Goal: Task Accomplishment & Management: Manage account settings

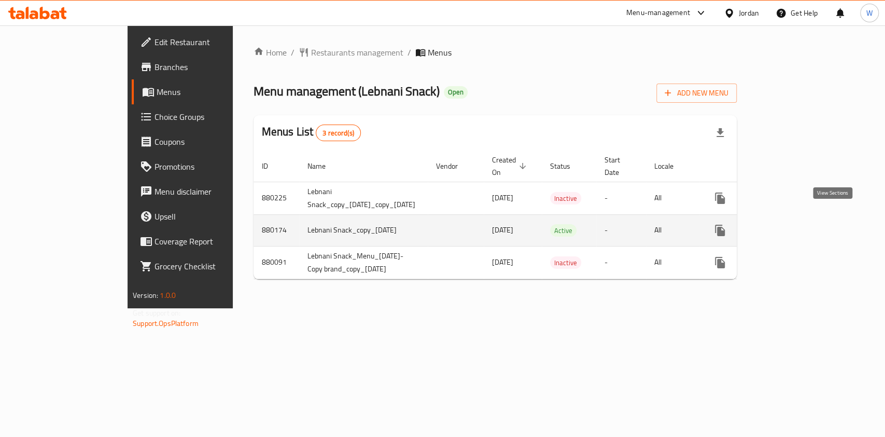
click at [800, 226] on icon "enhanced table" at bounding box center [794, 230] width 9 height 9
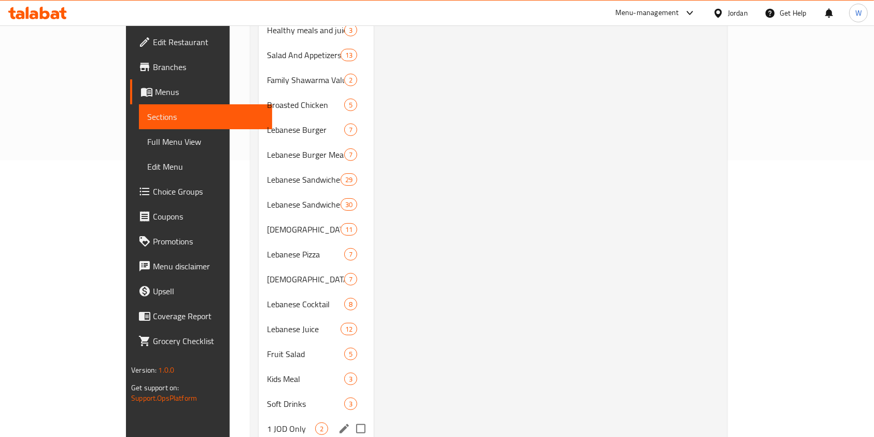
scroll to position [345, 0]
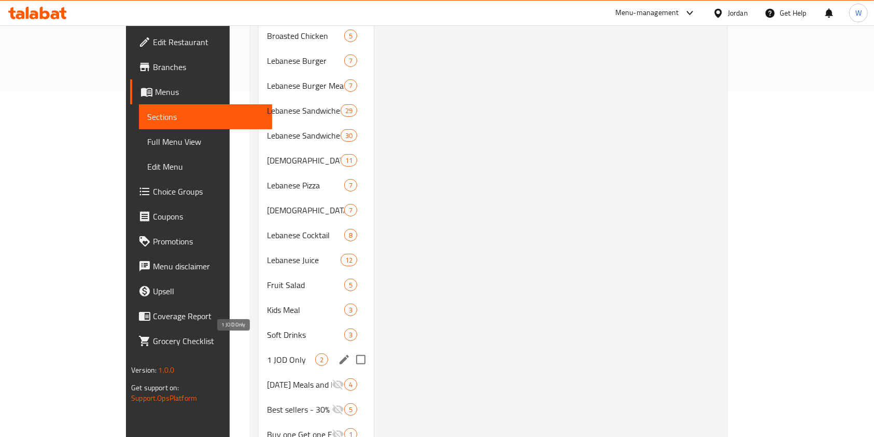
click at [259, 347] on div "1 JOD Only 2" at bounding box center [316, 359] width 115 height 25
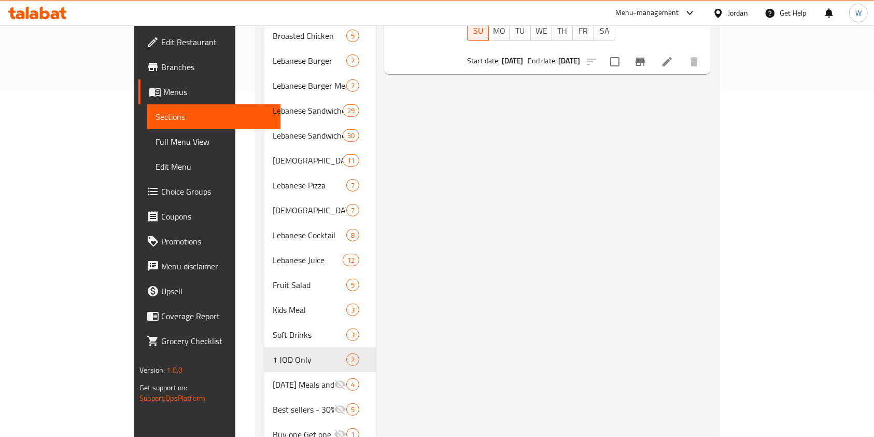
scroll to position [69, 0]
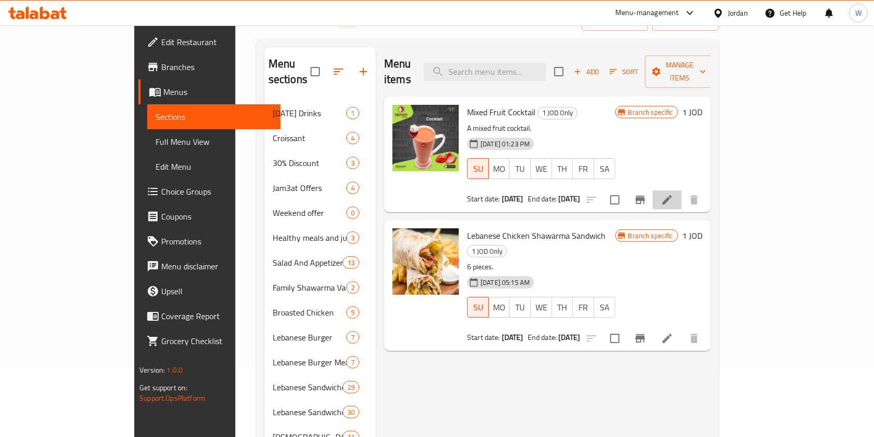
click at [682, 190] on li at bounding box center [667, 199] width 29 height 19
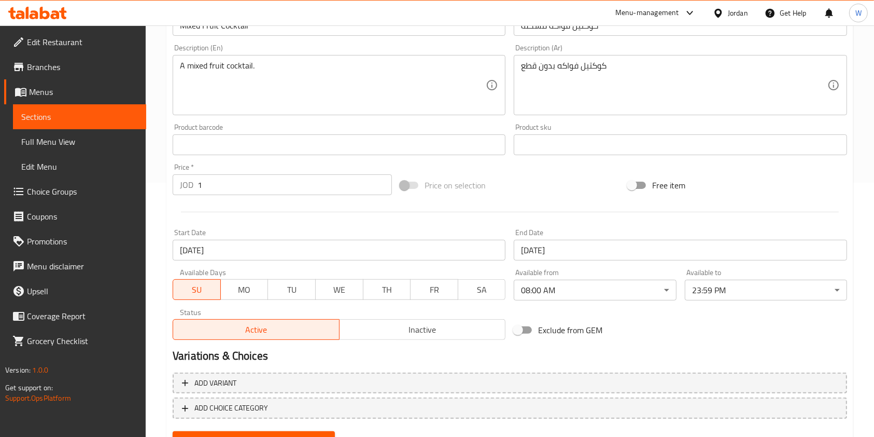
scroll to position [276, 0]
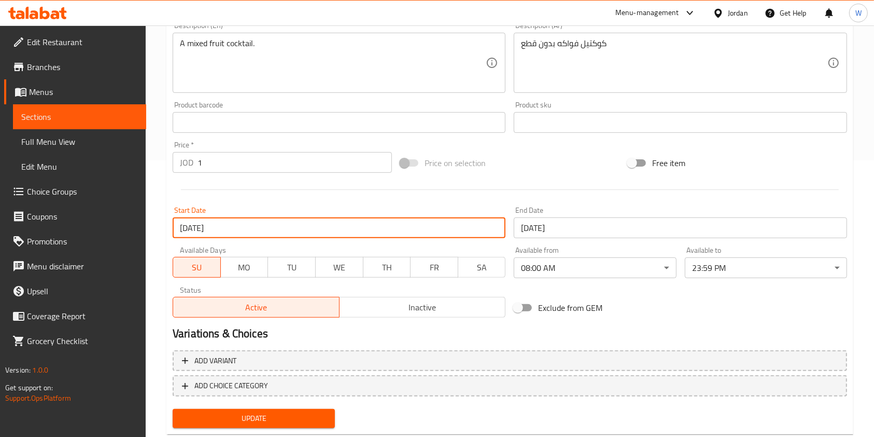
click at [314, 232] on input "[DATE]" at bounding box center [339, 227] width 333 height 21
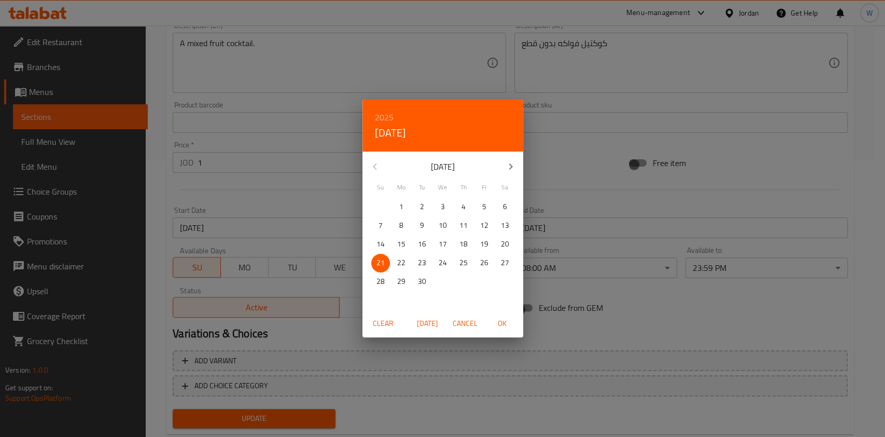
click at [414, 321] on button "[DATE]" at bounding box center [427, 323] width 33 height 19
click at [392, 222] on span "6" at bounding box center [401, 225] width 19 height 13
click at [384, 224] on span "5" at bounding box center [380, 225] width 19 height 13
click at [509, 322] on span "OK" at bounding box center [502, 323] width 25 height 13
type input "[DATE]"
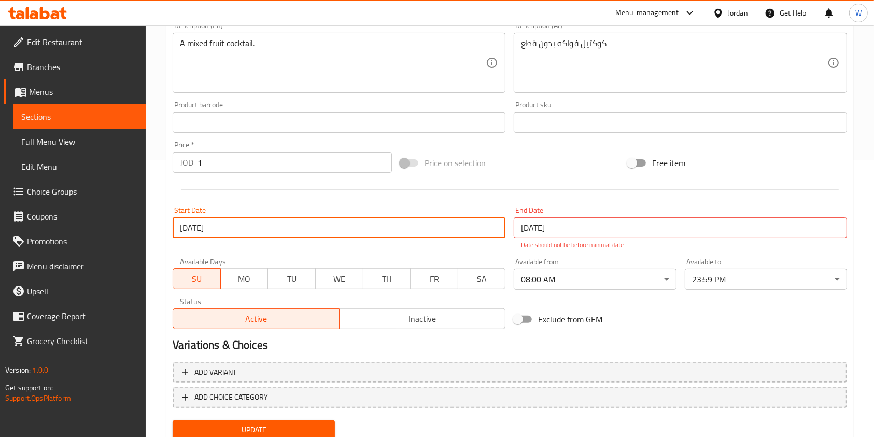
click at [548, 226] on input "[DATE]" at bounding box center [680, 227] width 333 height 21
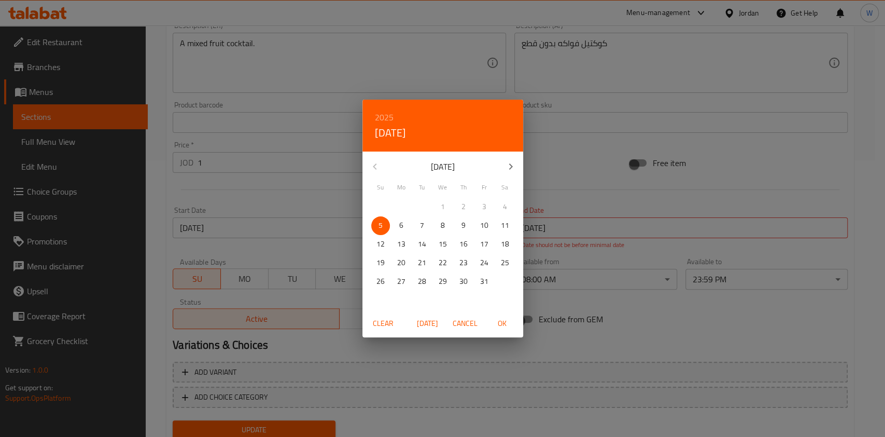
click at [478, 279] on span "31" at bounding box center [484, 281] width 19 height 13
click at [503, 314] on button "OK" at bounding box center [502, 323] width 33 height 19
type input "[DATE]"
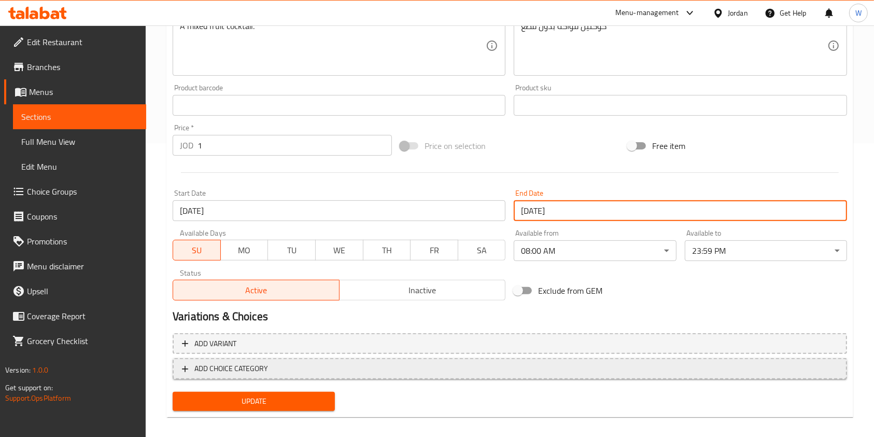
scroll to position [303, 0]
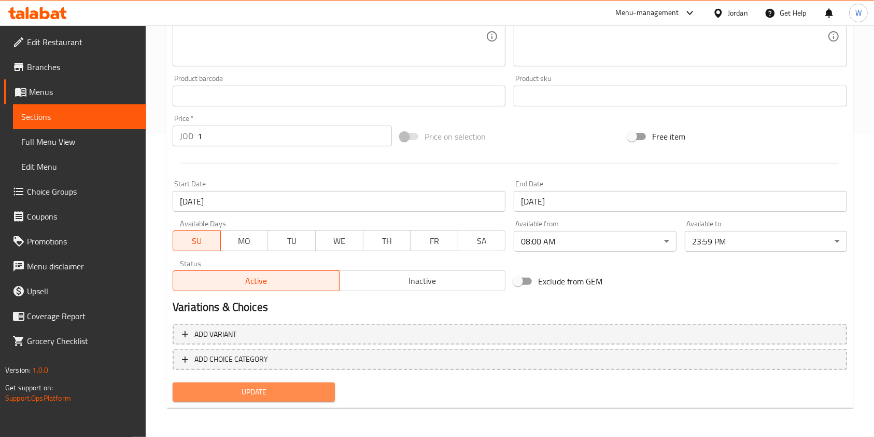
click at [260, 382] on button "Update" at bounding box center [254, 391] width 162 height 19
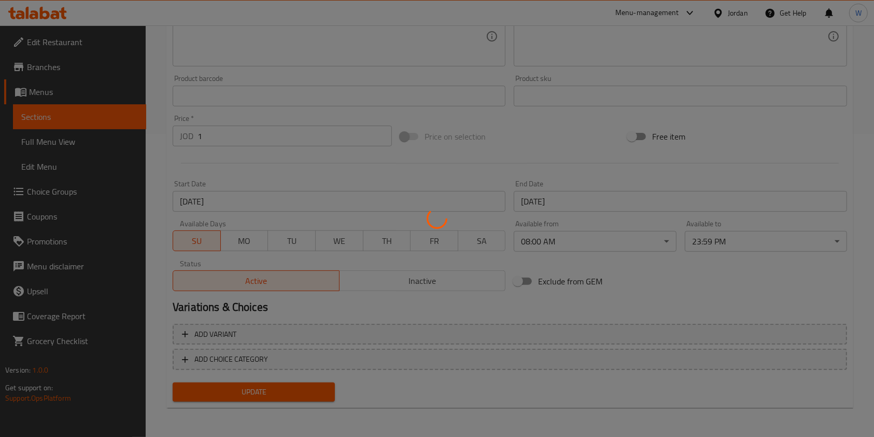
scroll to position [0, 0]
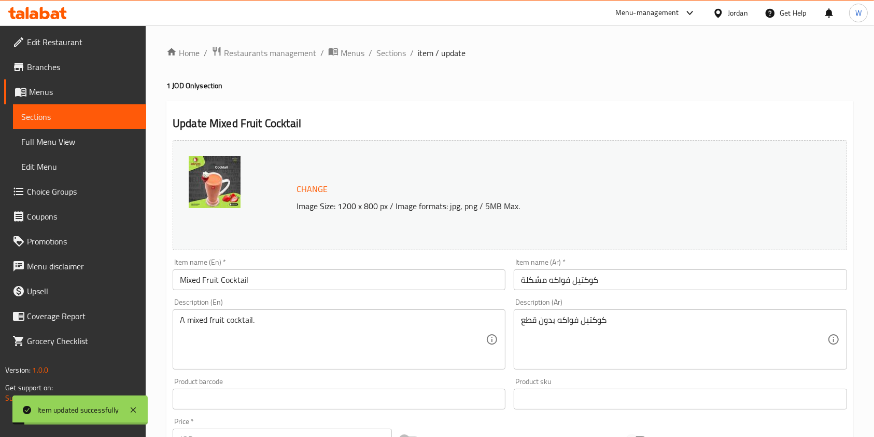
click at [381, 60] on div "Home / Restaurants management / Menus / Sections / item / update 1 JOD Only sec…" at bounding box center [509, 382] width 687 height 673
click at [380, 54] on span "Sections" at bounding box center [391, 53] width 30 height 12
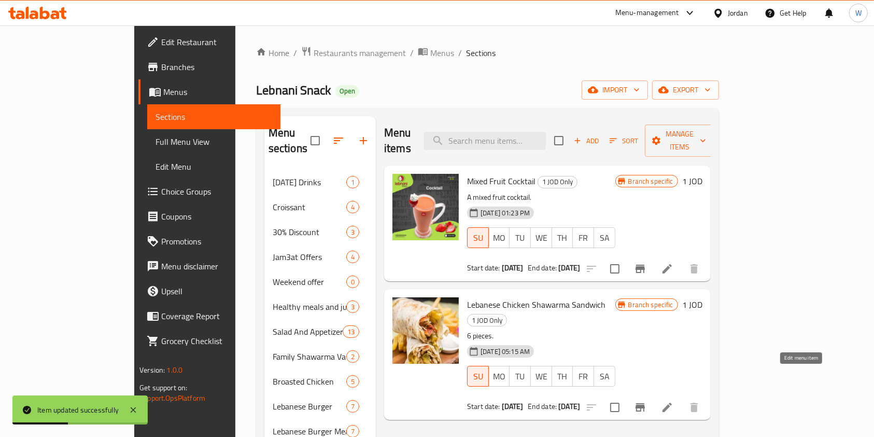
click at [672, 402] on icon at bounding box center [667, 406] width 9 height 9
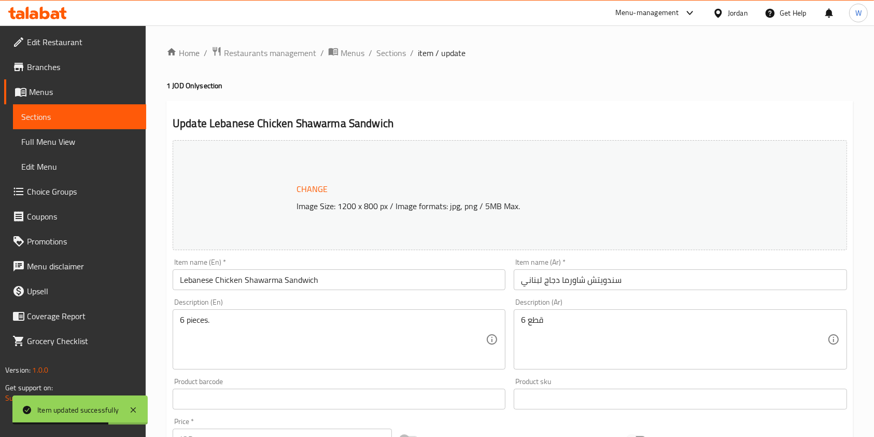
scroll to position [303, 0]
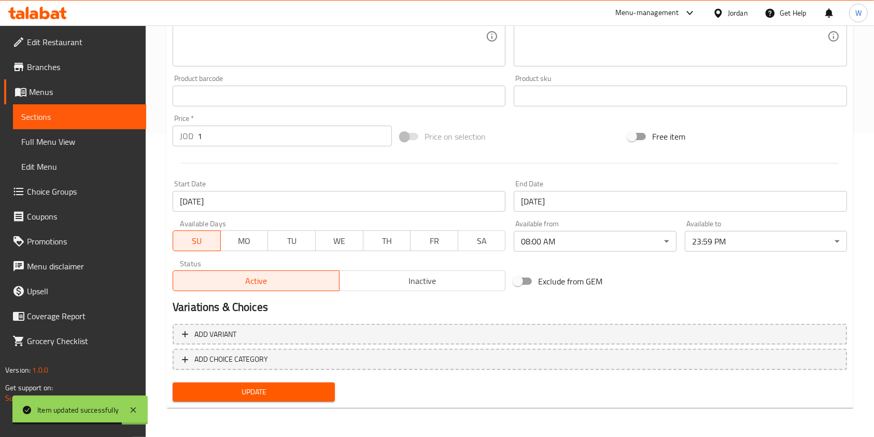
click at [239, 207] on input "[DATE]" at bounding box center [339, 201] width 333 height 21
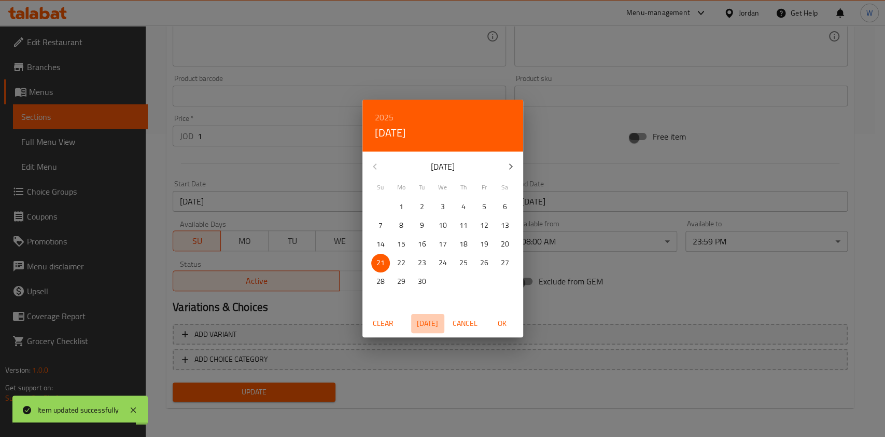
click at [421, 318] on span "[DATE]" at bounding box center [427, 323] width 25 height 13
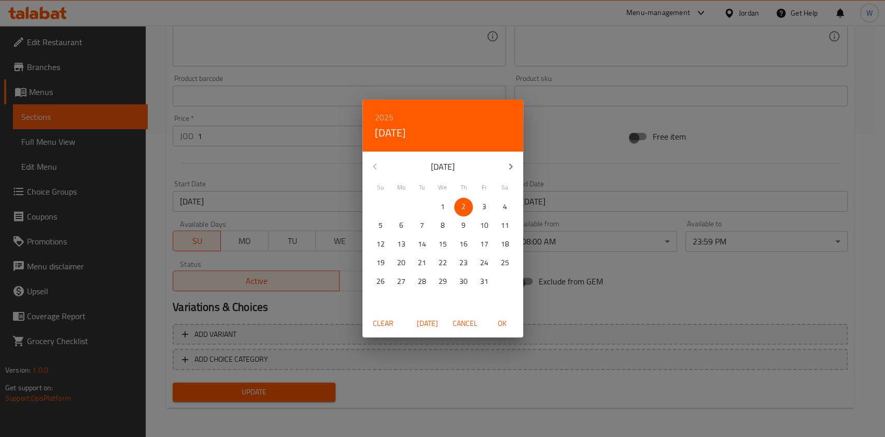
click at [392, 227] on span "6" at bounding box center [401, 225] width 19 height 13
click at [382, 226] on p "5" at bounding box center [381, 225] width 4 height 13
click at [494, 326] on span "OK" at bounding box center [502, 323] width 25 height 13
type input "[DATE]"
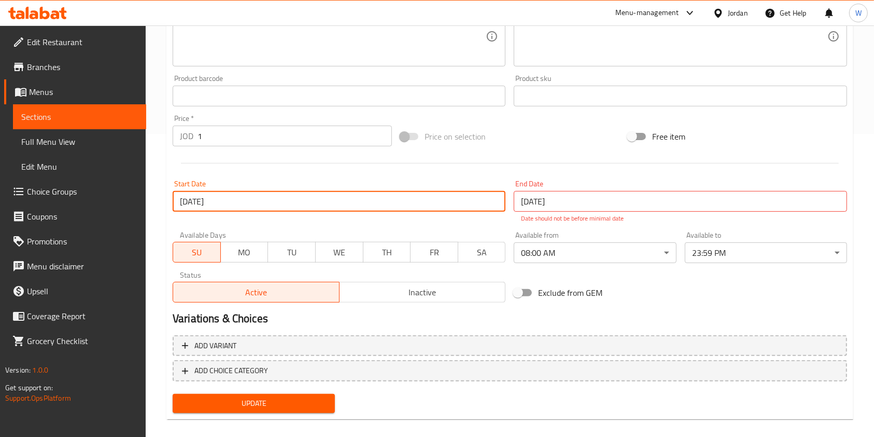
click at [537, 199] on input "[DATE]" at bounding box center [680, 201] width 333 height 21
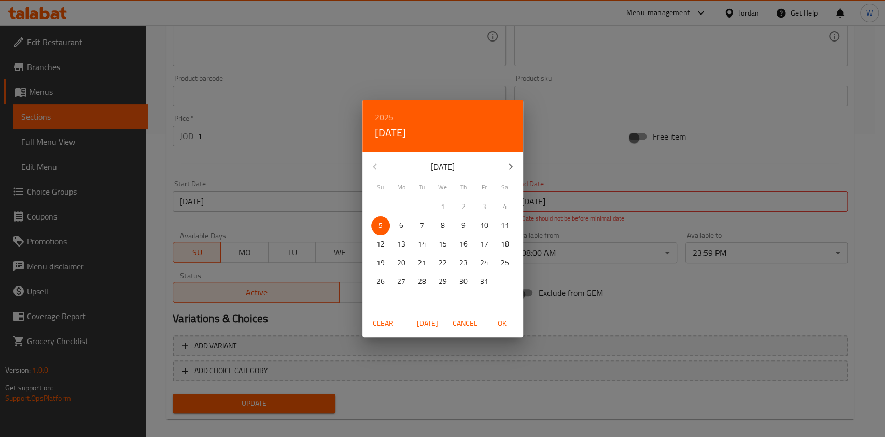
click at [427, 319] on span "[DATE]" at bounding box center [427, 323] width 25 height 13
click at [375, 218] on button "5" at bounding box center [380, 225] width 19 height 19
click at [486, 286] on p "31" at bounding box center [484, 281] width 8 height 13
click at [500, 324] on span "OK" at bounding box center [502, 323] width 25 height 13
type input "[DATE]"
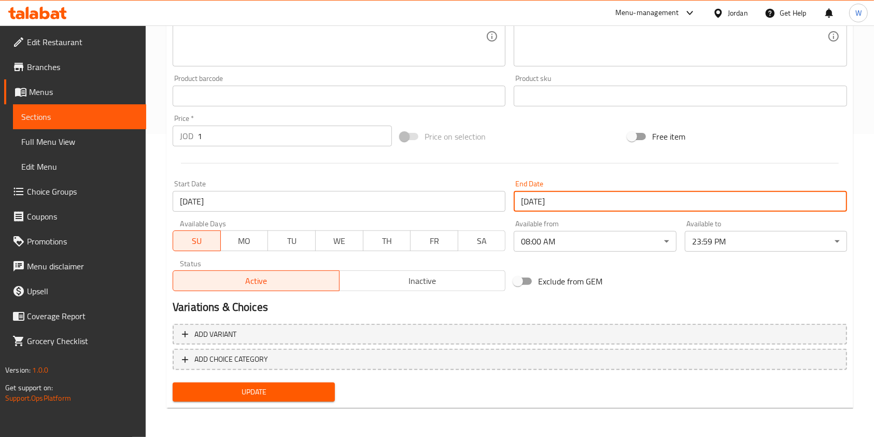
click at [287, 382] on button "Update" at bounding box center [254, 391] width 162 height 19
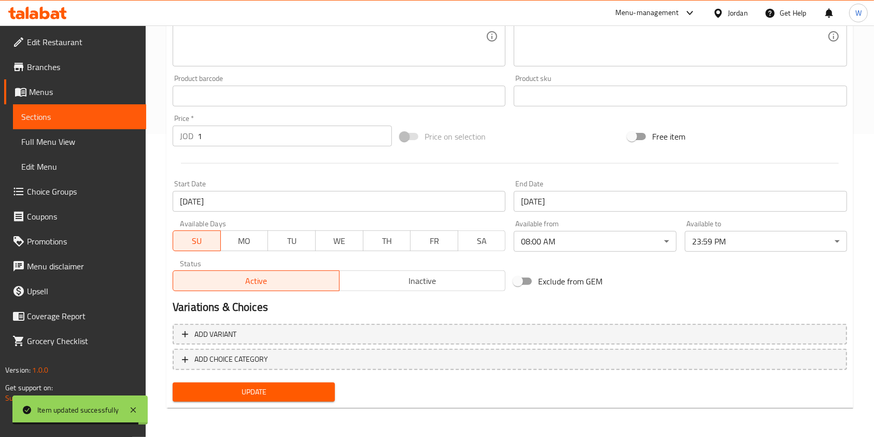
click at [760, 156] on div at bounding box center [510, 162] width 683 height 25
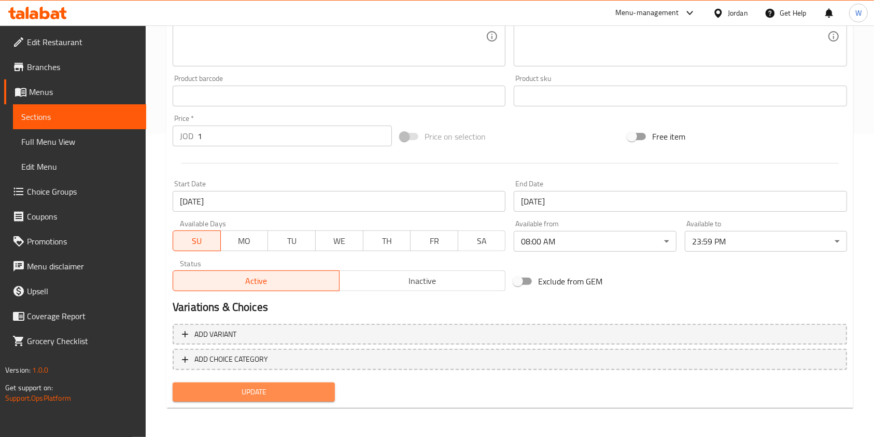
click at [284, 388] on span "Update" at bounding box center [254, 391] width 146 height 13
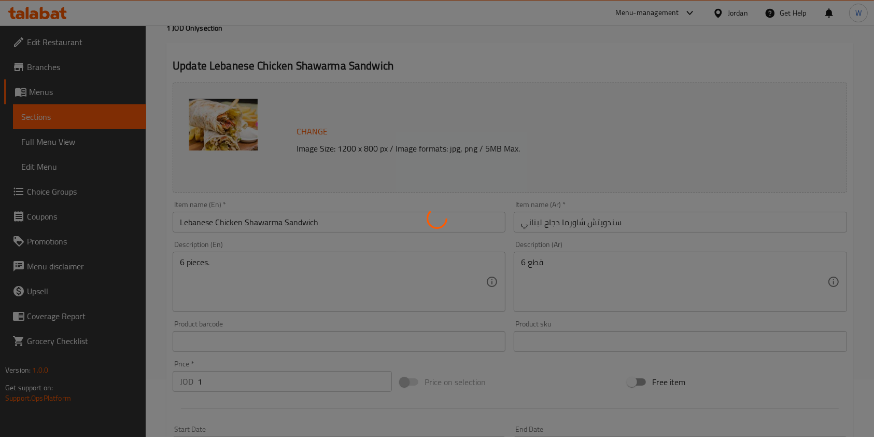
scroll to position [0, 0]
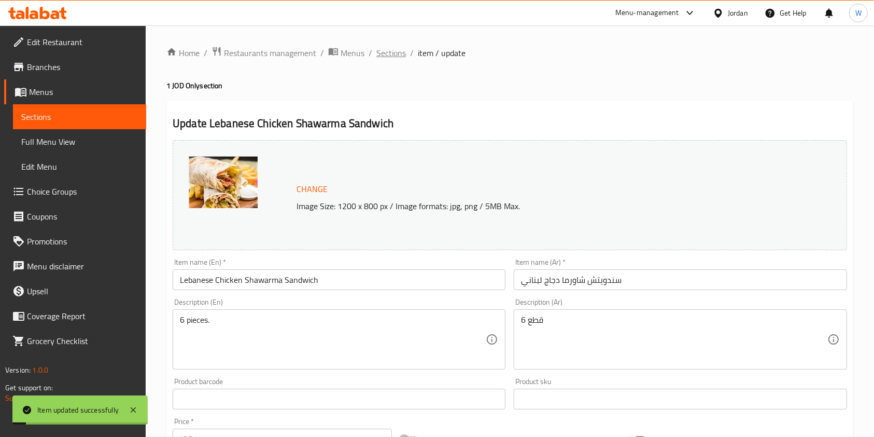
click at [392, 48] on span "Sections" at bounding box center [391, 53] width 30 height 12
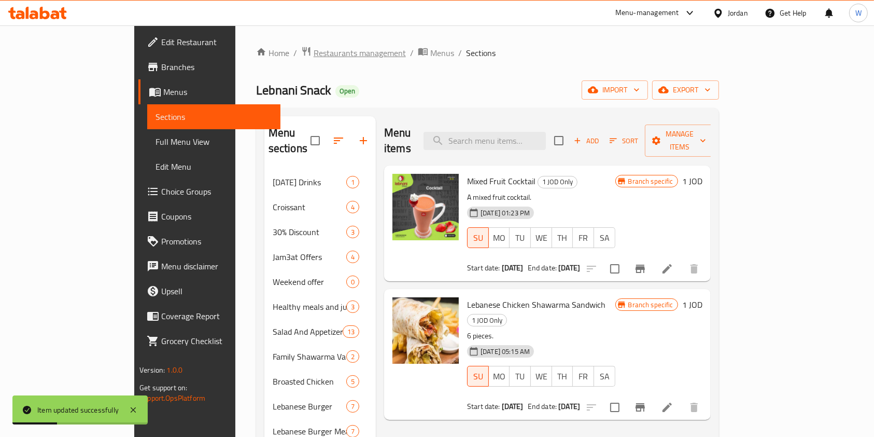
click at [314, 52] on span "Restaurants management" at bounding box center [360, 53] width 92 height 12
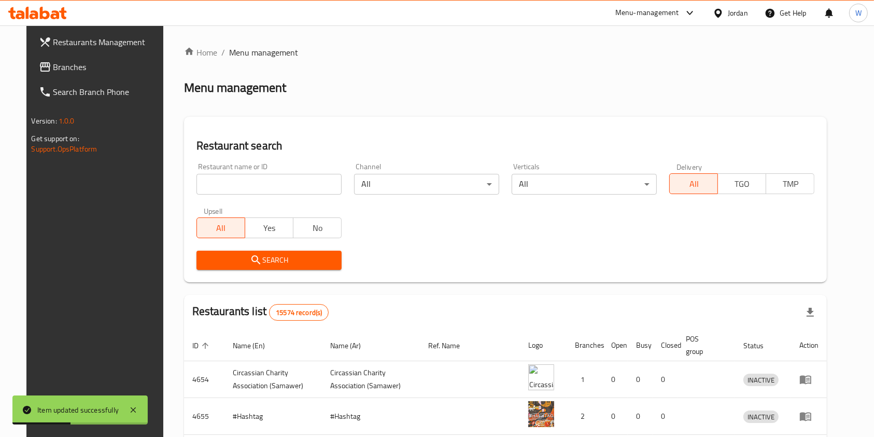
click at [270, 177] on input "search" at bounding box center [269, 184] width 145 height 21
type input "lebnani snack"
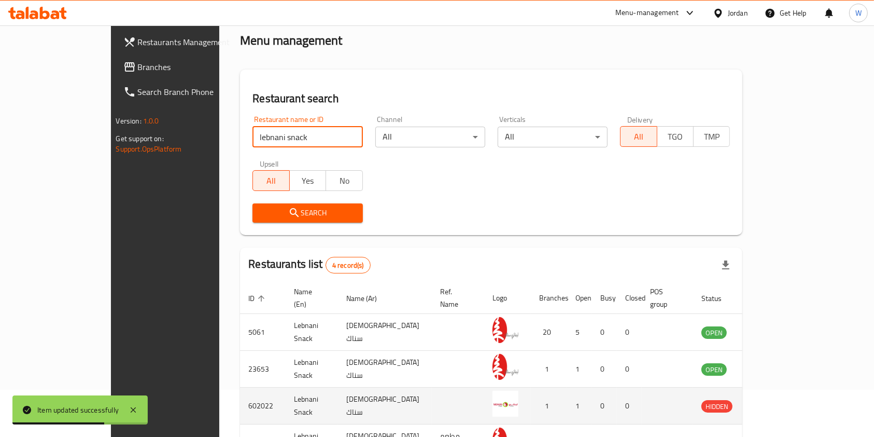
scroll to position [69, 0]
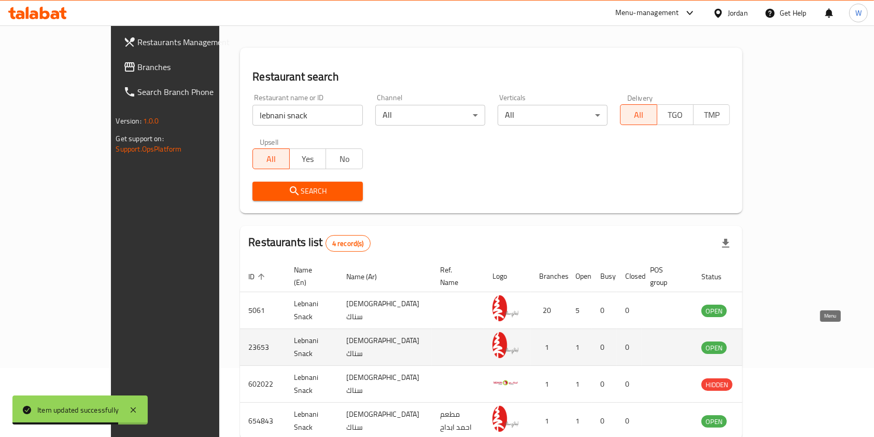
click at [768, 343] on icon "enhanced table" at bounding box center [762, 347] width 11 height 9
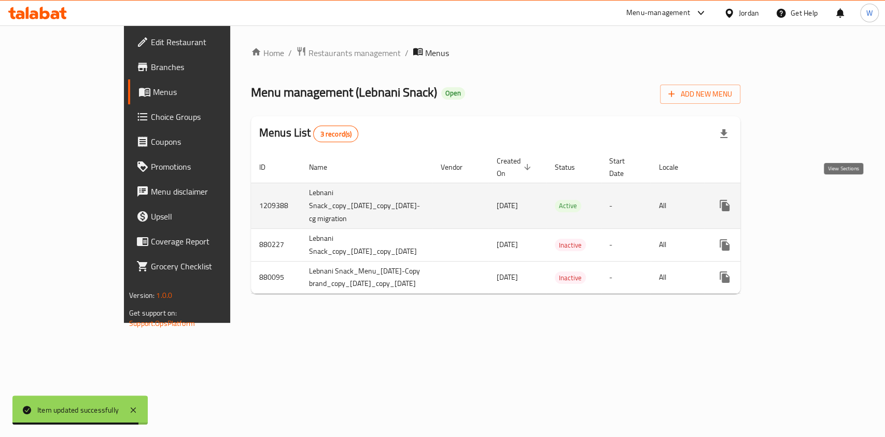
click at [812, 193] on link "enhanced table" at bounding box center [799, 205] width 25 height 25
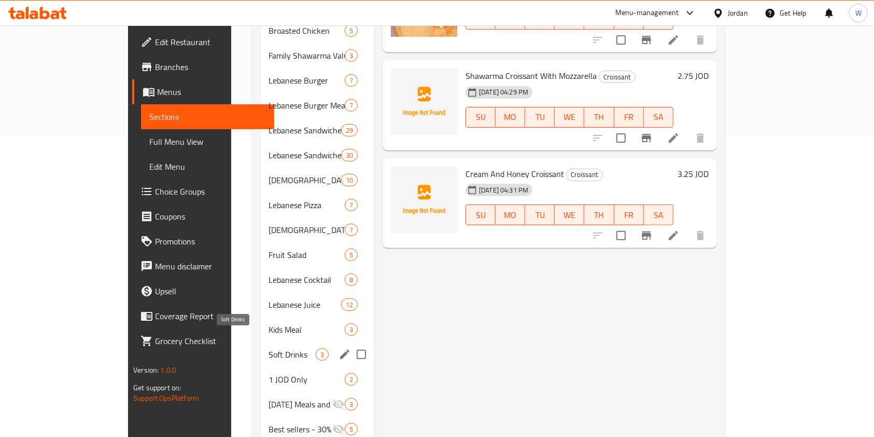
scroll to position [323, 0]
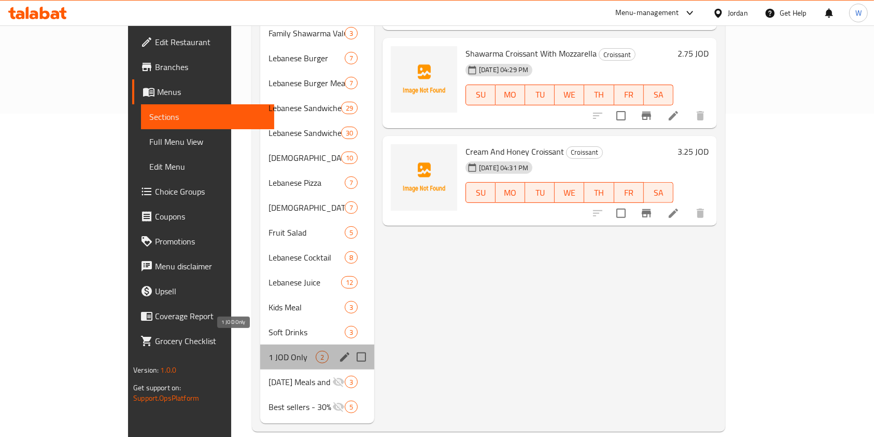
click at [269, 351] on span "1 JOD Only" at bounding box center [292, 357] width 47 height 12
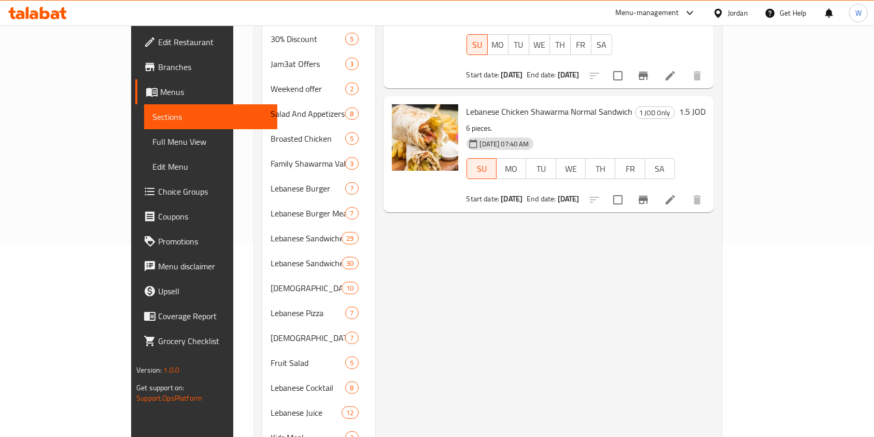
scroll to position [46, 0]
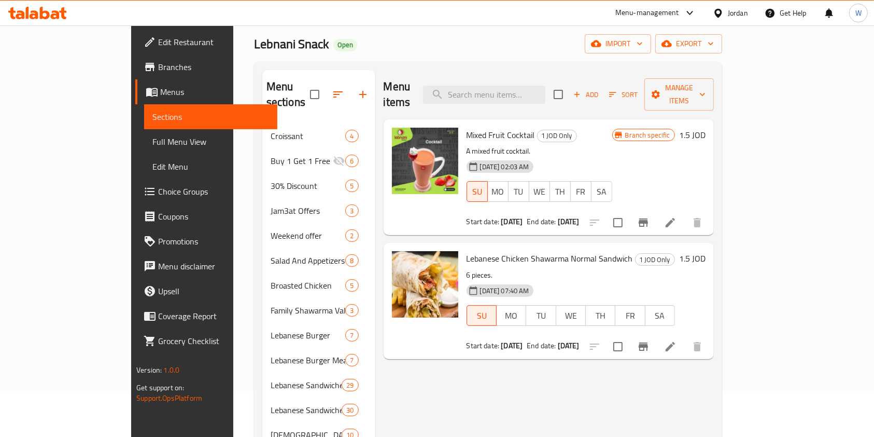
click at [685, 214] on li at bounding box center [670, 222] width 29 height 19
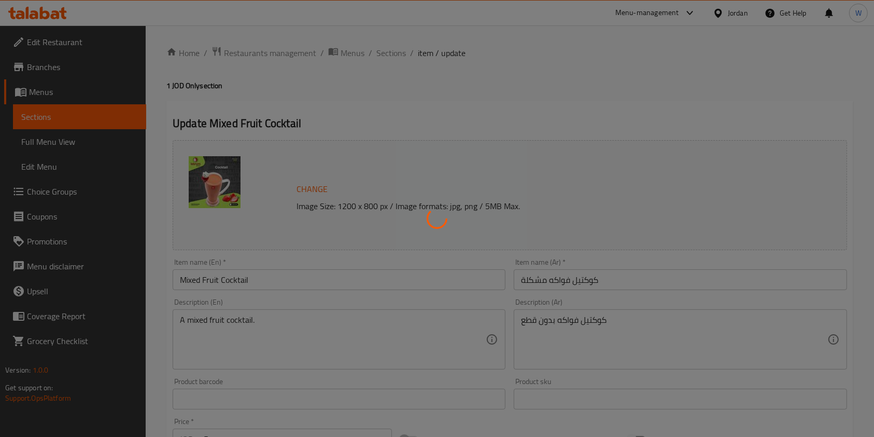
scroll to position [295, 0]
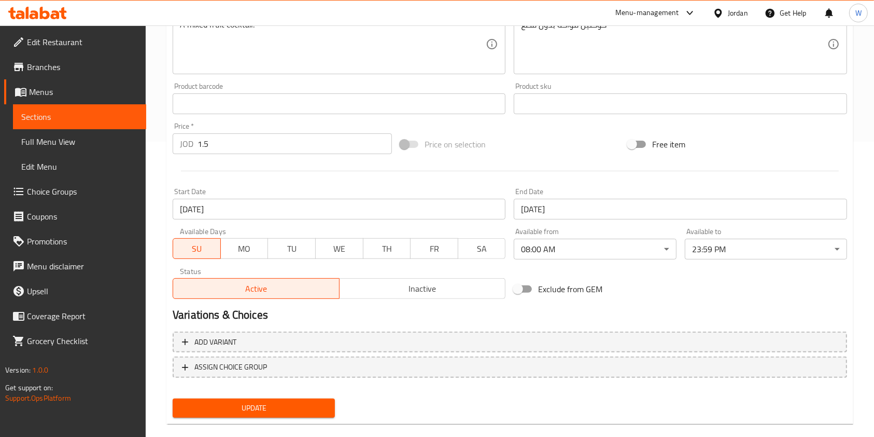
click at [203, 211] on input "[DATE]" at bounding box center [339, 209] width 333 height 21
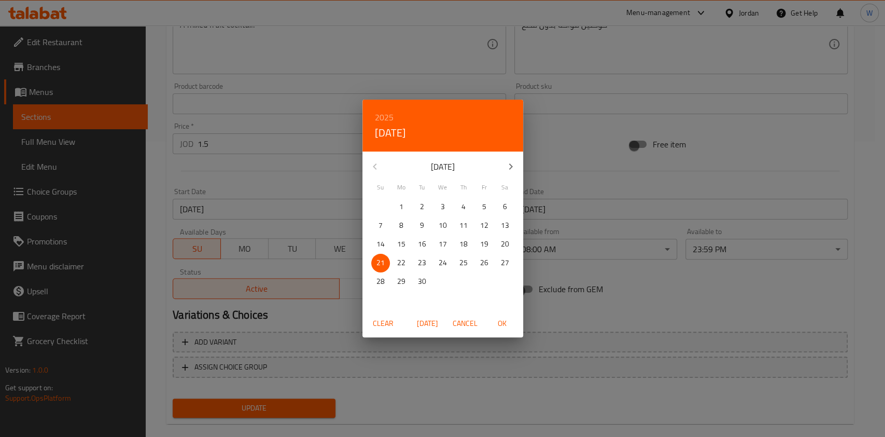
click at [428, 323] on span "[DATE]" at bounding box center [427, 323] width 25 height 13
click at [374, 224] on span "5" at bounding box center [380, 225] width 19 height 13
click at [502, 323] on span "OK" at bounding box center [502, 323] width 25 height 13
type input "[DATE]"
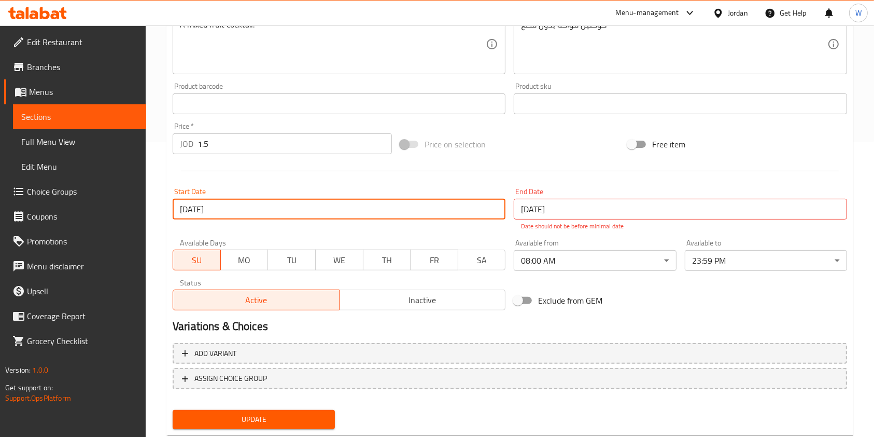
click at [565, 210] on input "[DATE]" at bounding box center [680, 209] width 333 height 21
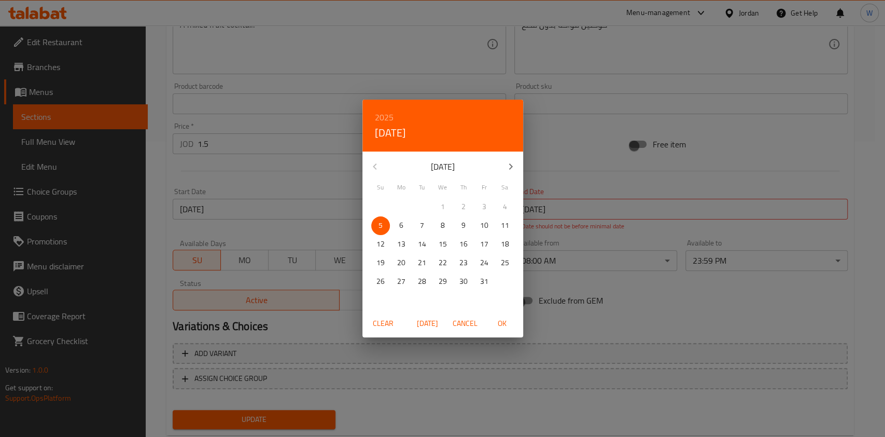
drag, startPoint x: 438, startPoint y: 325, endPoint x: 432, endPoint y: 319, distance: 8.4
click at [437, 323] on span "[DATE]" at bounding box center [427, 323] width 25 height 13
click at [479, 282] on span "31" at bounding box center [484, 281] width 19 height 13
click at [510, 315] on button "OK" at bounding box center [502, 323] width 33 height 19
type input "[DATE]"
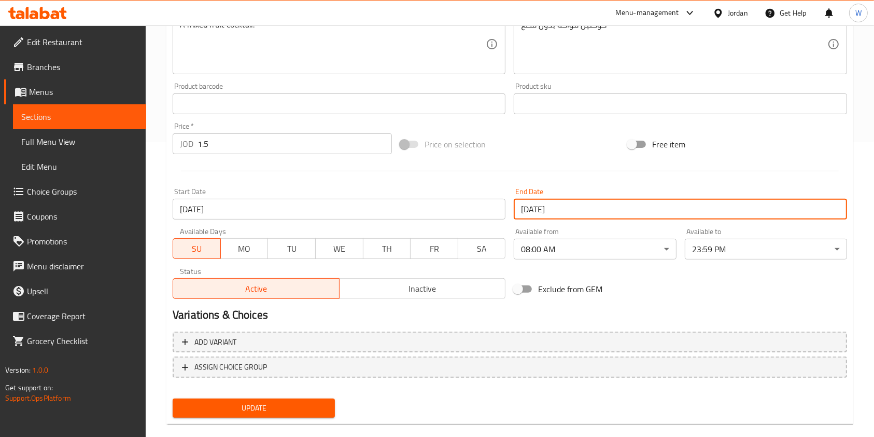
click at [223, 416] on button "Update" at bounding box center [254, 407] width 162 height 19
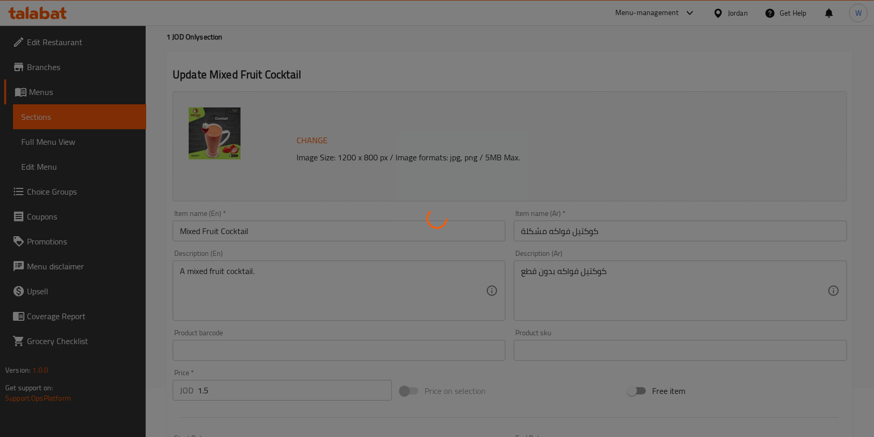
scroll to position [0, 0]
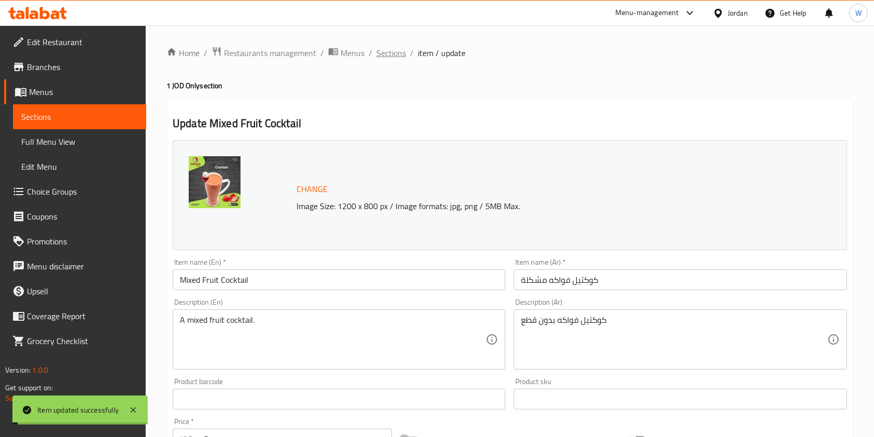
click at [382, 51] on span "Sections" at bounding box center [391, 53] width 30 height 12
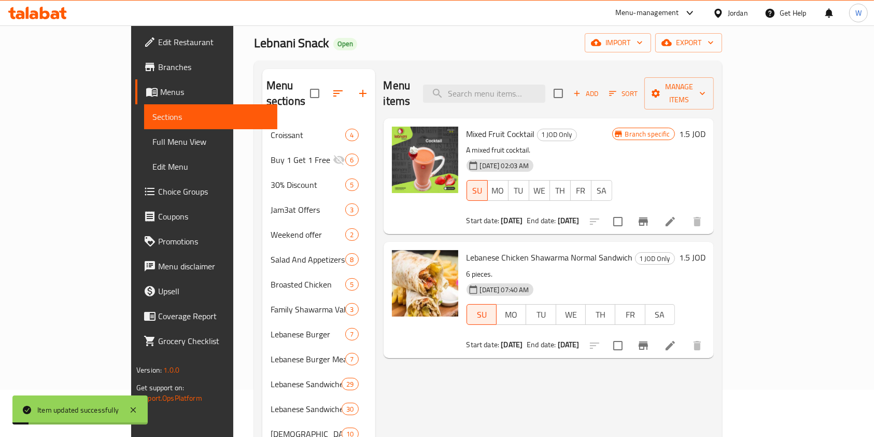
scroll to position [69, 0]
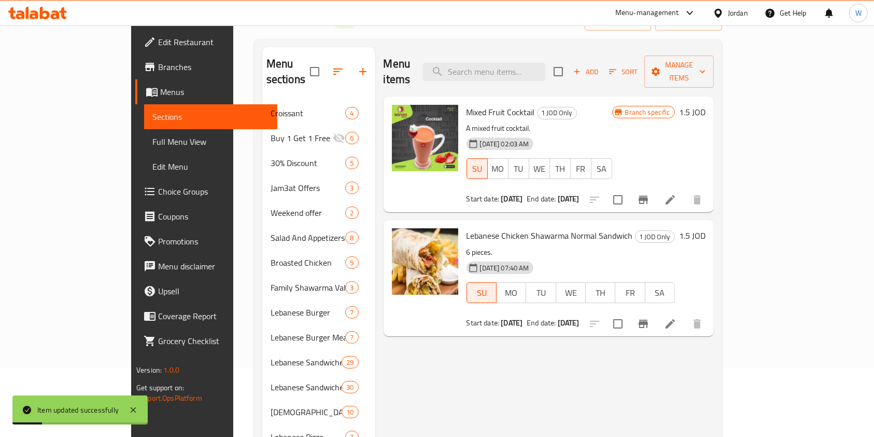
click at [677, 317] on icon at bounding box center [670, 323] width 12 height 12
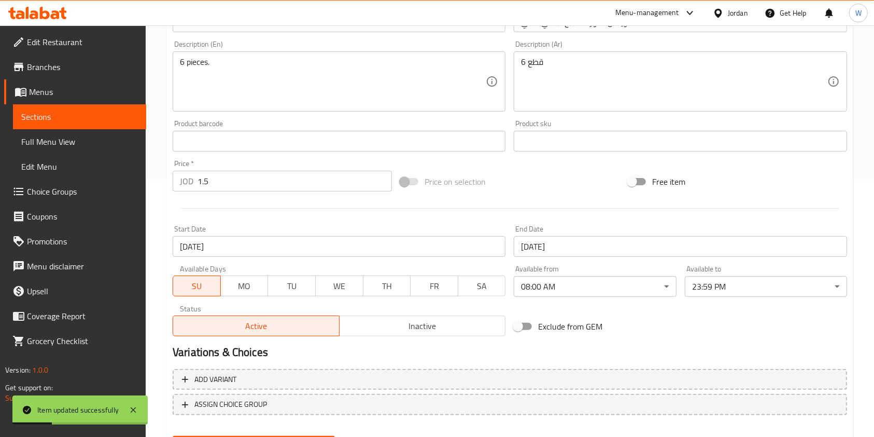
scroll to position [276, 0]
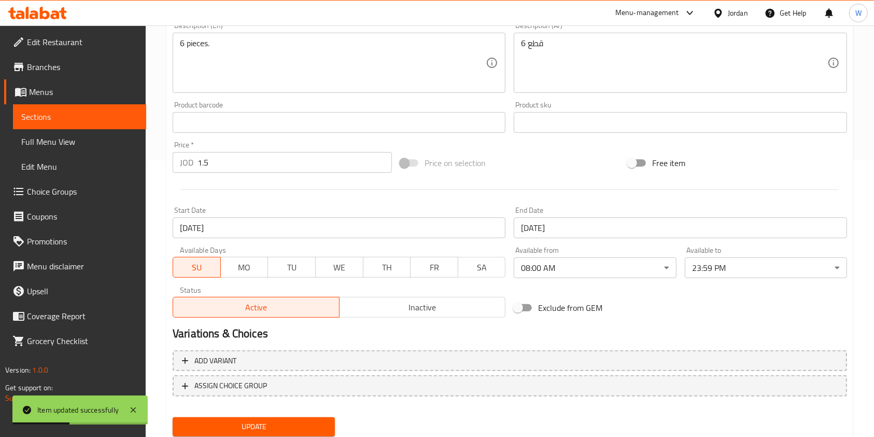
click at [269, 223] on input "[DATE]" at bounding box center [339, 227] width 333 height 21
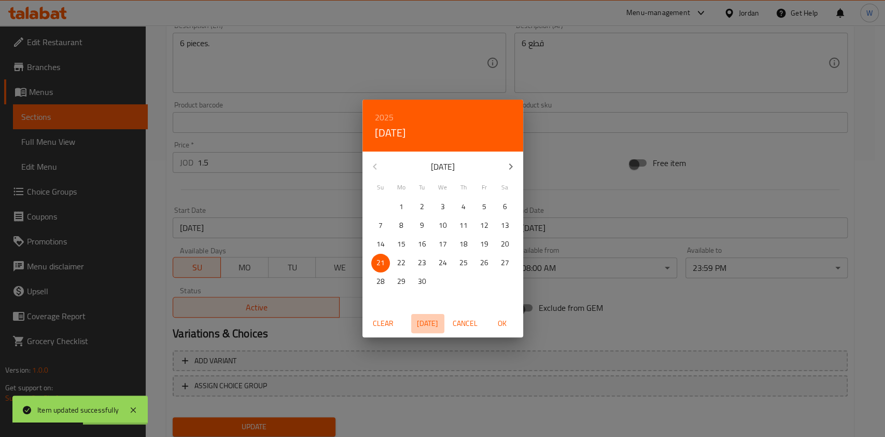
click at [431, 318] on span "[DATE]" at bounding box center [427, 323] width 25 height 13
click at [378, 219] on span "5" at bounding box center [380, 225] width 19 height 13
click at [503, 317] on span "OK" at bounding box center [502, 323] width 25 height 13
type input "[DATE]"
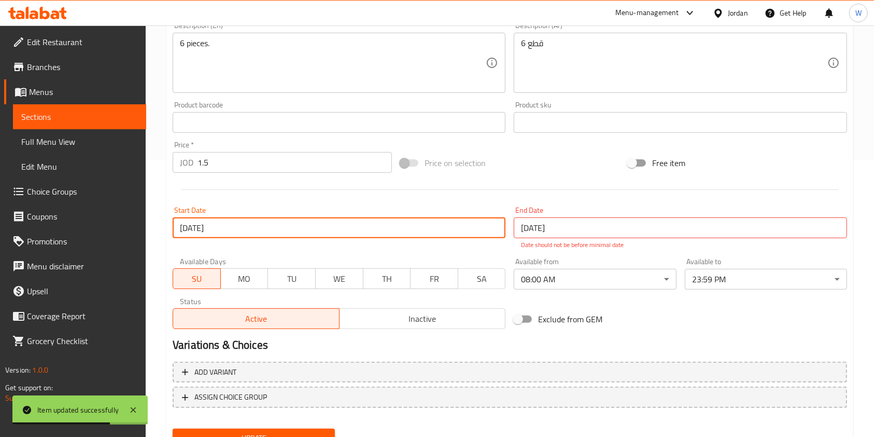
click at [545, 223] on input "[DATE]" at bounding box center [680, 227] width 333 height 21
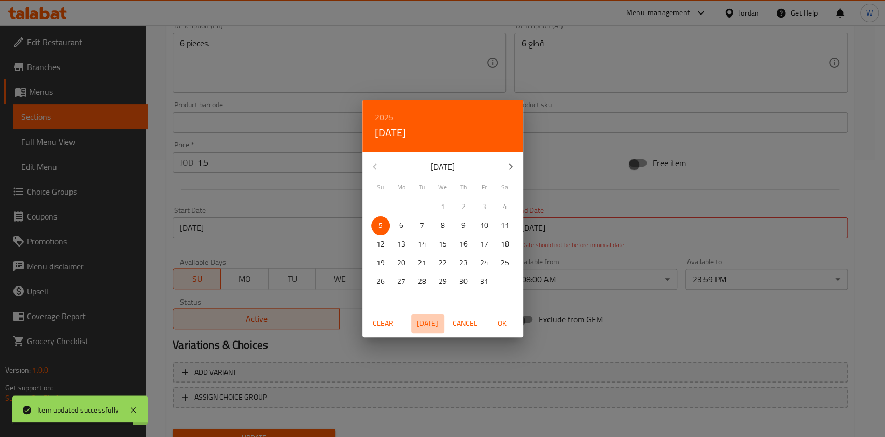
click at [419, 314] on button "[DATE]" at bounding box center [427, 323] width 33 height 19
click at [485, 280] on p "31" at bounding box center [484, 281] width 8 height 13
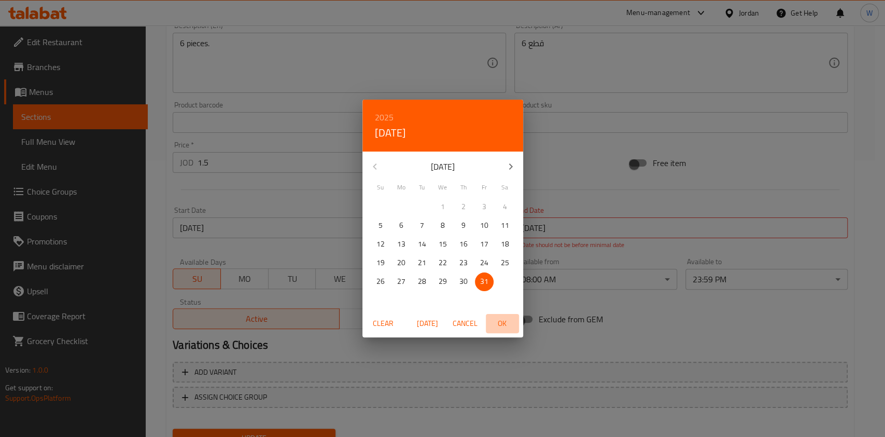
click at [497, 320] on span "OK" at bounding box center [502, 323] width 25 height 13
type input "[DATE]"
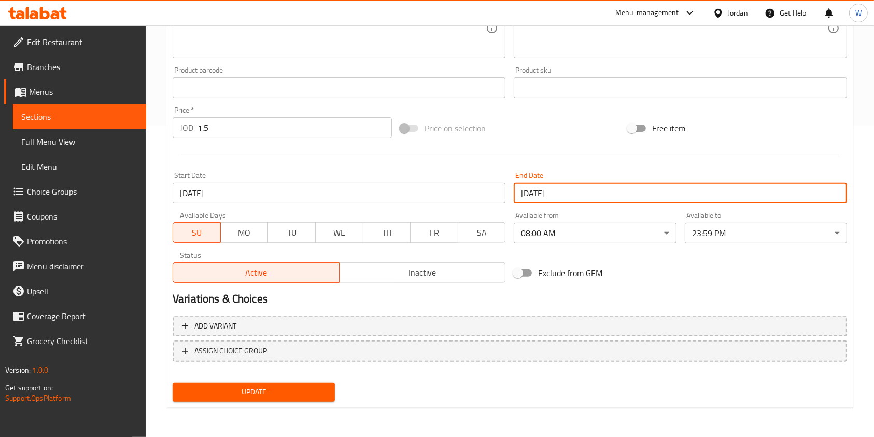
click at [299, 389] on span "Update" at bounding box center [254, 391] width 146 height 13
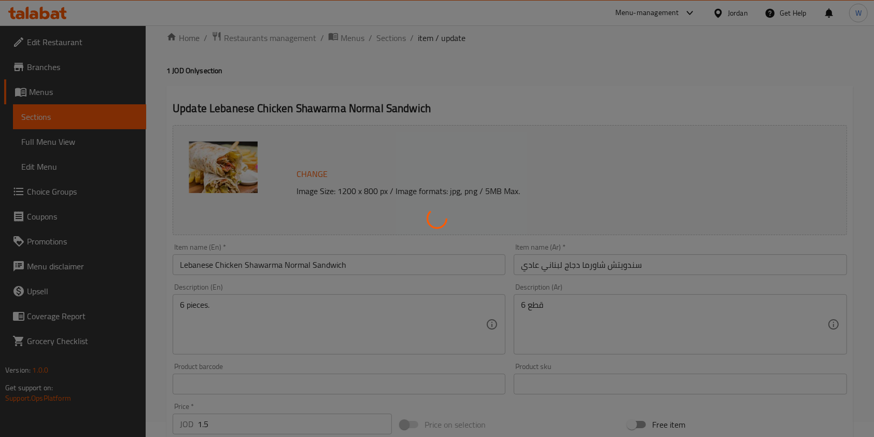
scroll to position [0, 0]
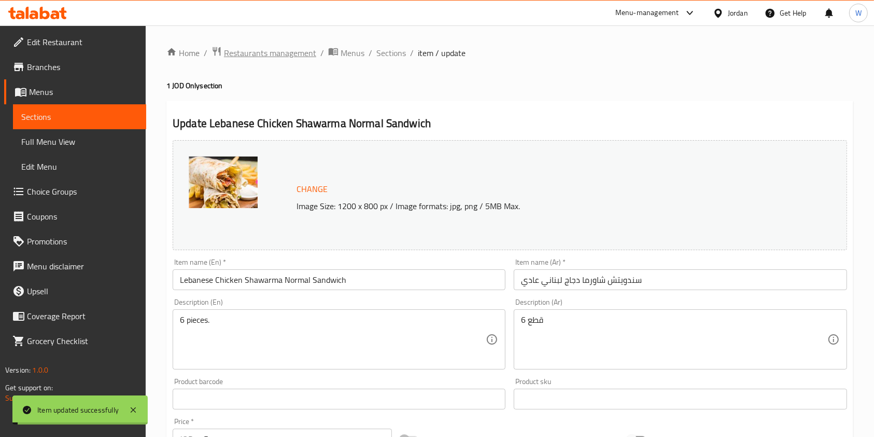
click at [256, 57] on span "Restaurants management" at bounding box center [270, 53] width 92 height 12
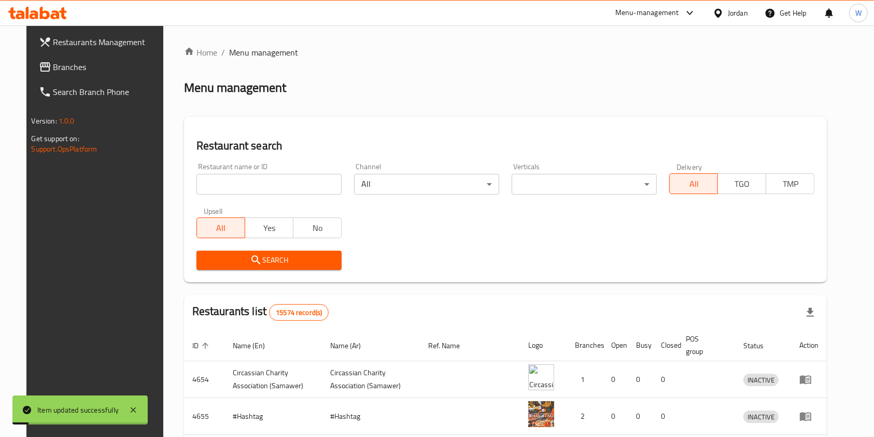
click at [268, 186] on input "search" at bounding box center [269, 184] width 145 height 21
type input "lebnani snack"
click at [289, 263] on span "Search" at bounding box center [269, 260] width 129 height 13
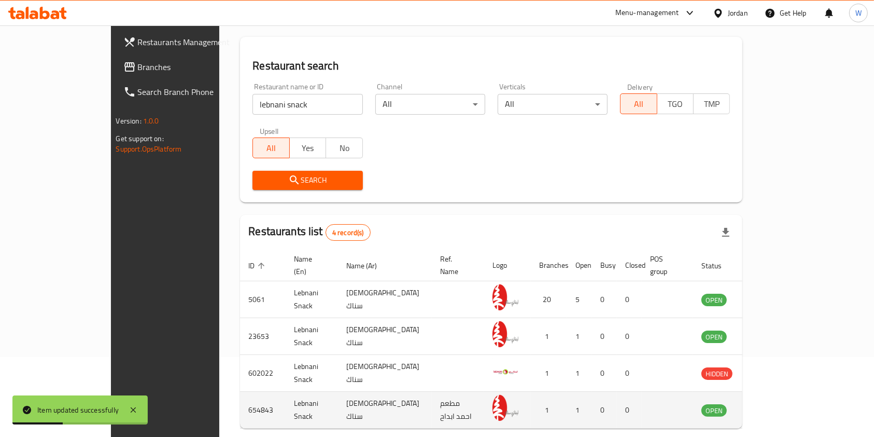
scroll to position [114, 0]
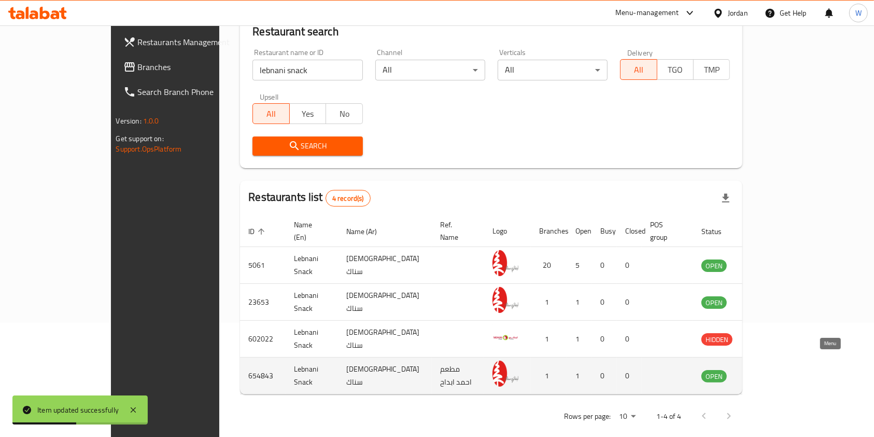
click at [769, 369] on icon "enhanced table" at bounding box center [762, 375] width 12 height 12
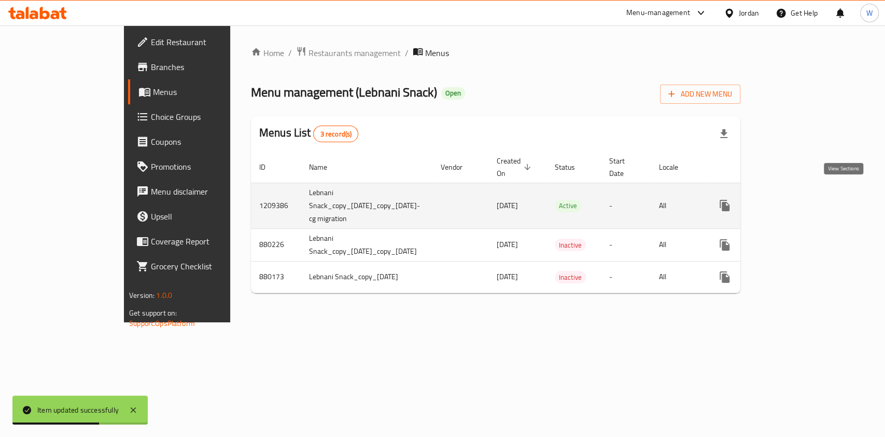
click at [812, 200] on link "enhanced table" at bounding box center [799, 205] width 25 height 25
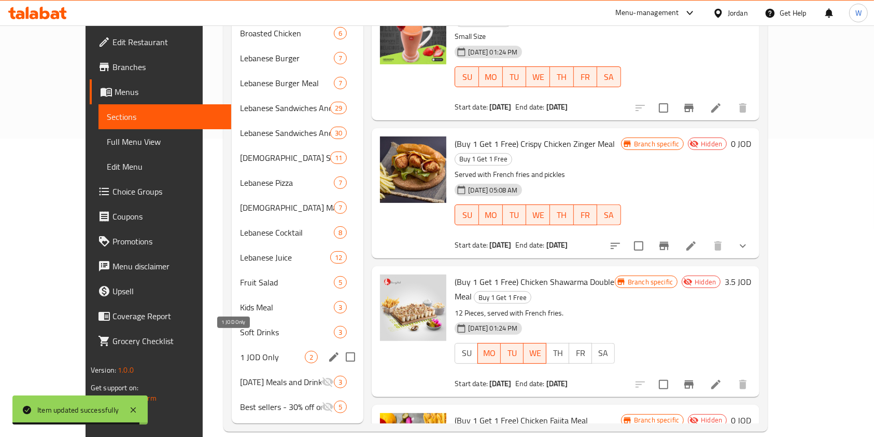
click at [240, 351] on span "1 JOD Only" at bounding box center [272, 357] width 65 height 12
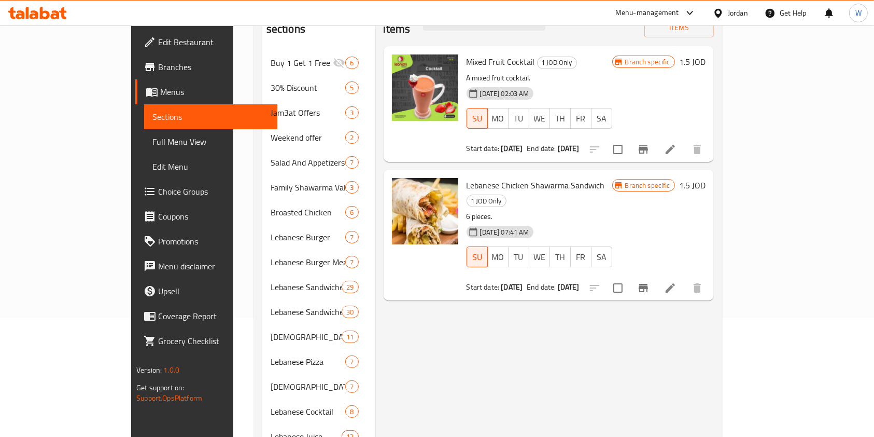
scroll to position [21, 0]
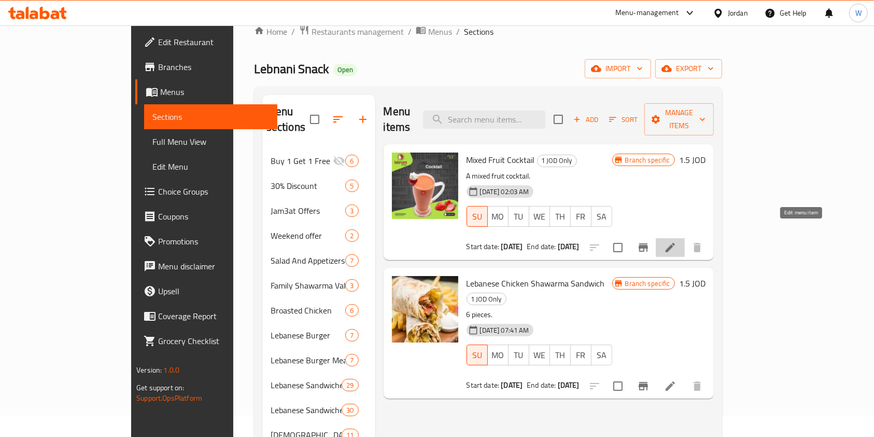
click at [677, 241] on icon at bounding box center [670, 247] width 12 height 12
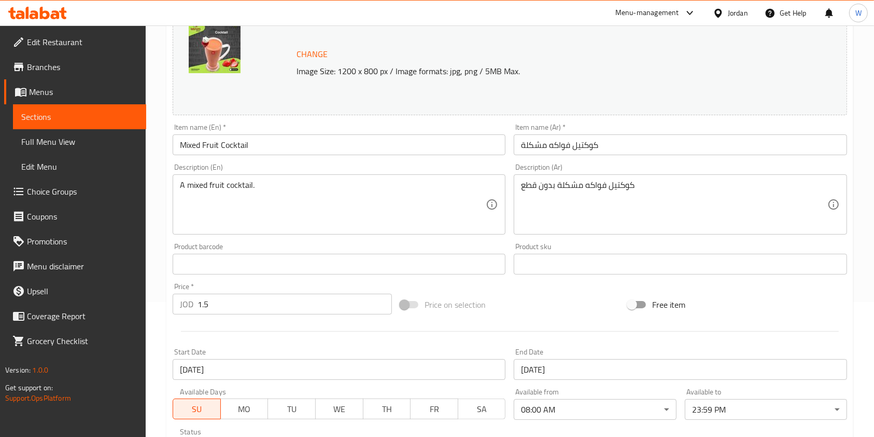
scroll to position [207, 0]
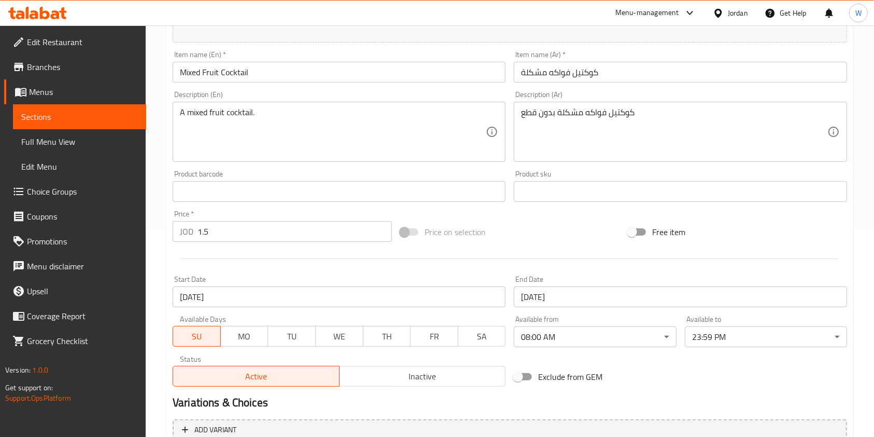
click at [249, 288] on input "[DATE]" at bounding box center [339, 296] width 333 height 21
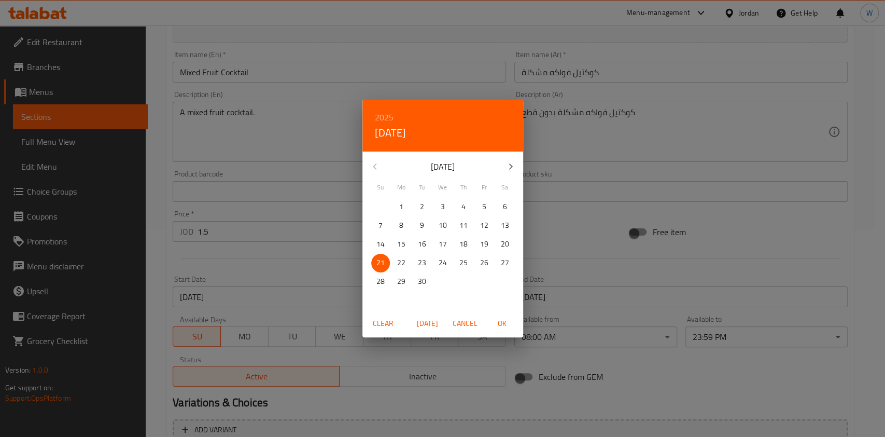
click at [423, 314] on button "[DATE]" at bounding box center [427, 323] width 33 height 19
click at [374, 219] on span "5" at bounding box center [380, 225] width 19 height 13
click at [503, 328] on span "OK" at bounding box center [502, 323] width 25 height 13
type input "[DATE]"
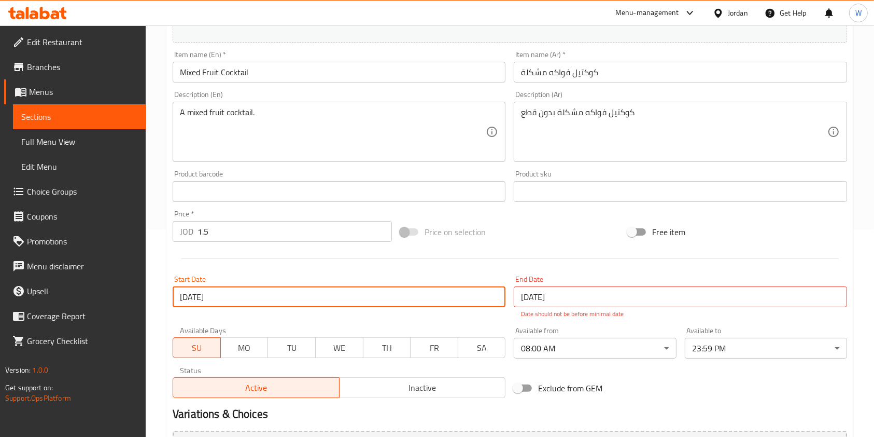
click at [530, 305] on input "[DATE]" at bounding box center [680, 296] width 333 height 21
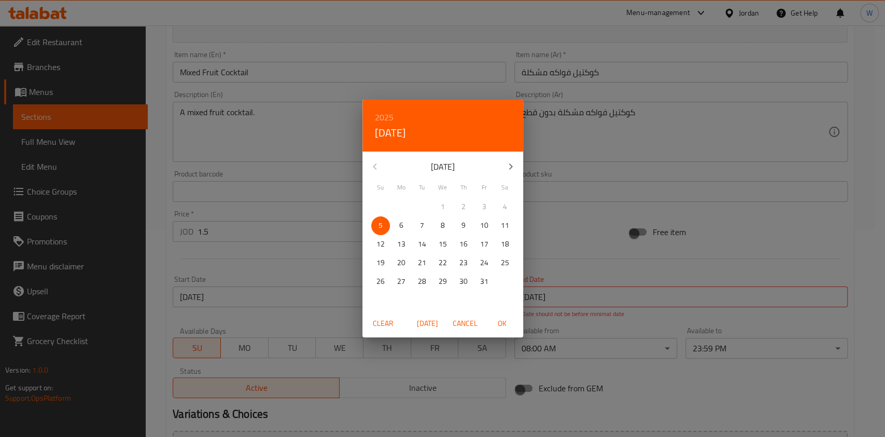
click at [490, 276] on span "31" at bounding box center [484, 281] width 19 height 13
click at [502, 310] on div "Clear [DATE] Cancel OK" at bounding box center [442, 323] width 161 height 27
click at [504, 315] on button "OK" at bounding box center [502, 323] width 33 height 19
type input "[DATE]"
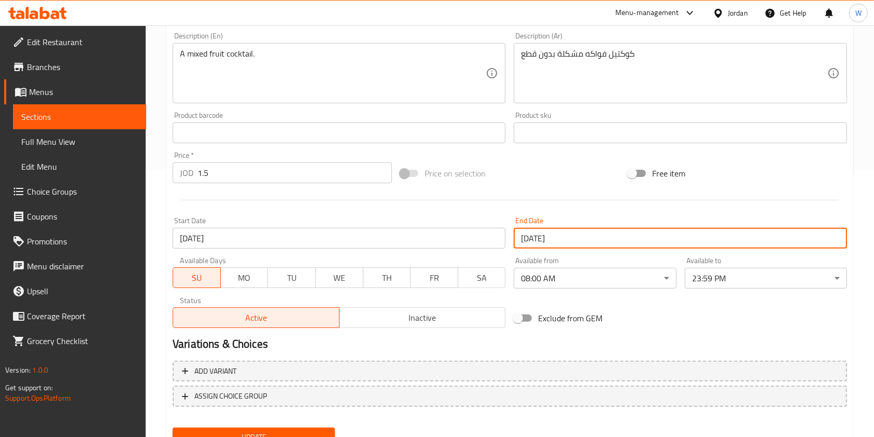
scroll to position [311, 0]
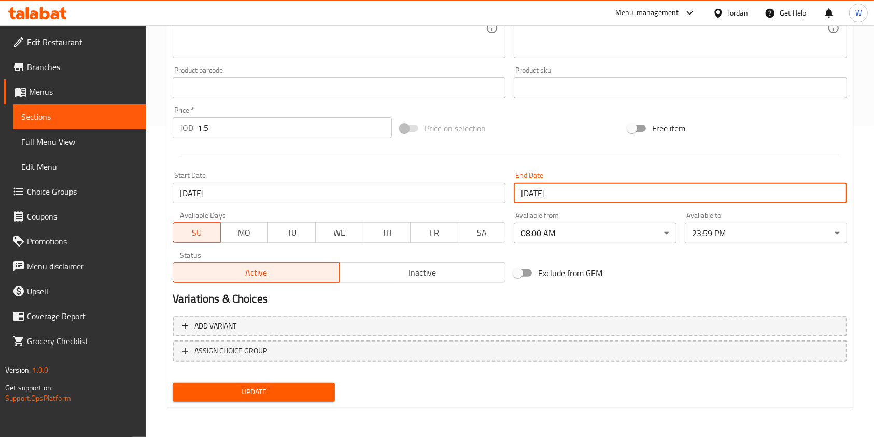
click at [256, 385] on span "Update" at bounding box center [254, 391] width 146 height 13
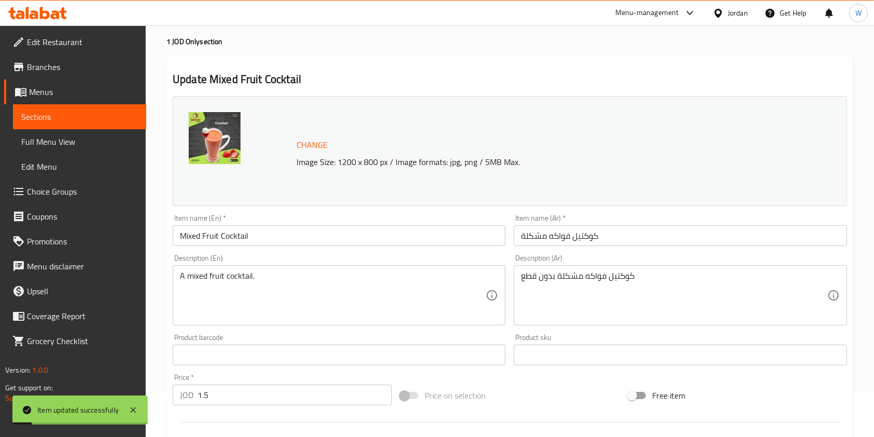
scroll to position [0, 0]
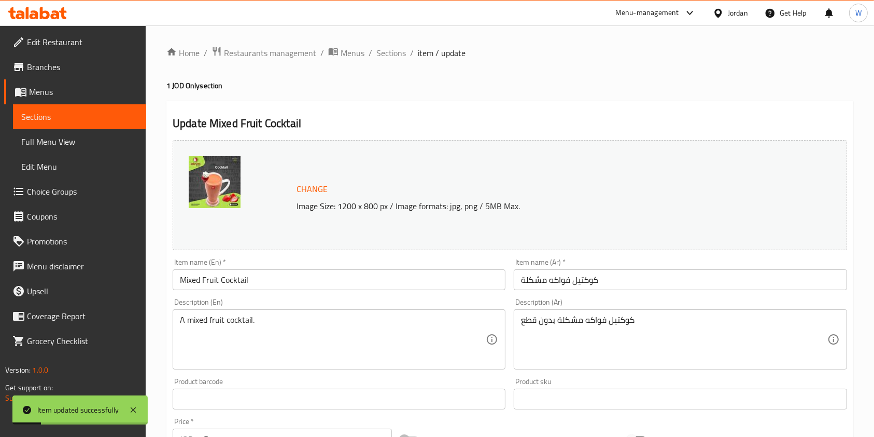
click at [373, 49] on ol "Home / Restaurants management / Menus / Sections / item / update" at bounding box center [509, 52] width 687 height 13
click at [376, 49] on span "Sections" at bounding box center [391, 53] width 30 height 12
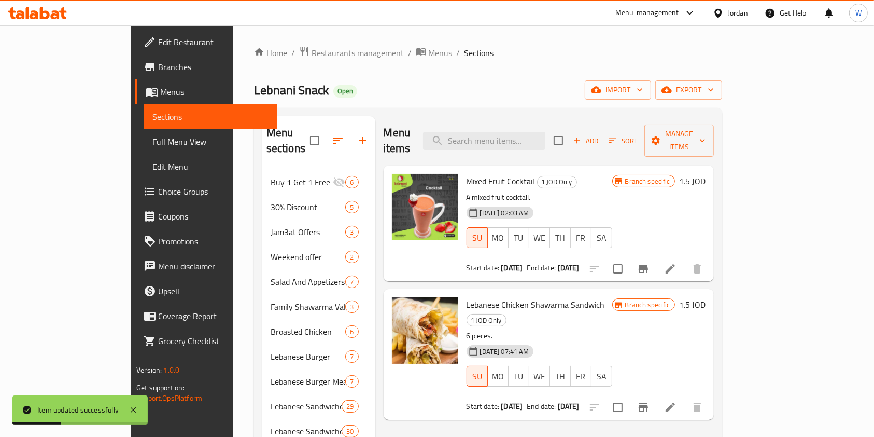
click at [685, 398] on li at bounding box center [670, 407] width 29 height 19
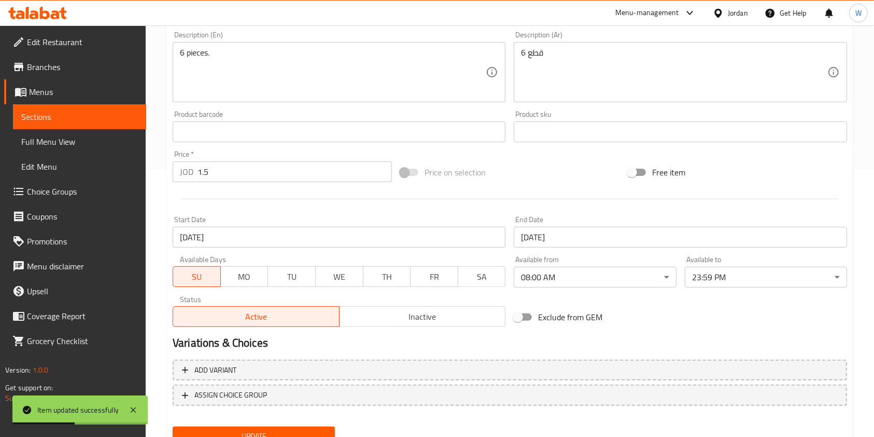
scroll to position [276, 0]
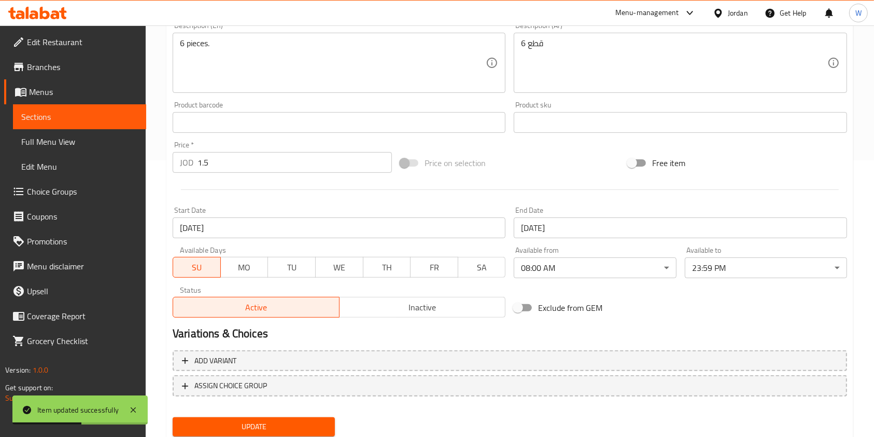
click at [299, 247] on div "SU MO TU WE TH FR SA" at bounding box center [339, 261] width 333 height 31
click at [298, 232] on input "[DATE]" at bounding box center [339, 227] width 333 height 21
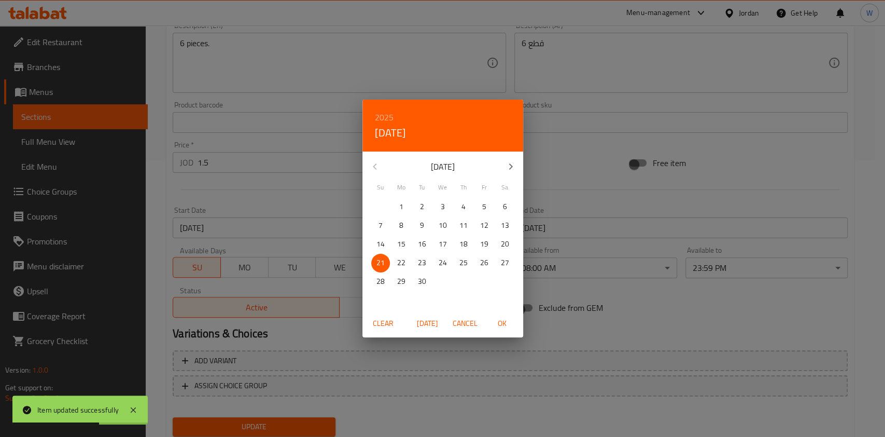
click at [416, 322] on span "[DATE]" at bounding box center [427, 323] width 25 height 13
click at [378, 216] on button "5" at bounding box center [380, 225] width 19 height 19
click at [506, 324] on span "OK" at bounding box center [502, 323] width 25 height 13
type input "[DATE]"
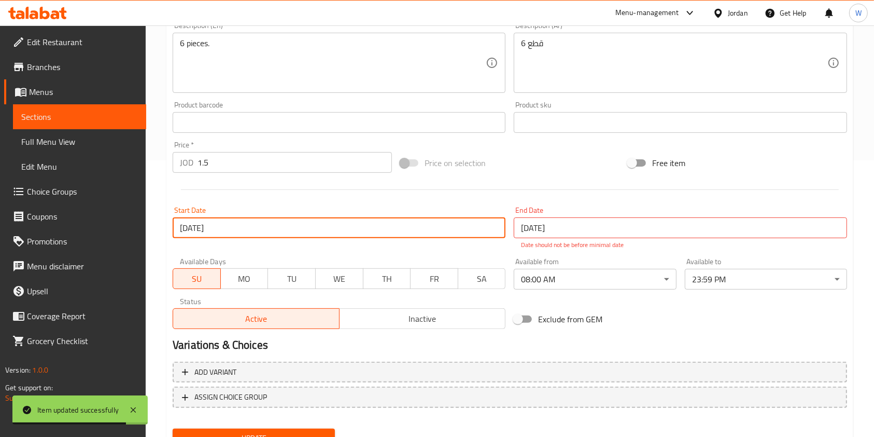
click at [534, 222] on input "[DATE]" at bounding box center [680, 227] width 333 height 21
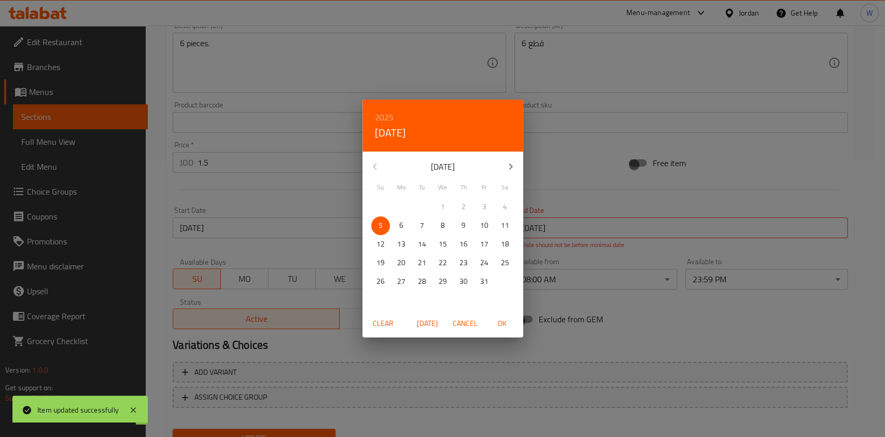
click at [432, 317] on span "[DATE]" at bounding box center [427, 323] width 25 height 13
click at [490, 280] on span "31" at bounding box center [484, 281] width 19 height 13
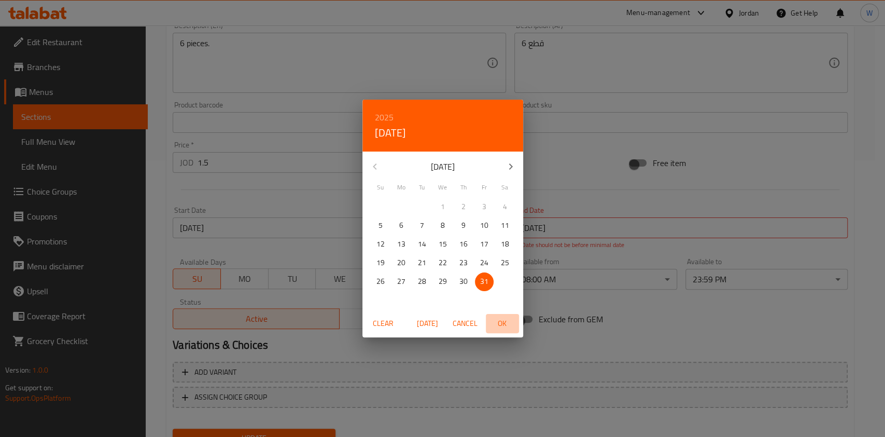
click at [505, 318] on span "OK" at bounding box center [502, 323] width 25 height 13
type input "[DATE]"
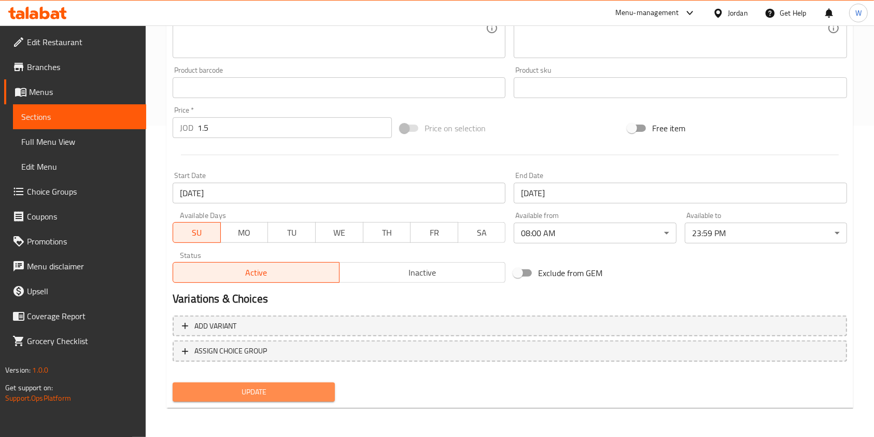
click at [253, 399] on button "Update" at bounding box center [254, 391] width 162 height 19
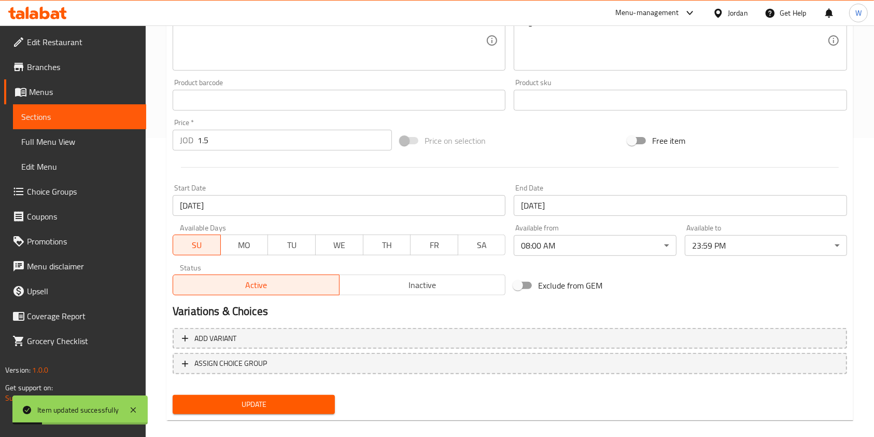
scroll to position [311, 0]
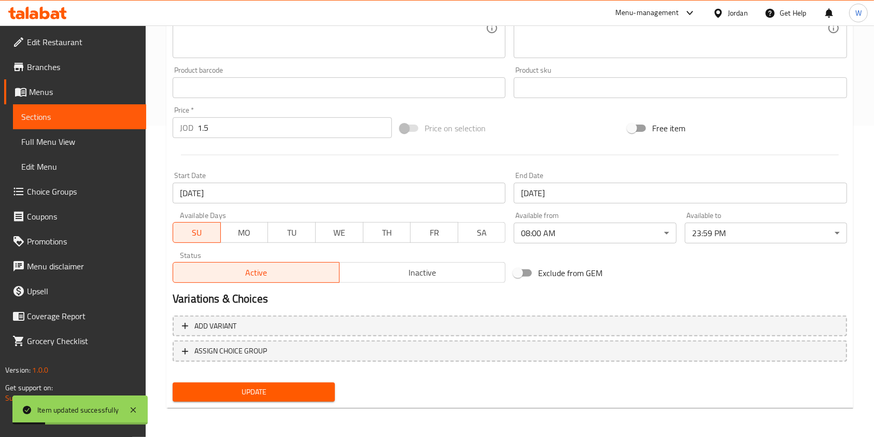
click at [295, 397] on span "Update" at bounding box center [254, 391] width 146 height 13
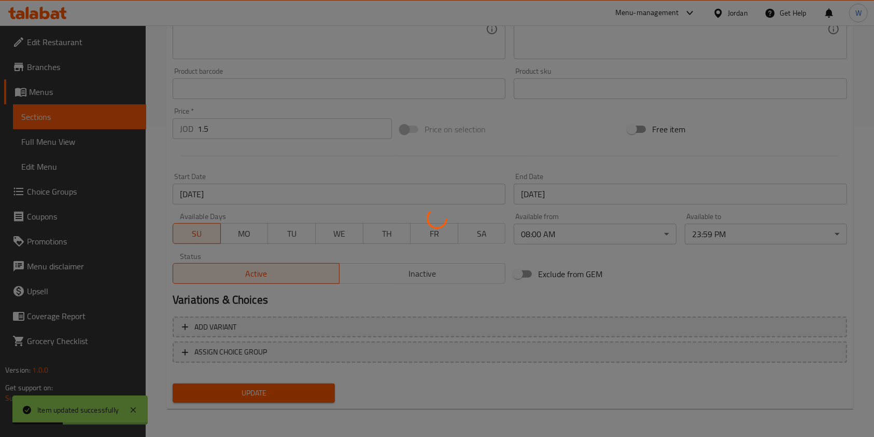
scroll to position [0, 0]
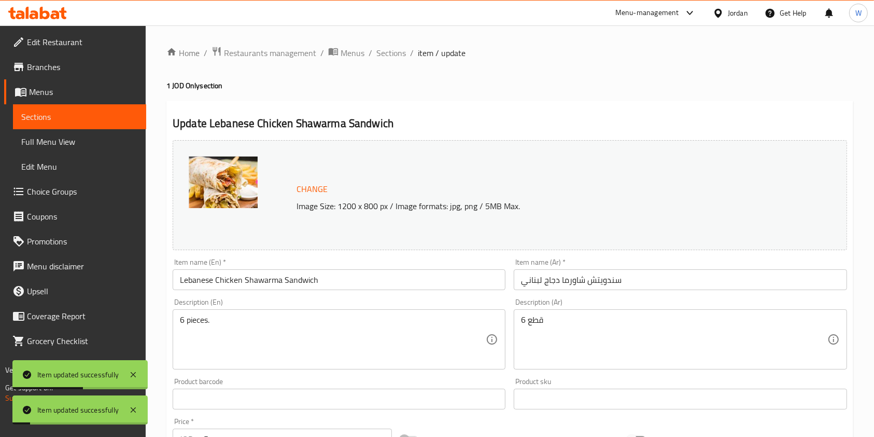
click at [389, 43] on div "Home / Restaurants management / Menus / Sections / item / update 1 JOD Only sec…" at bounding box center [510, 386] width 729 height 722
click at [392, 47] on span "Sections" at bounding box center [391, 53] width 30 height 12
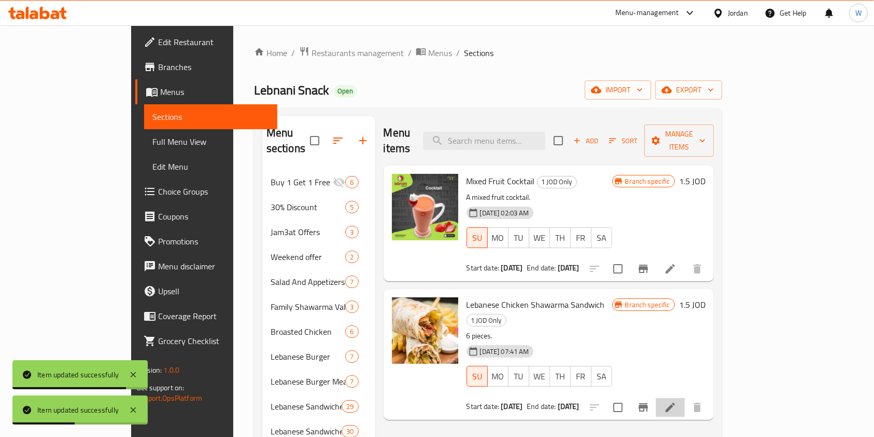
click at [685, 398] on li at bounding box center [670, 407] width 29 height 19
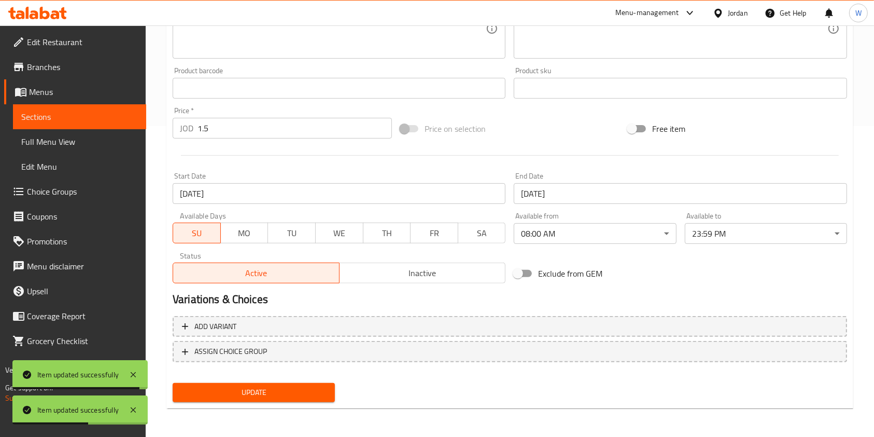
scroll to position [311, 0]
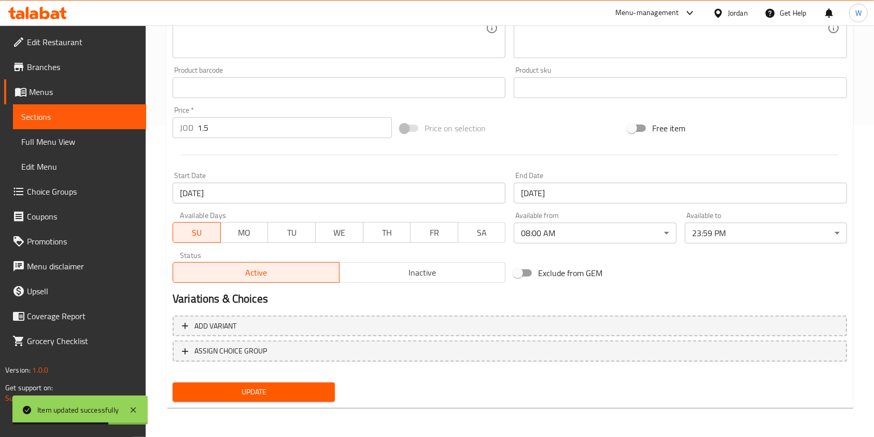
drag, startPoint x: 312, startPoint y: 373, endPoint x: 314, endPoint y: 382, distance: 9.7
click at [313, 375] on div "Add variant ASSIGN CHOICE GROUP" at bounding box center [510, 344] width 683 height 67
click at [314, 382] on button "Update" at bounding box center [254, 391] width 162 height 19
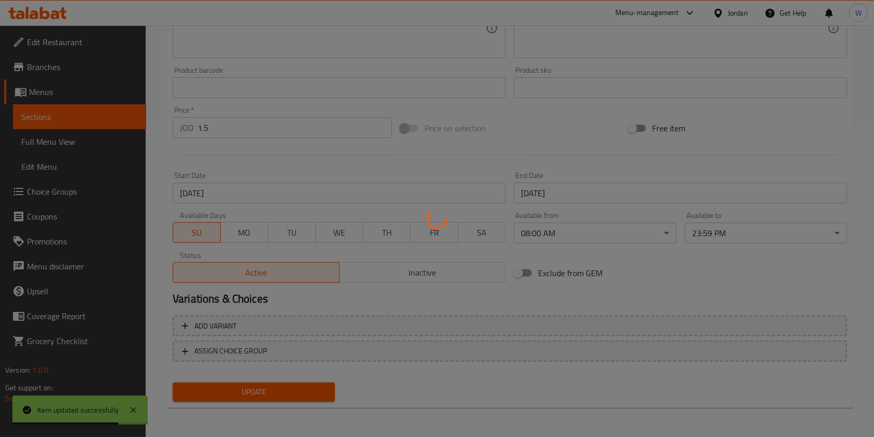
scroll to position [0, 0]
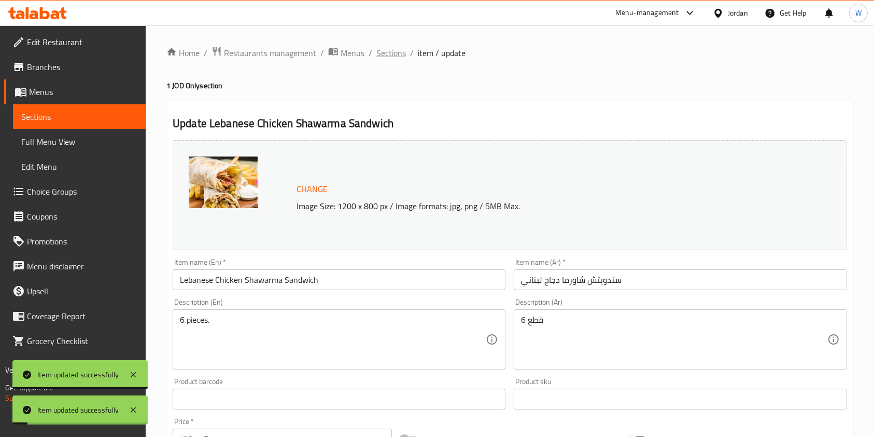
click at [389, 59] on span "Sections" at bounding box center [391, 53] width 30 height 12
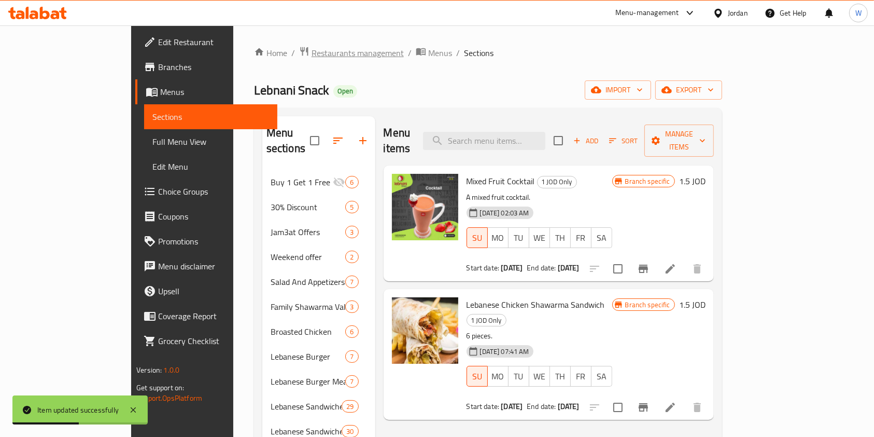
drag, startPoint x: 232, startPoint y: 72, endPoint x: 242, endPoint y: 48, distance: 26.3
click at [254, 69] on div "Home / Restaurants management / Menus / Sections Lebnani Snack Open import expo…" at bounding box center [488, 388] width 468 height 684
click at [312, 48] on span "Restaurants management" at bounding box center [358, 53] width 92 height 12
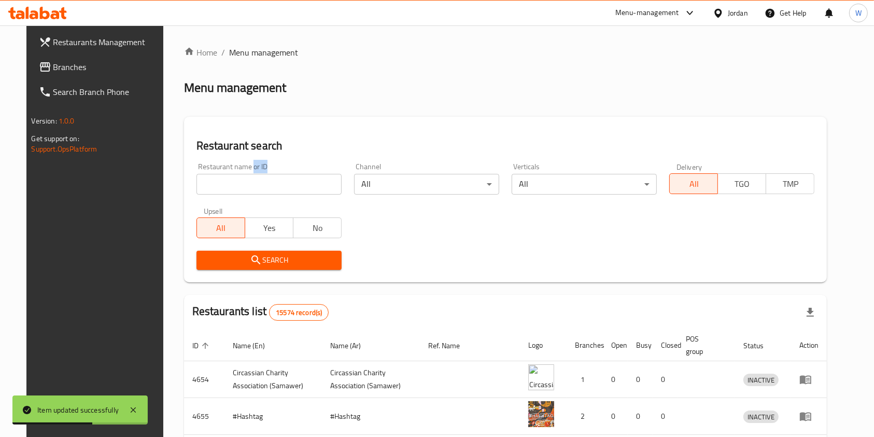
click at [236, 173] on div "Restaurant name or ID Restaurant name or ID" at bounding box center [269, 179] width 145 height 32
click at [239, 176] on input "search" at bounding box center [269, 184] width 145 height 21
type input "lebnani snack"
click at [267, 260] on span "Search" at bounding box center [269, 260] width 129 height 13
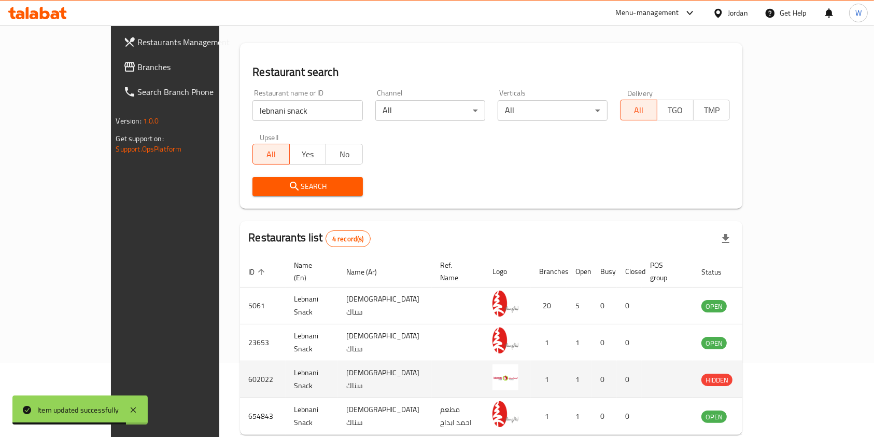
scroll to position [114, 0]
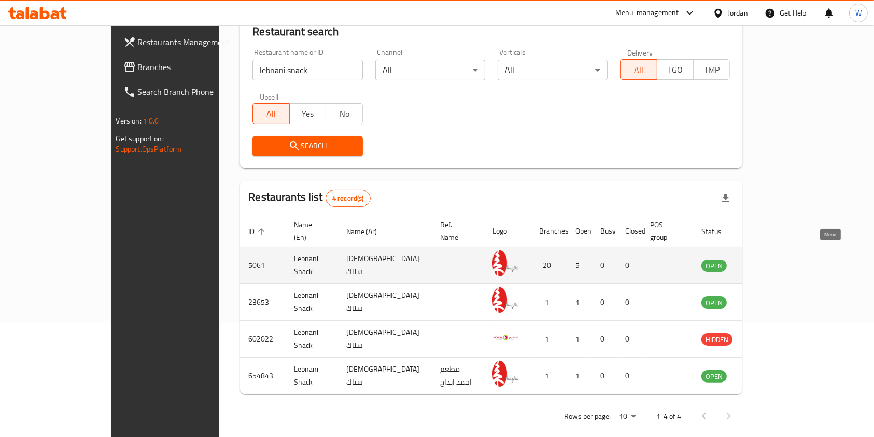
click at [768, 261] on icon "enhanced table" at bounding box center [762, 265] width 11 height 9
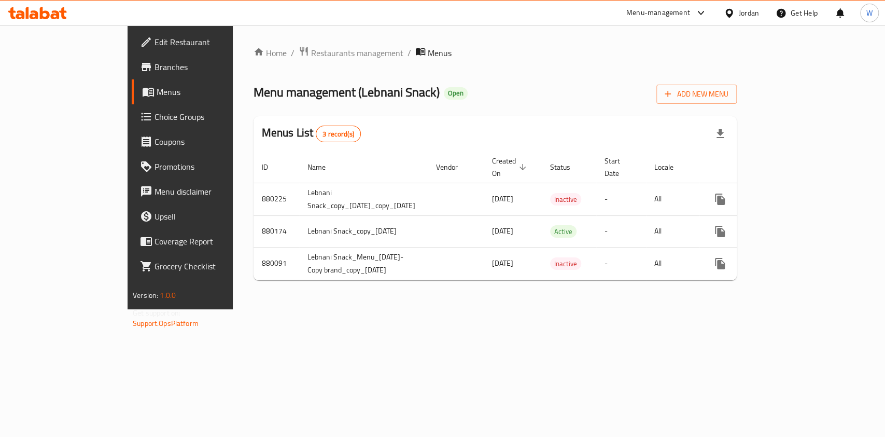
click at [132, 77] on link "Branches" at bounding box center [204, 66] width 144 height 25
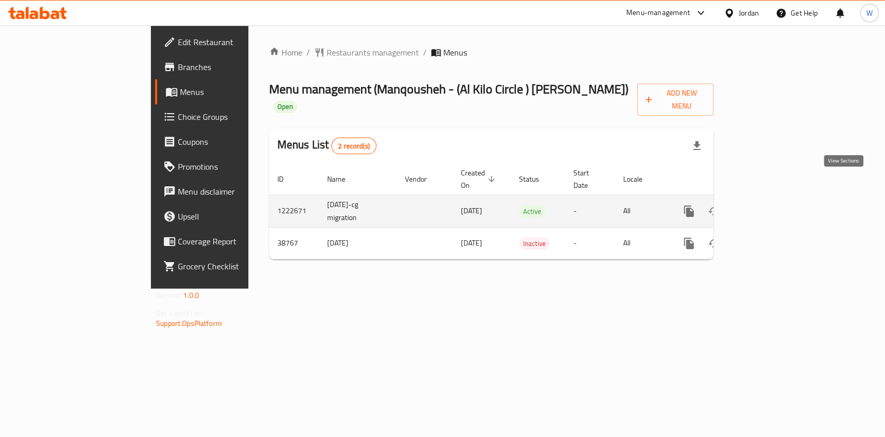
click at [770, 205] on icon "enhanced table" at bounding box center [764, 211] width 12 height 12
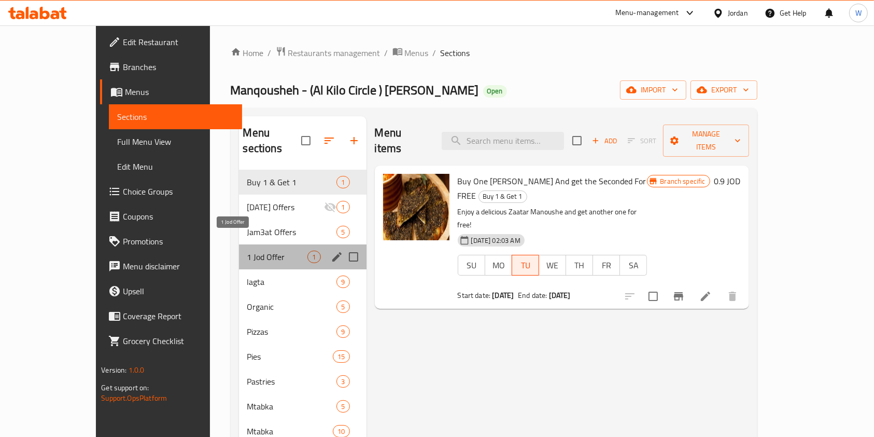
click at [248, 250] on span "1 Jod Offer" at bounding box center [277, 256] width 61 height 12
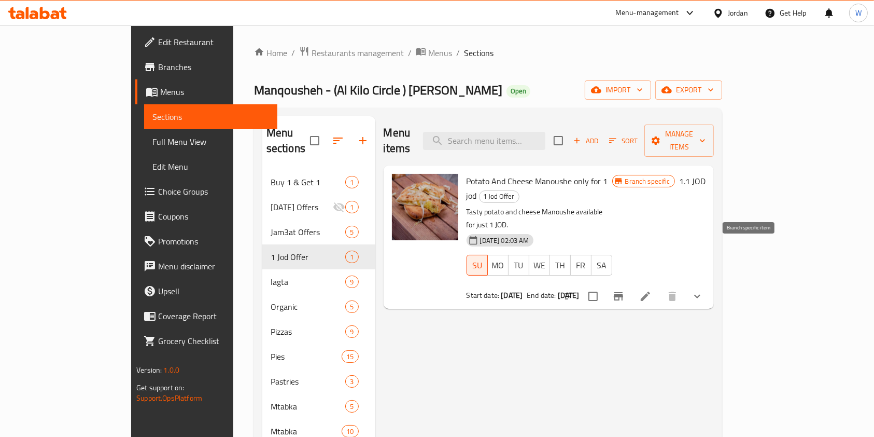
click at [625, 290] on icon "Branch-specific-item" at bounding box center [618, 296] width 12 height 12
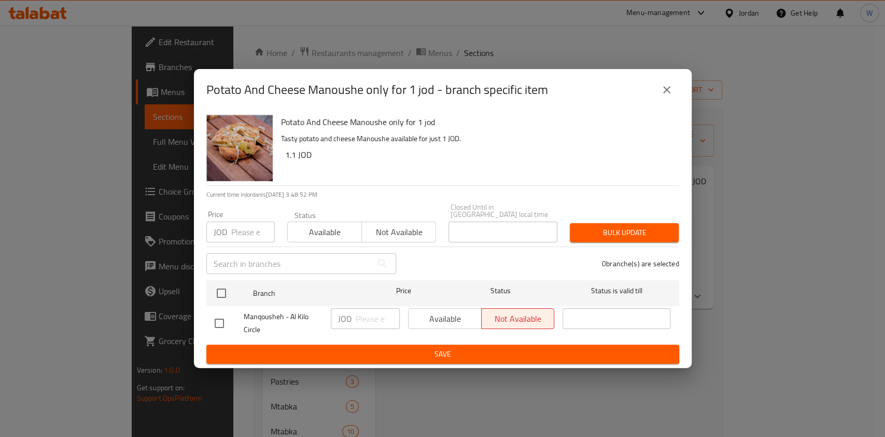
click at [668, 93] on icon "close" at bounding box center [667, 89] width 12 height 12
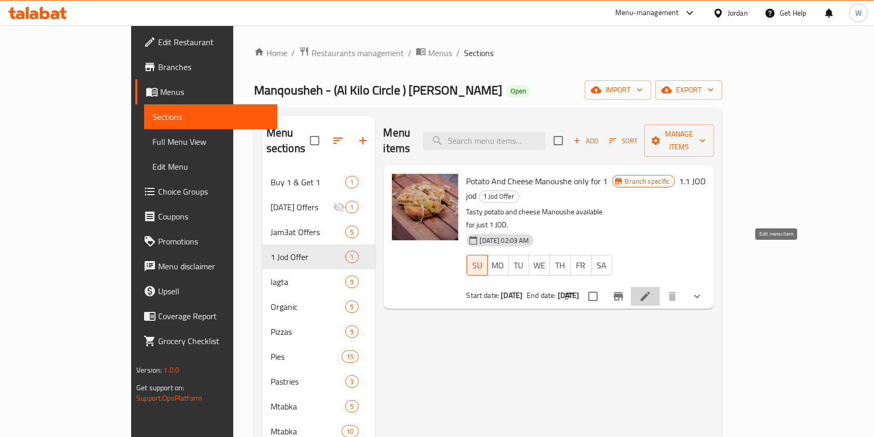
click at [650, 291] on icon at bounding box center [645, 295] width 9 height 9
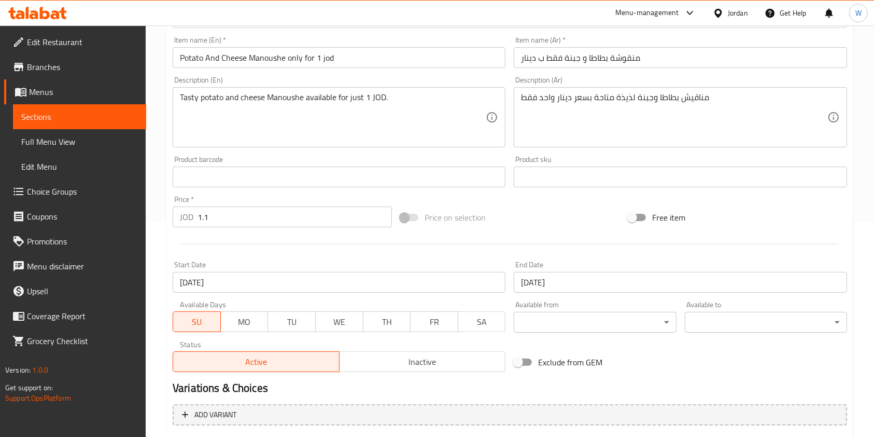
scroll to position [276, 0]
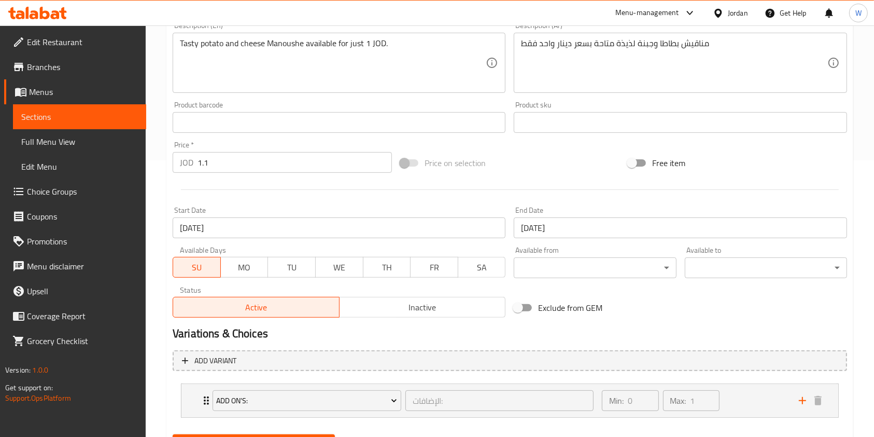
click at [294, 155] on input "1.1" at bounding box center [295, 162] width 194 height 21
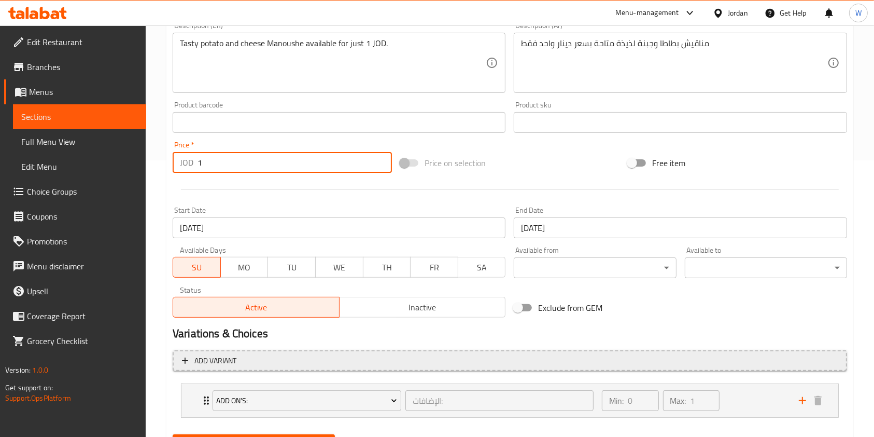
scroll to position [328, 0]
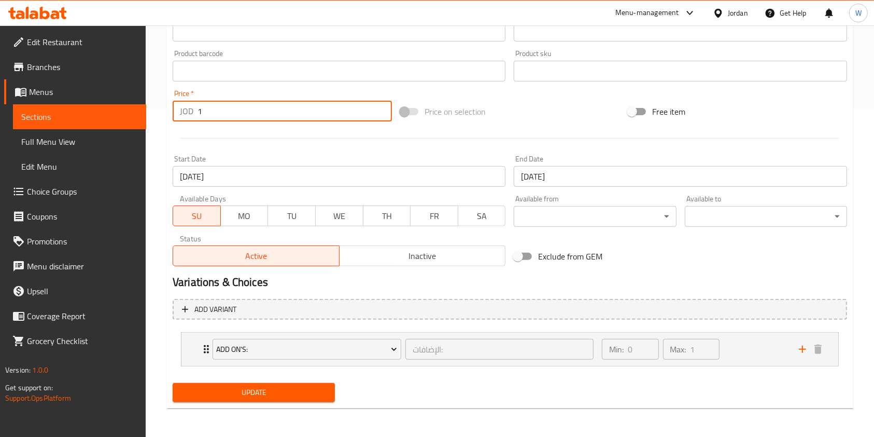
type input "1"
click at [319, 400] on button "Update" at bounding box center [254, 392] width 162 height 19
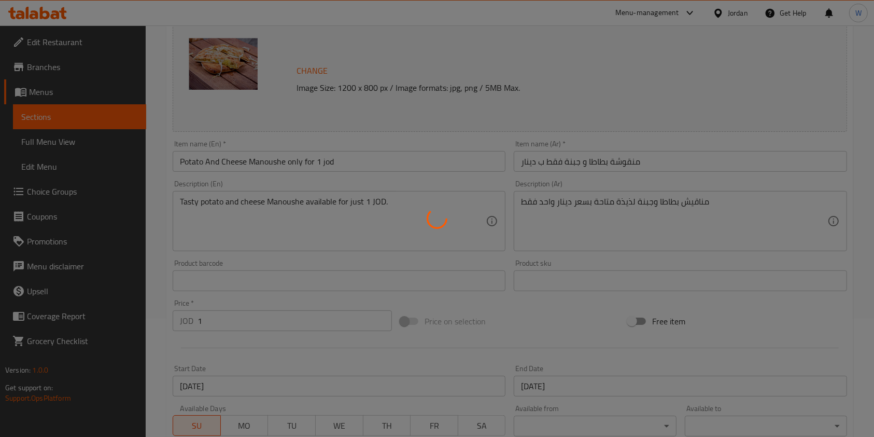
scroll to position [0, 0]
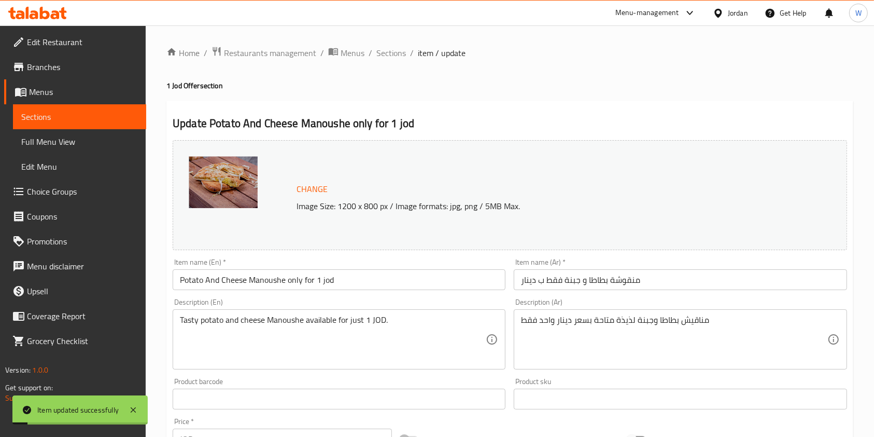
click at [350, 119] on h2 "Update Potato And Cheese Manoushe only for 1 jod" at bounding box center [510, 124] width 675 height 16
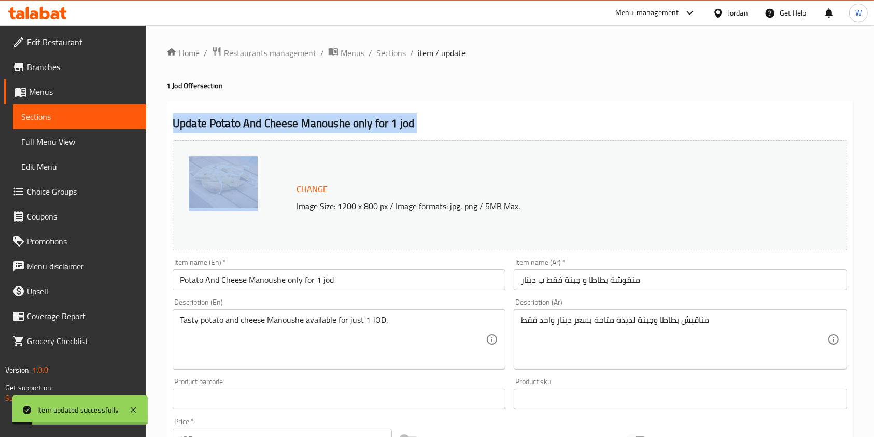
click at [350, 119] on h2 "Update Potato And Cheese Manoushe only for 1 jod" at bounding box center [510, 124] width 675 height 16
copy div "Update Potato And Cheese Manoushe only for 1 jod"
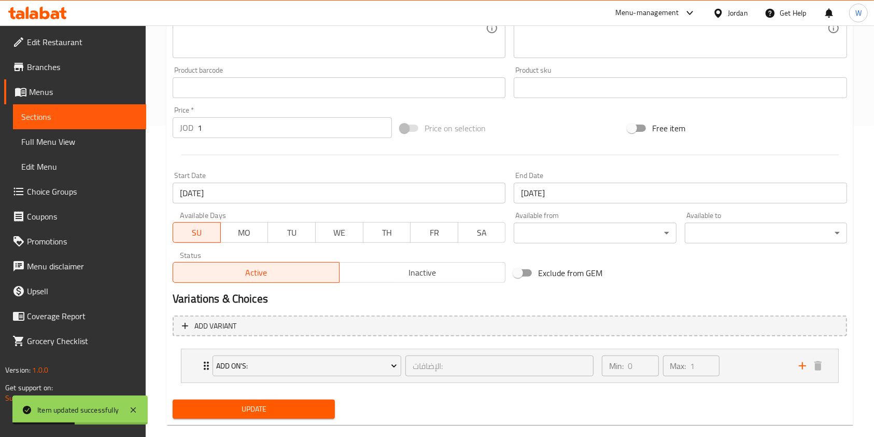
scroll to position [328, 0]
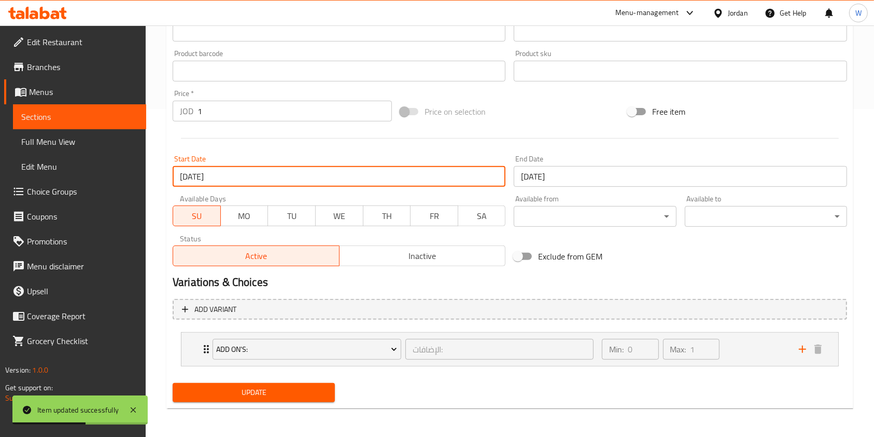
click at [232, 176] on input "07-09-2025" at bounding box center [339, 176] width 333 height 21
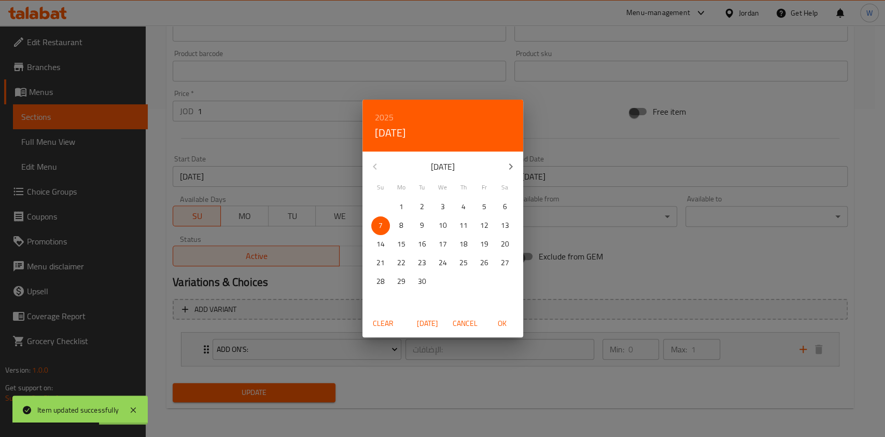
click at [408, 320] on div "Clear [DATE] Cancel OK" at bounding box center [442, 323] width 161 height 27
click at [417, 325] on span "[DATE]" at bounding box center [427, 323] width 25 height 13
click at [427, 324] on span "[DATE]" at bounding box center [427, 323] width 25 height 13
click at [372, 222] on span "5" at bounding box center [380, 225] width 19 height 13
click at [494, 304] on div "28 29 30 1 2 3 4 5 6 7 8 9 10 11 12 13 14 15 16 17 18 19 20 21 22 23 24 25 26 2…" at bounding box center [442, 254] width 161 height 112
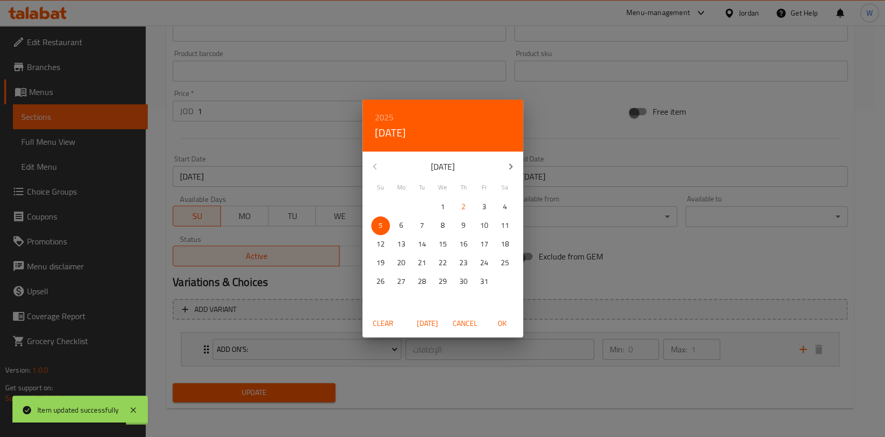
click at [498, 315] on button "OK" at bounding box center [502, 323] width 33 height 19
type input "[DATE]"
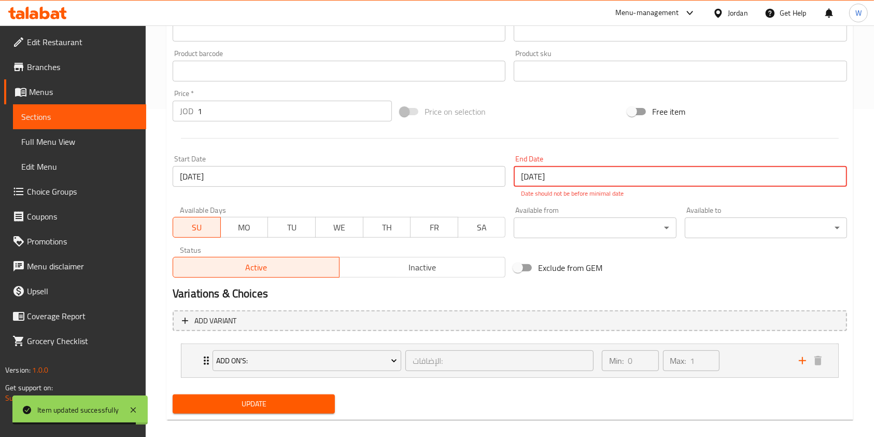
click at [568, 171] on input "30-09-2025" at bounding box center [680, 176] width 333 height 21
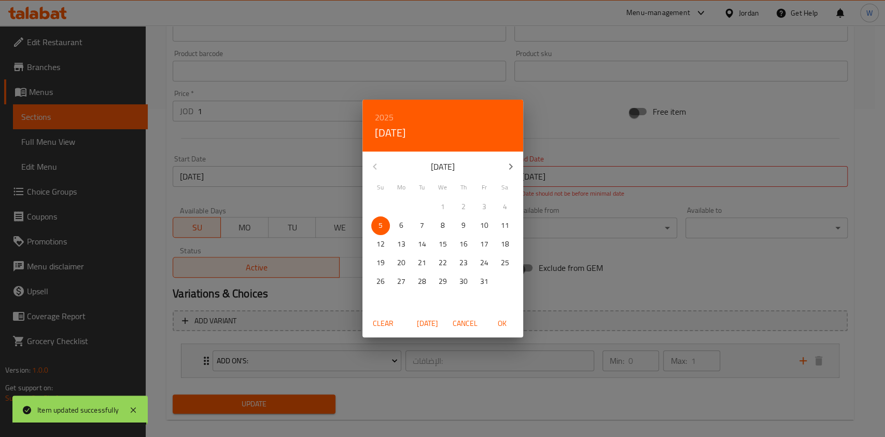
click at [438, 317] on span "[DATE]" at bounding box center [427, 323] width 25 height 13
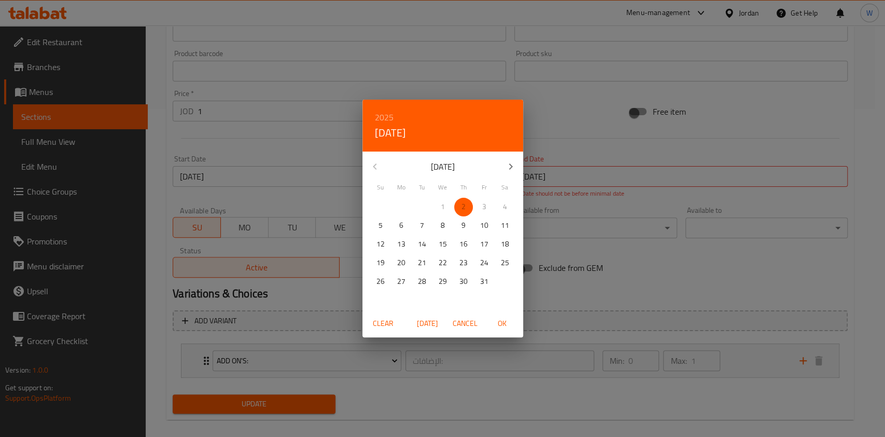
click at [482, 280] on p "31" at bounding box center [484, 281] width 8 height 13
click at [510, 319] on span "OK" at bounding box center [502, 323] width 25 height 13
type input "[DATE]"
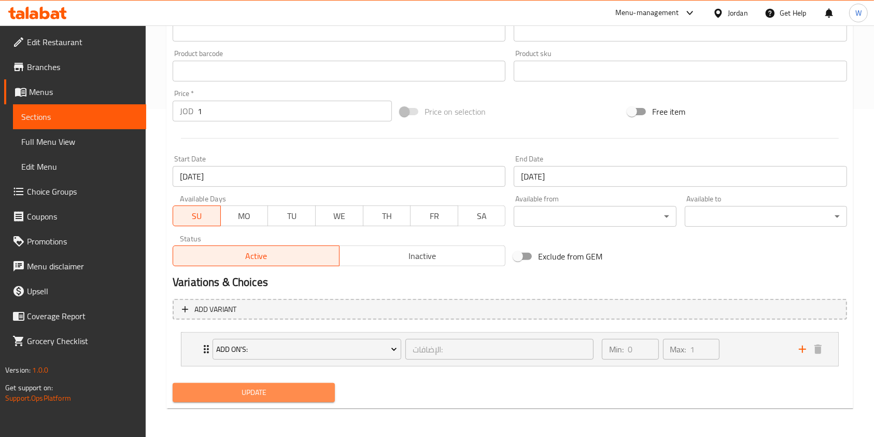
click at [305, 386] on span "Update" at bounding box center [254, 392] width 146 height 13
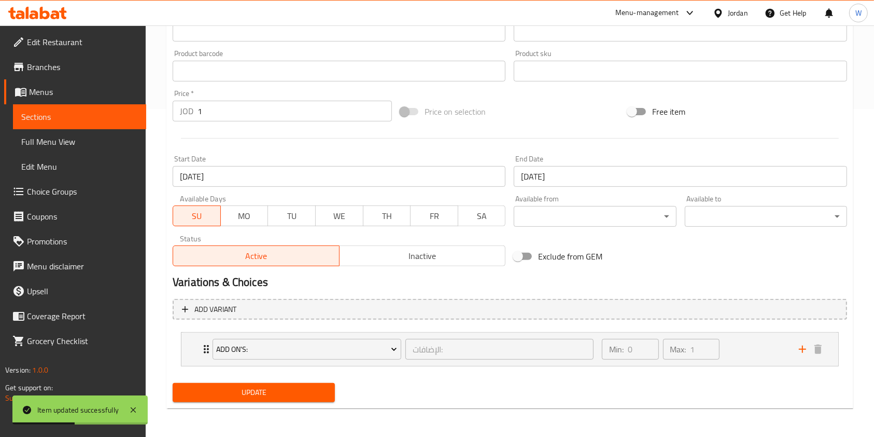
click at [303, 400] on button "Update" at bounding box center [254, 392] width 162 height 19
click at [292, 391] on span "Update" at bounding box center [254, 392] width 146 height 13
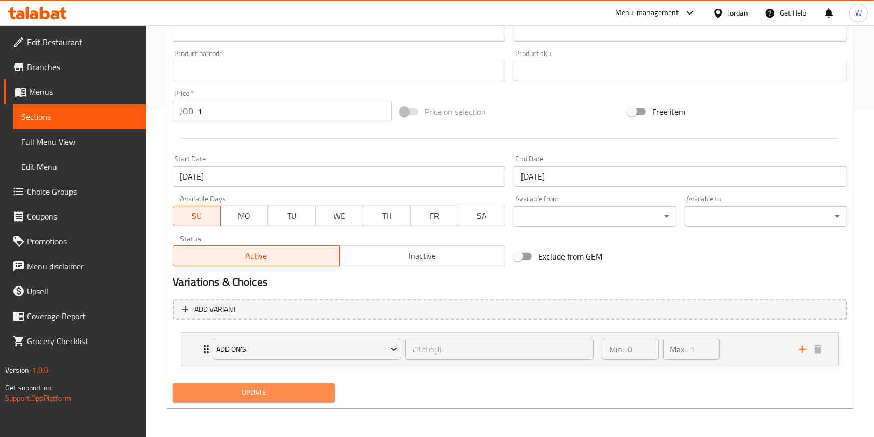
click at [305, 392] on span "Update" at bounding box center [254, 392] width 146 height 13
click at [289, 396] on span "Update" at bounding box center [254, 392] width 146 height 13
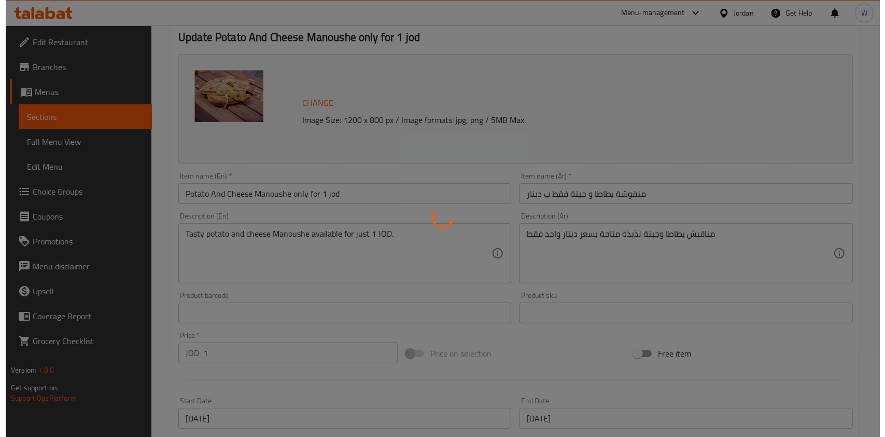
scroll to position [0, 0]
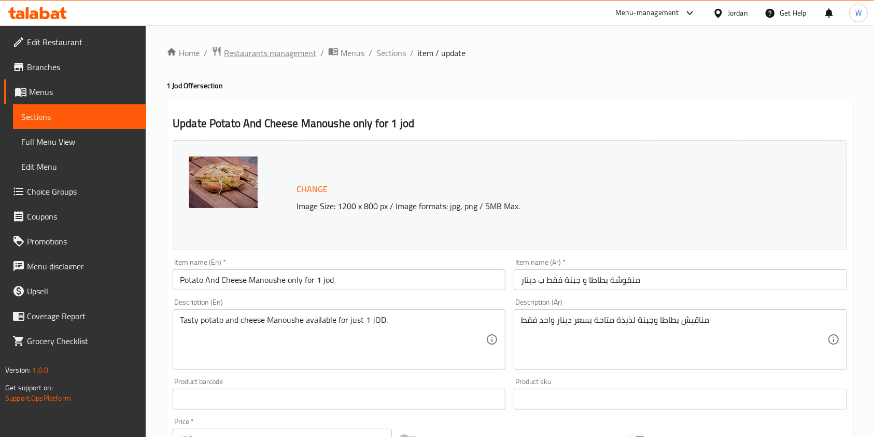
click at [277, 59] on span "Restaurants management" at bounding box center [270, 53] width 92 height 12
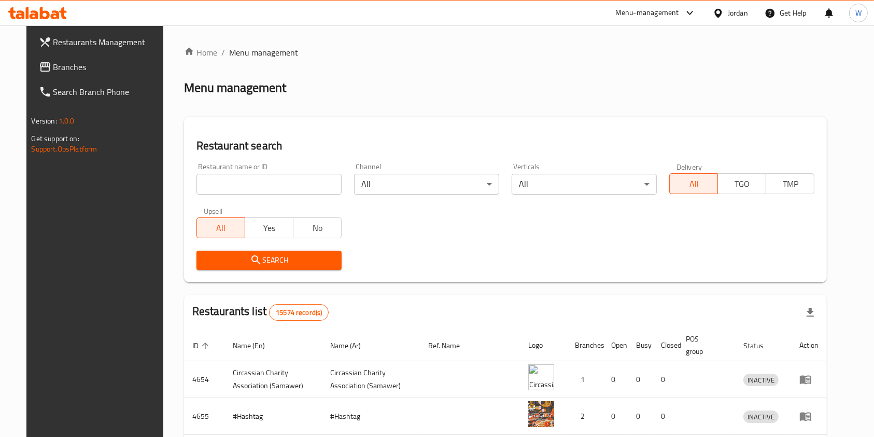
drag, startPoint x: 210, startPoint y: 196, endPoint x: 210, endPoint y: 189, distance: 6.7
click at [210, 193] on div "Restaurant name or ID Restaurant name or ID" at bounding box center [269, 179] width 158 height 44
click at [210, 187] on input "search" at bounding box center [269, 184] width 145 height 21
type input "ل"
type input "ال"
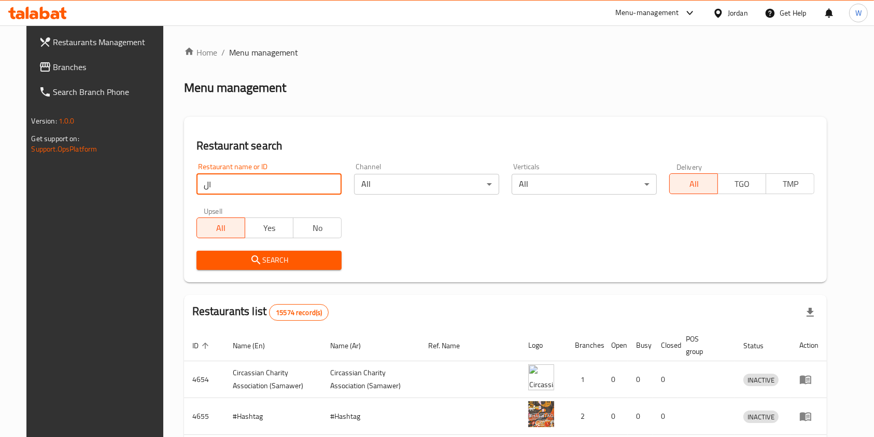
click at [223, 185] on input "ال" at bounding box center [269, 184] width 145 height 21
type input "حلويات عرفات"
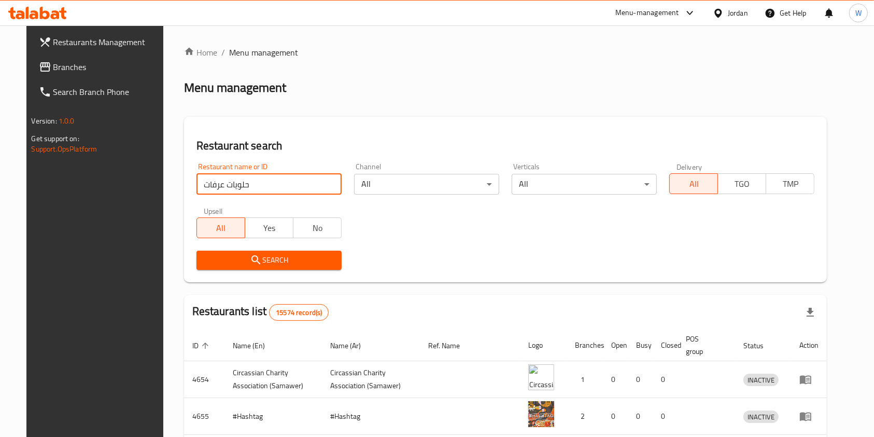
click button "Search" at bounding box center [269, 259] width 145 height 19
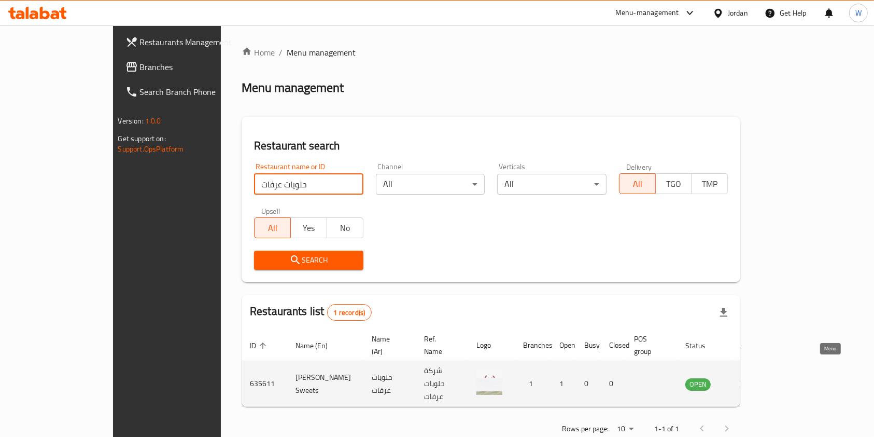
click at [752, 378] on icon "enhanced table" at bounding box center [746, 384] width 12 height 12
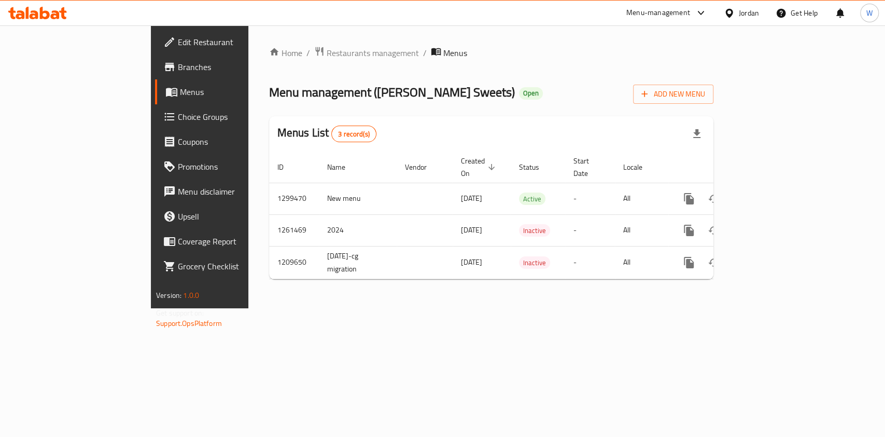
click at [155, 58] on link "Branches" at bounding box center [227, 66] width 144 height 25
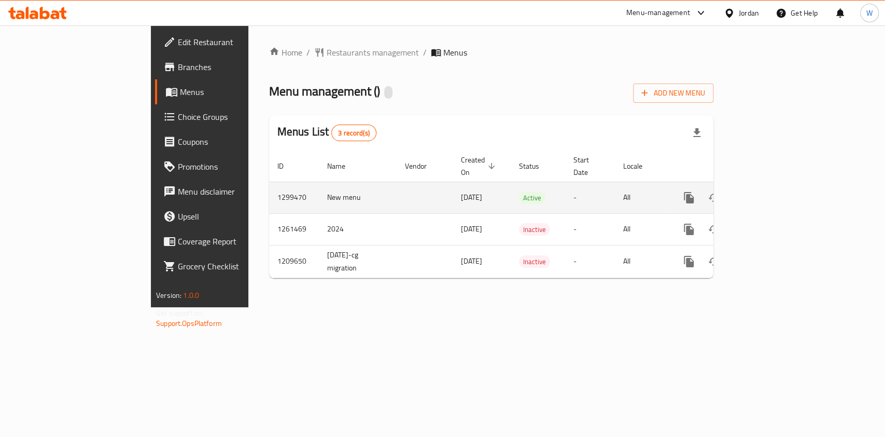
click at [776, 197] on link "enhanced table" at bounding box center [763, 197] width 25 height 25
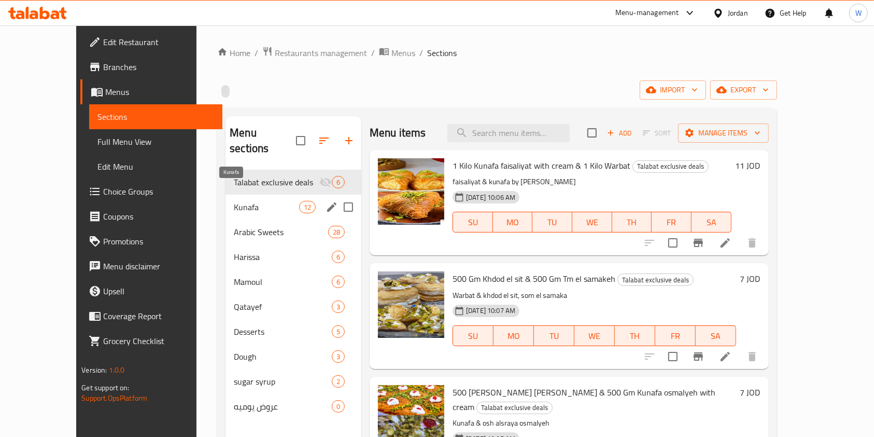
click at [234, 201] on span "Kunafa" at bounding box center [266, 207] width 65 height 12
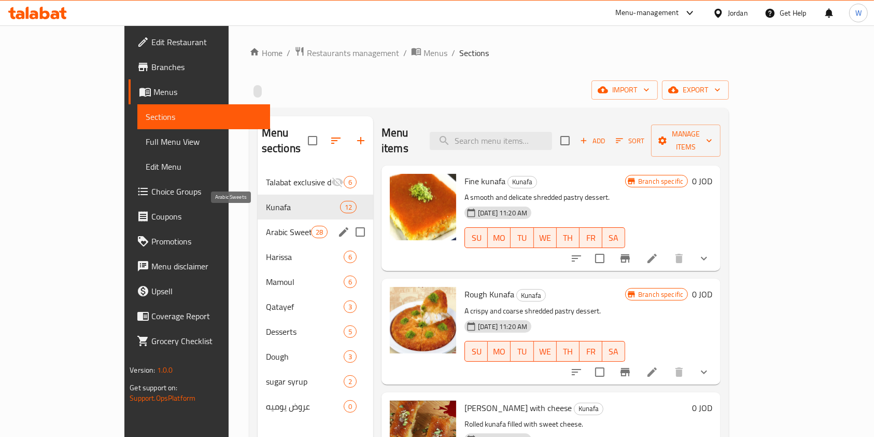
click at [266, 226] on span "Arabic Sweets" at bounding box center [288, 232] width 45 height 12
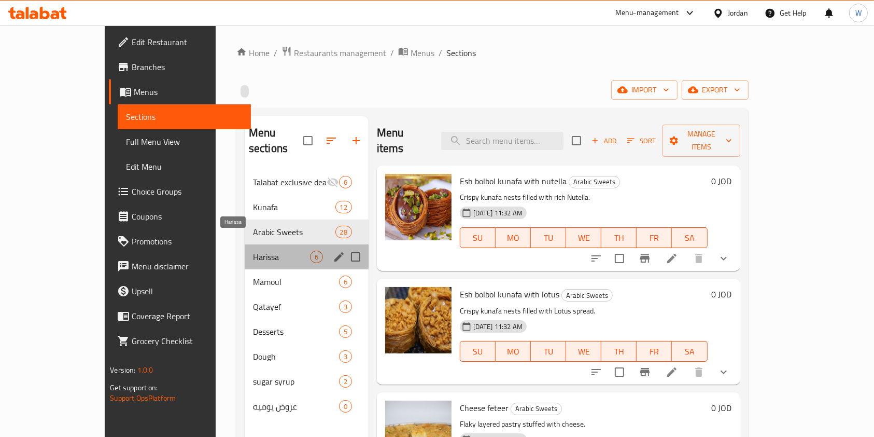
click at [253, 250] on span "Harissa" at bounding box center [281, 256] width 57 height 12
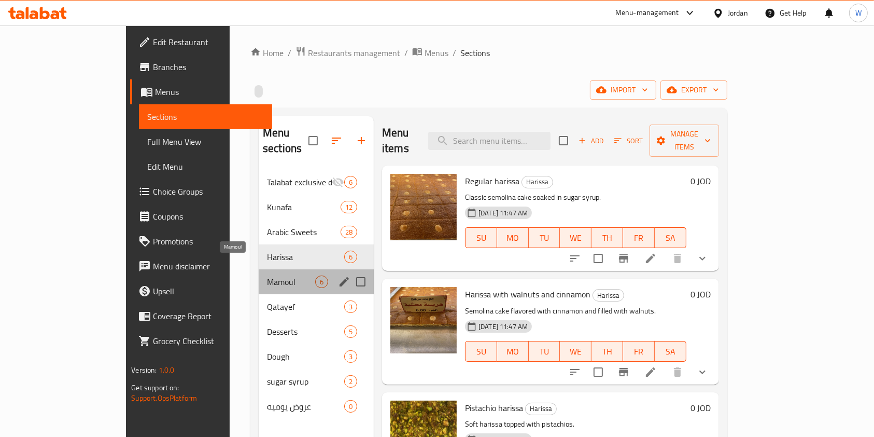
click at [267, 275] on span "Mamoul" at bounding box center [291, 281] width 48 height 12
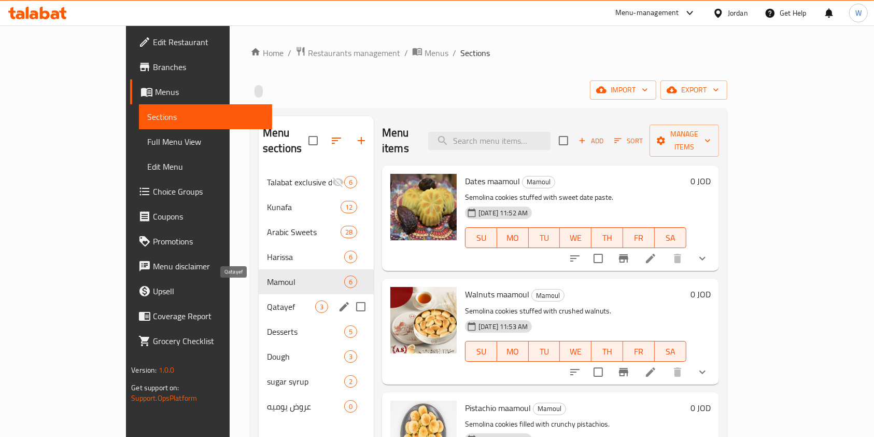
click at [267, 300] on span "Qatayef" at bounding box center [291, 306] width 48 height 12
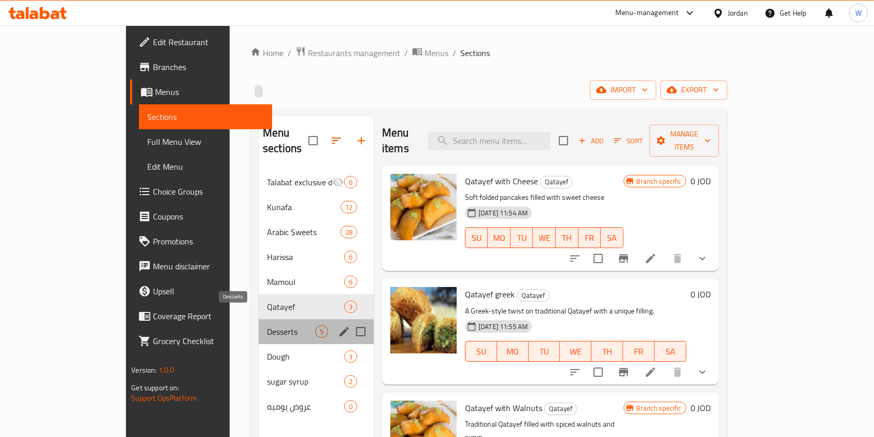
click at [267, 325] on span "Desserts" at bounding box center [291, 331] width 48 height 12
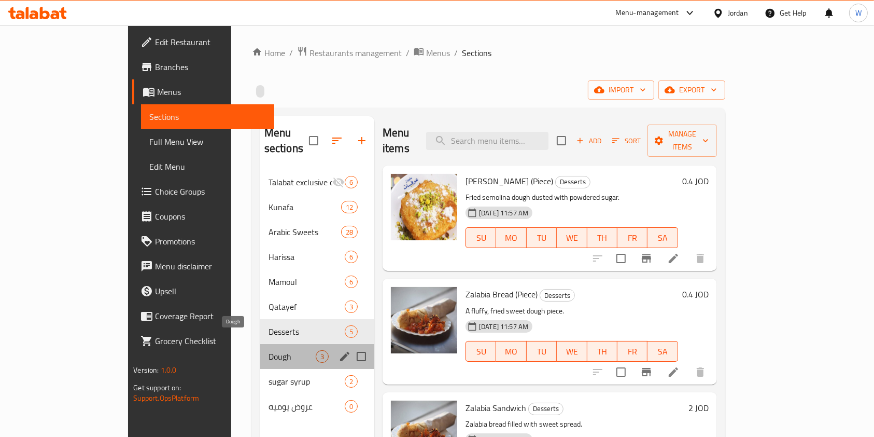
click at [269, 350] on span "Dough" at bounding box center [292, 356] width 47 height 12
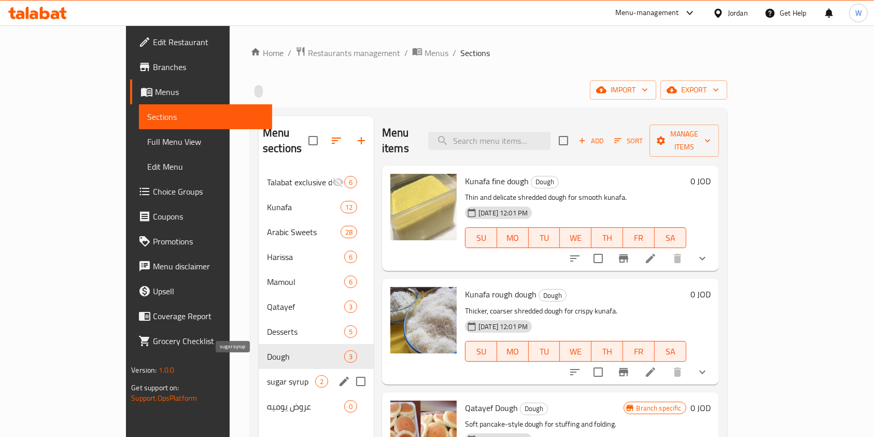
click at [267, 375] on span "sugar syrup" at bounding box center [291, 381] width 48 height 12
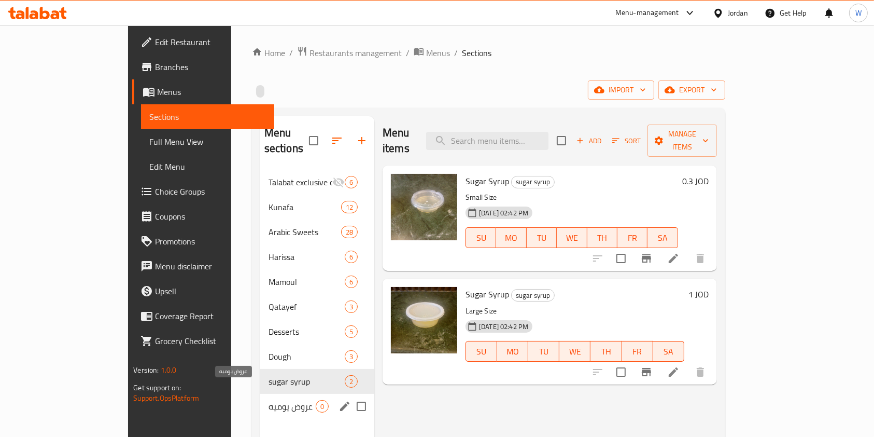
click at [269, 400] on span "عروض يوميه" at bounding box center [292, 406] width 47 height 12
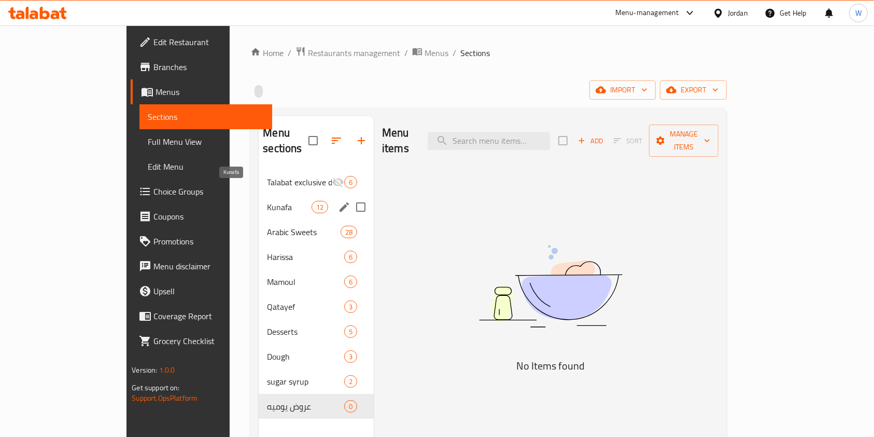
click at [263, 139] on h2 "Menu sections" at bounding box center [286, 140] width 46 height 31
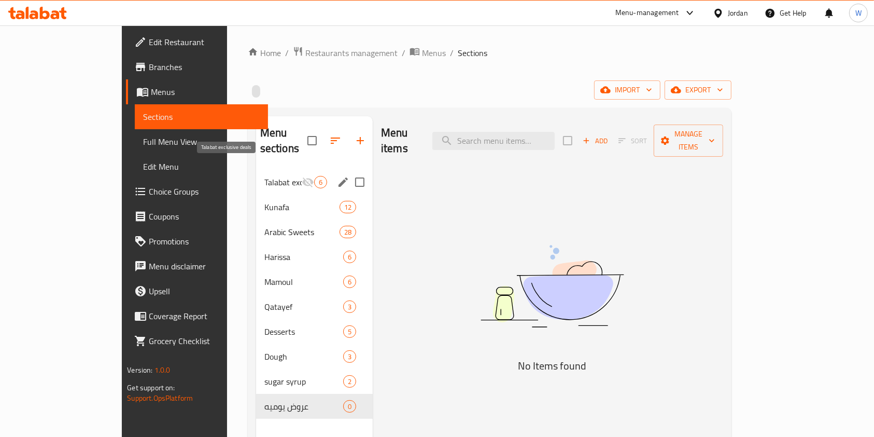
click at [264, 176] on span "Talabat exclusive deals" at bounding box center [282, 182] width 37 height 12
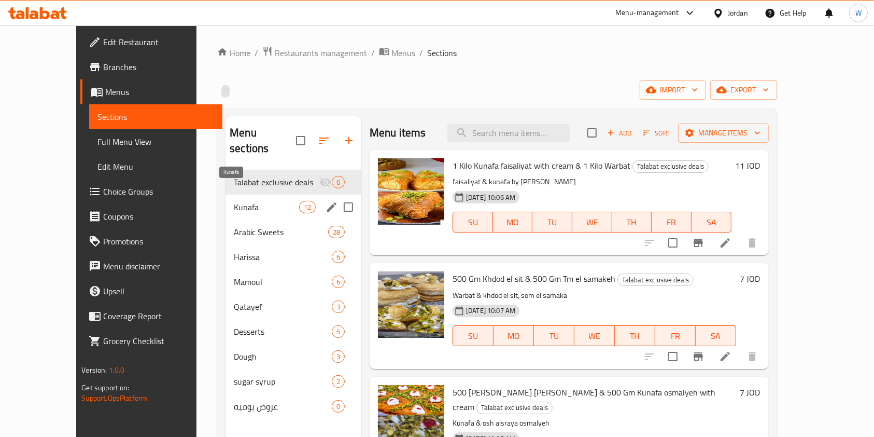
click at [274, 201] on span "Kunafa" at bounding box center [266, 207] width 65 height 12
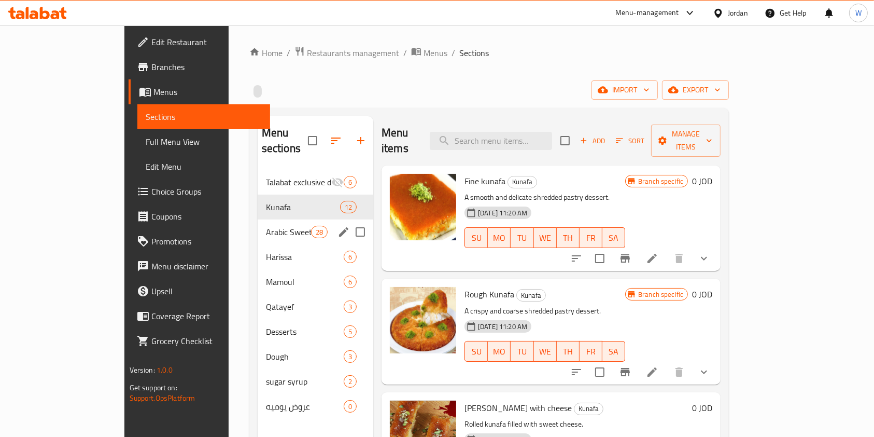
click at [258, 219] on div "Arabic Sweets 28" at bounding box center [316, 231] width 116 height 25
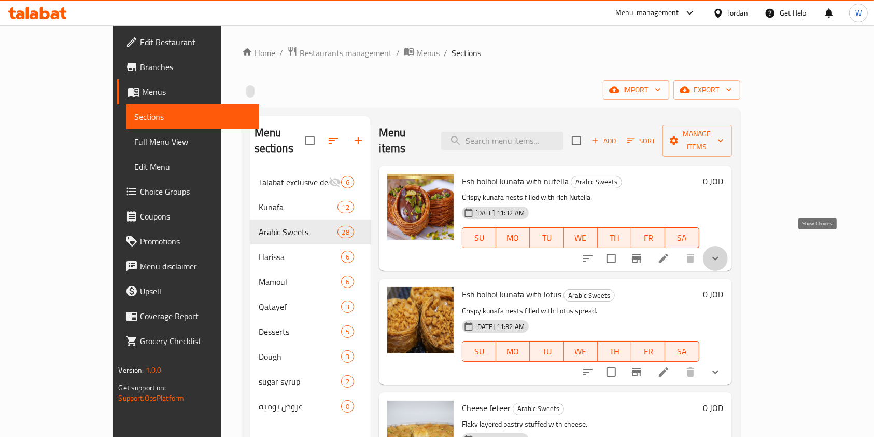
click at [719, 257] on icon "show more" at bounding box center [716, 259] width 6 height 4
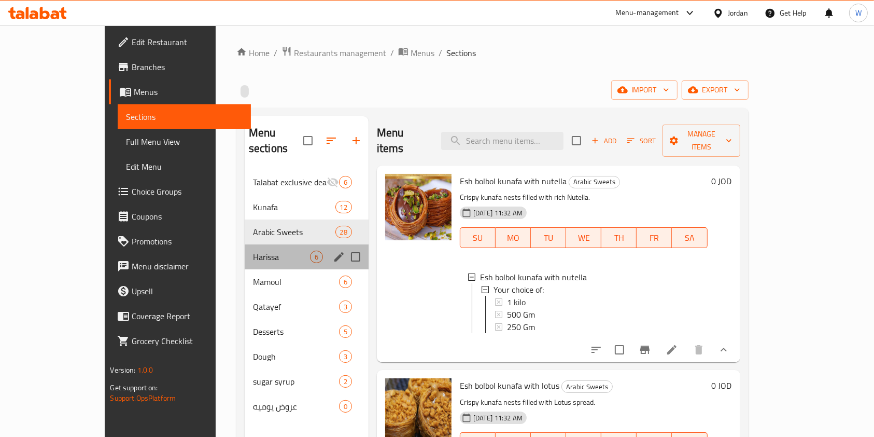
click at [266, 244] on div "Harissa 6" at bounding box center [307, 256] width 124 height 25
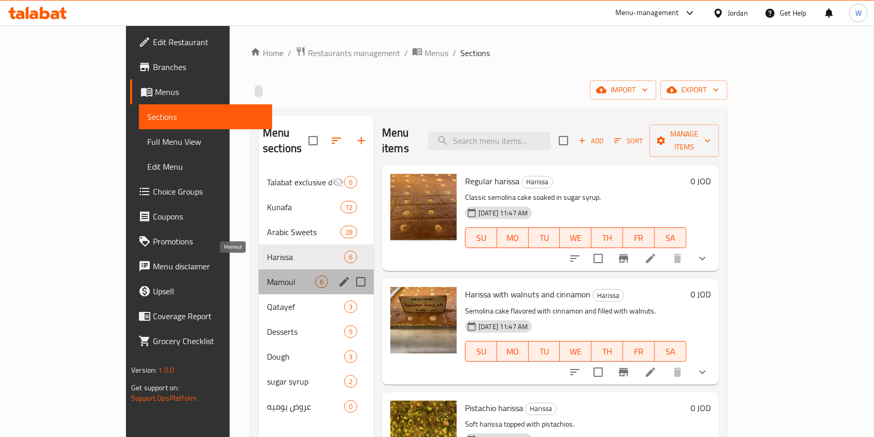
click at [282, 275] on span "Mamoul" at bounding box center [291, 281] width 48 height 12
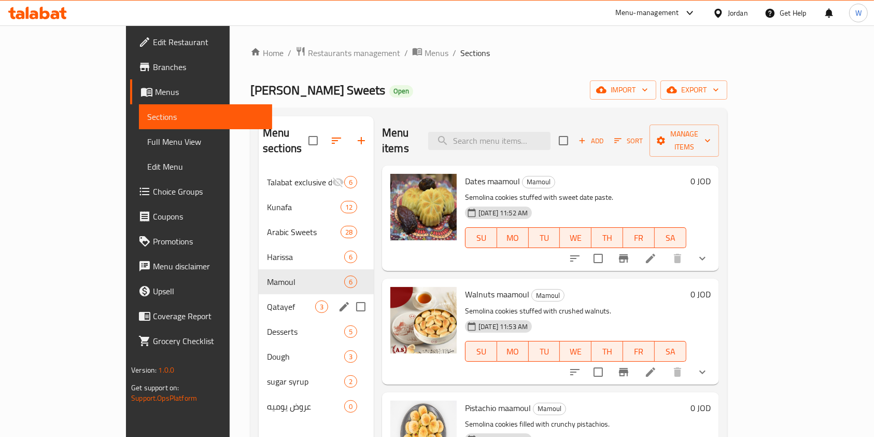
click at [269, 300] on div "Qatayef 3" at bounding box center [316, 306] width 115 height 25
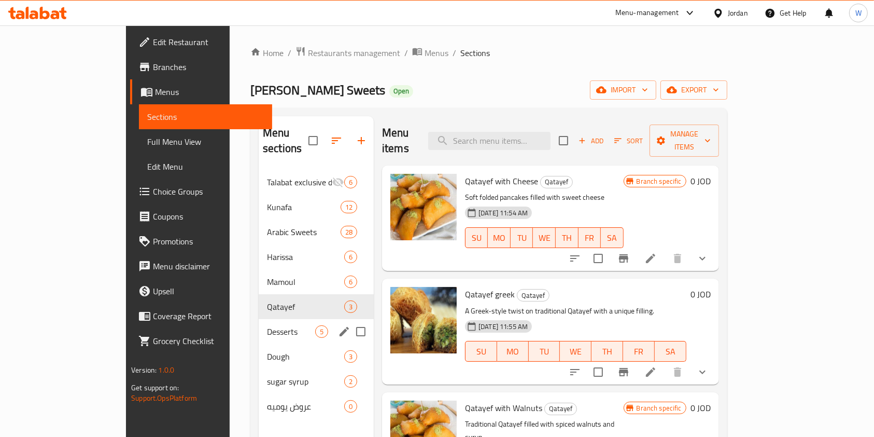
click at [276, 319] on div "Desserts 5" at bounding box center [316, 331] width 115 height 25
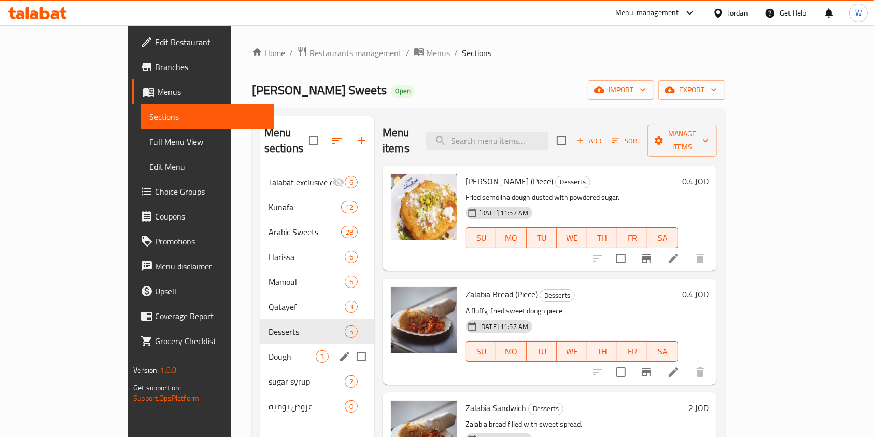
click at [269, 350] on span "Dough" at bounding box center [292, 356] width 47 height 12
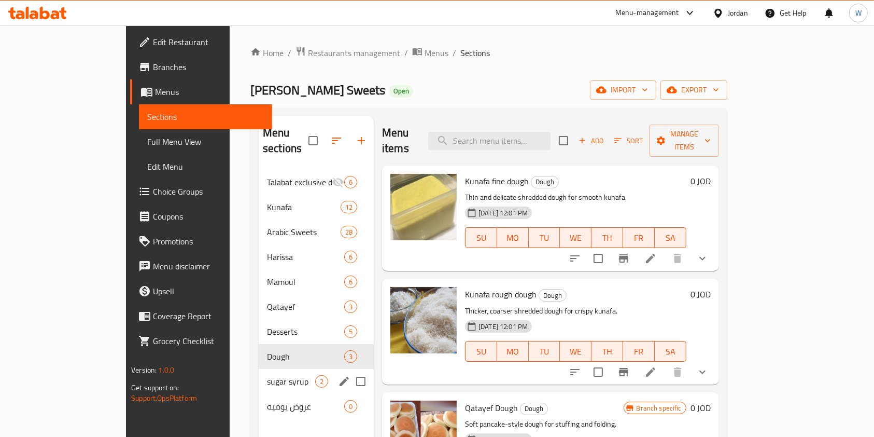
click at [259, 369] on div "sugar syrup 2" at bounding box center [316, 381] width 115 height 25
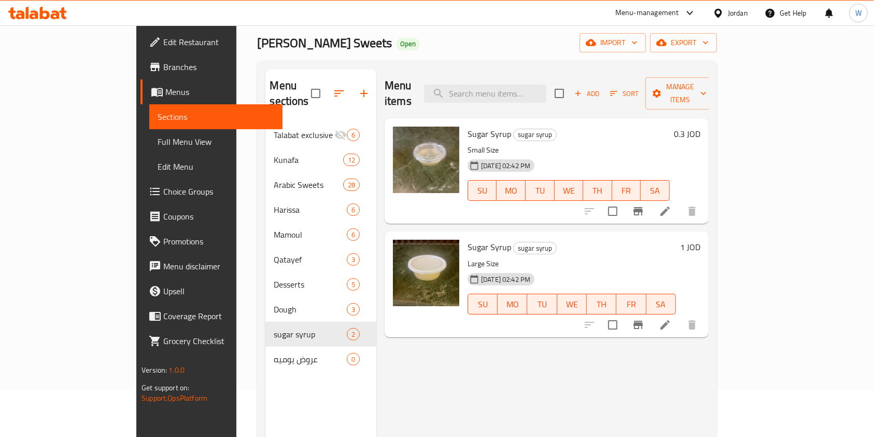
scroll to position [69, 0]
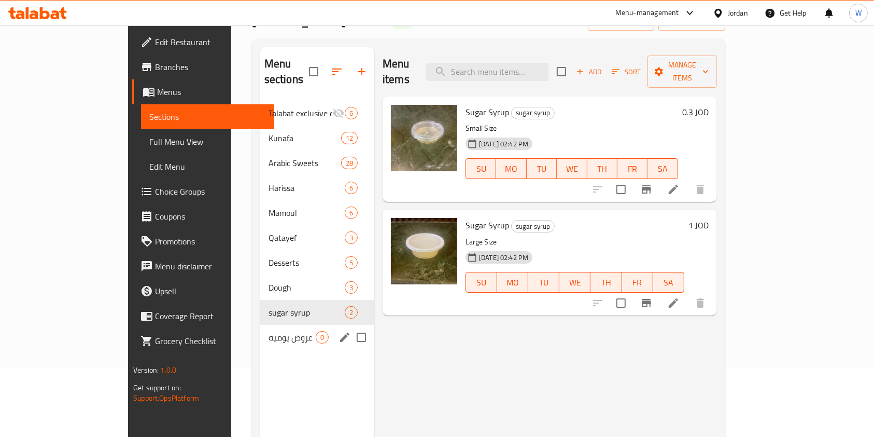
click at [260, 325] on div "عروض يوميه 0" at bounding box center [317, 337] width 114 height 25
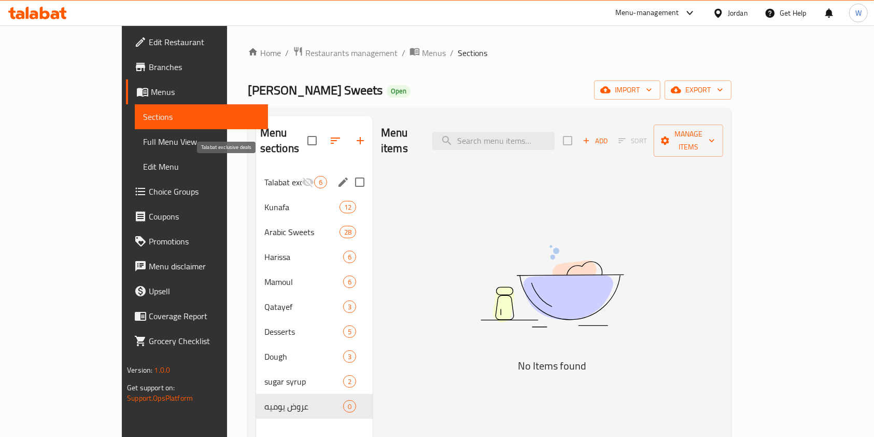
click at [264, 176] on span "Talabat exclusive deals" at bounding box center [282, 182] width 37 height 12
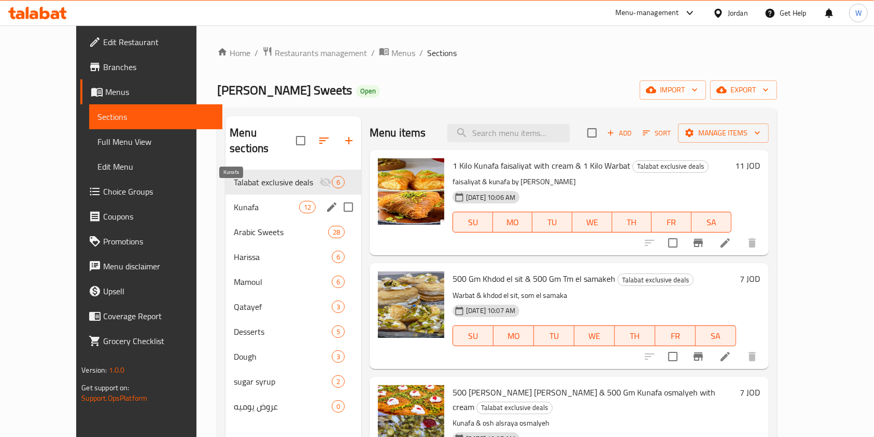
click at [234, 201] on span "Kunafa" at bounding box center [266, 207] width 65 height 12
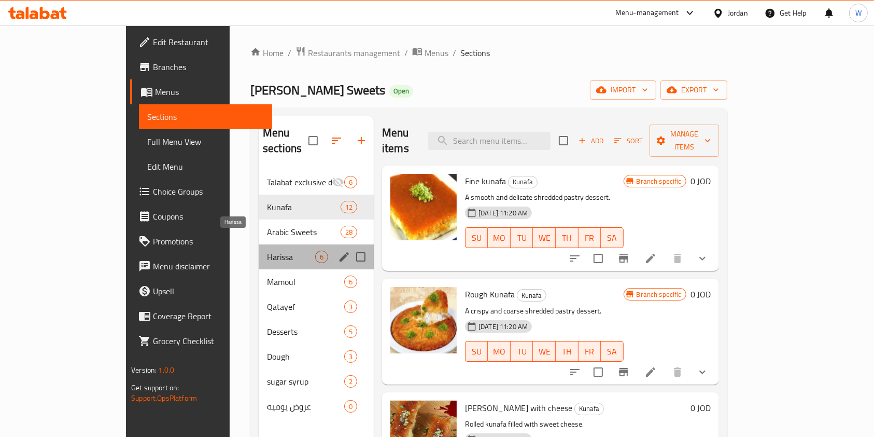
click at [267, 250] on span "Harissa" at bounding box center [291, 256] width 48 height 12
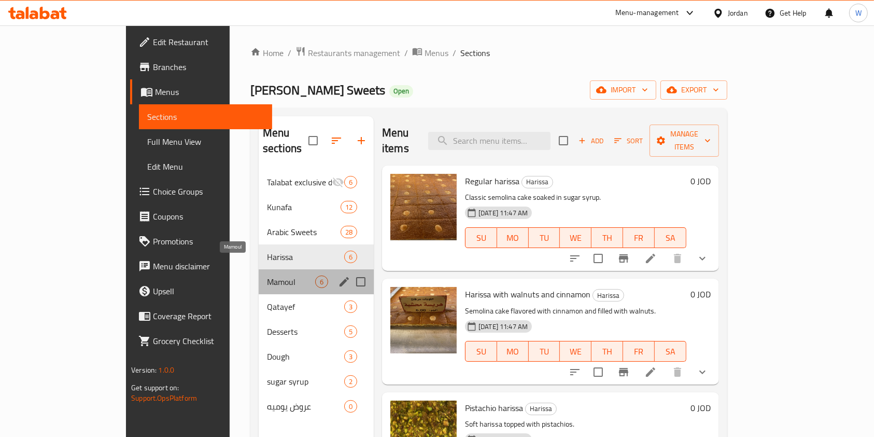
click at [267, 275] on span "Mamoul" at bounding box center [291, 281] width 48 height 12
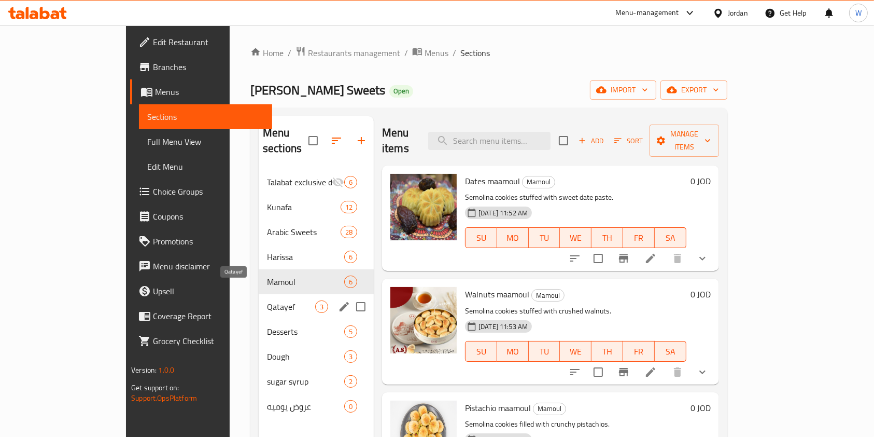
click at [267, 300] on span "Qatayef" at bounding box center [291, 306] width 48 height 12
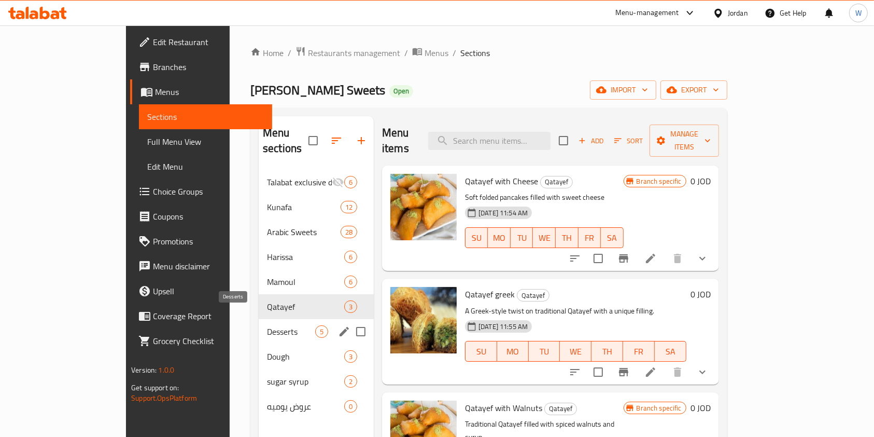
click at [267, 325] on span "Desserts" at bounding box center [291, 331] width 48 height 12
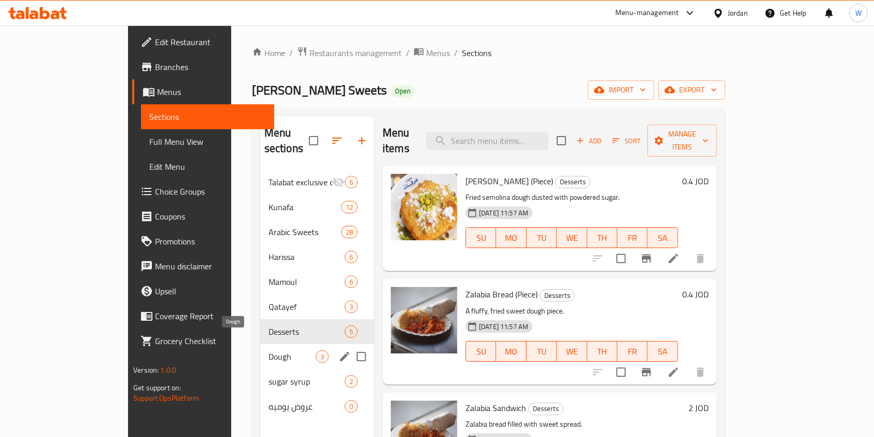
click at [269, 350] on span "Dough" at bounding box center [292, 356] width 47 height 12
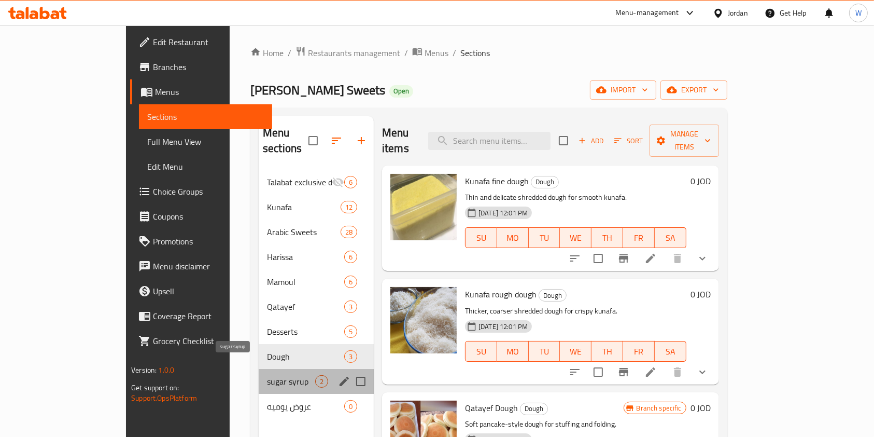
click at [267, 375] on span "sugar syrup" at bounding box center [291, 381] width 48 height 12
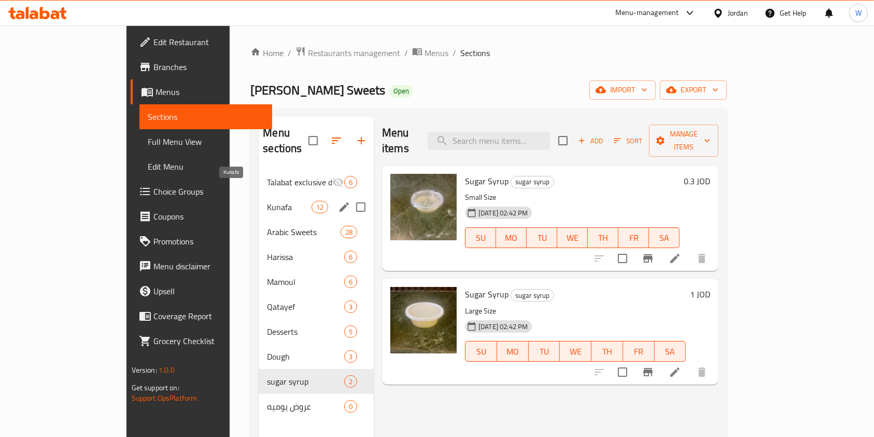
click at [267, 201] on span "Kunafa" at bounding box center [289, 207] width 44 height 12
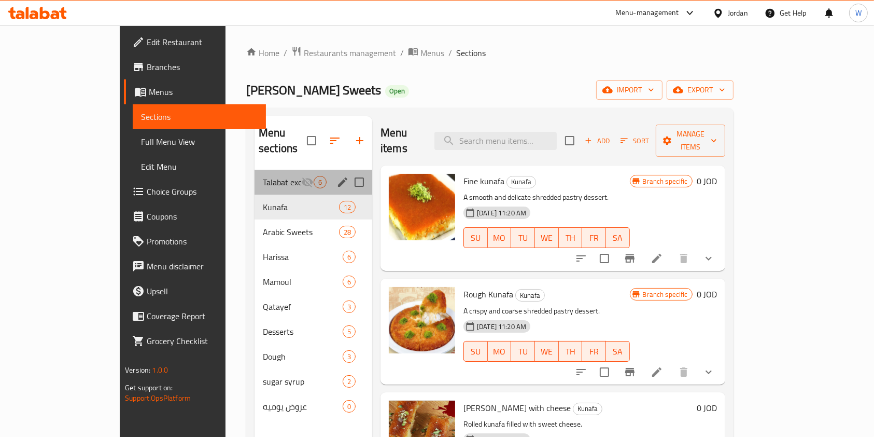
click at [255, 170] on div "Talabat exclusive deals 6" at bounding box center [314, 182] width 118 height 25
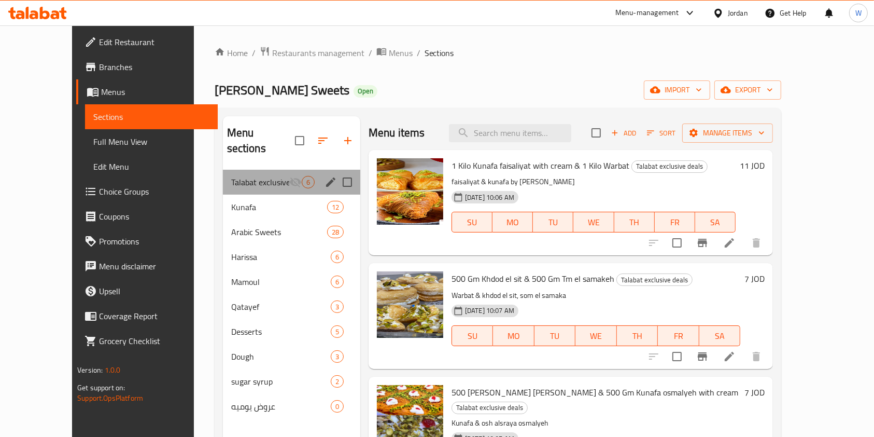
click at [245, 177] on div "Talabat exclusive deals 6" at bounding box center [291, 182] width 137 height 25
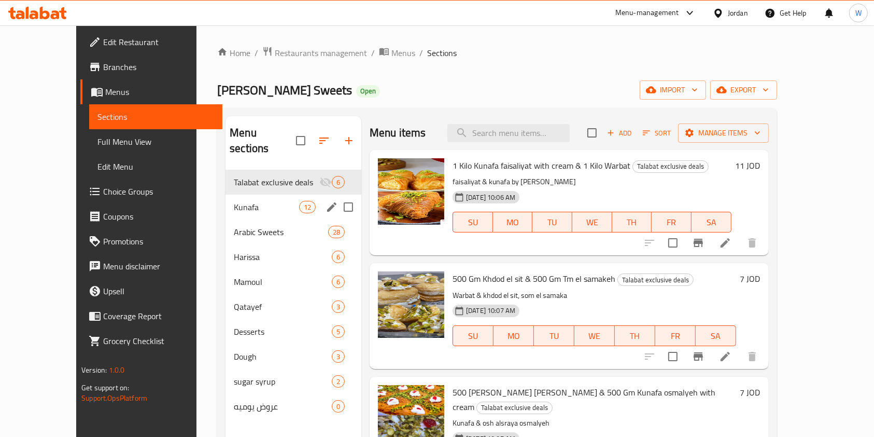
click at [247, 194] on div "Kunafa 12" at bounding box center [294, 206] width 136 height 25
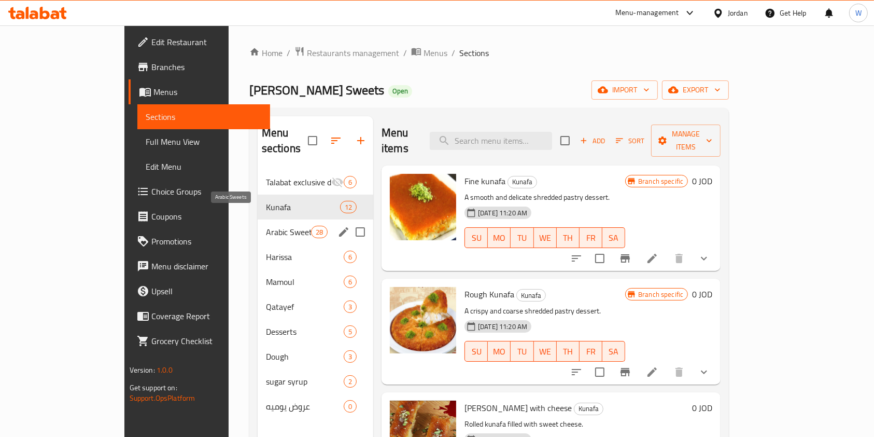
click at [266, 226] on span "Arabic Sweets" at bounding box center [288, 232] width 45 height 12
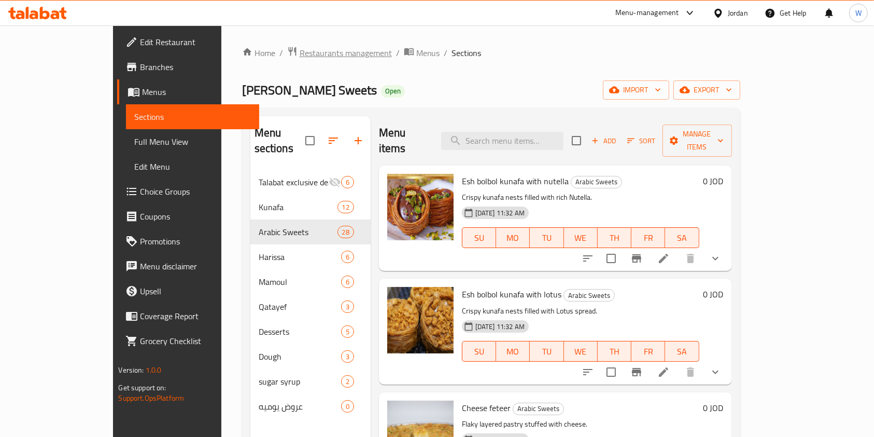
click at [300, 47] on span "Restaurants management" at bounding box center [346, 53] width 92 height 12
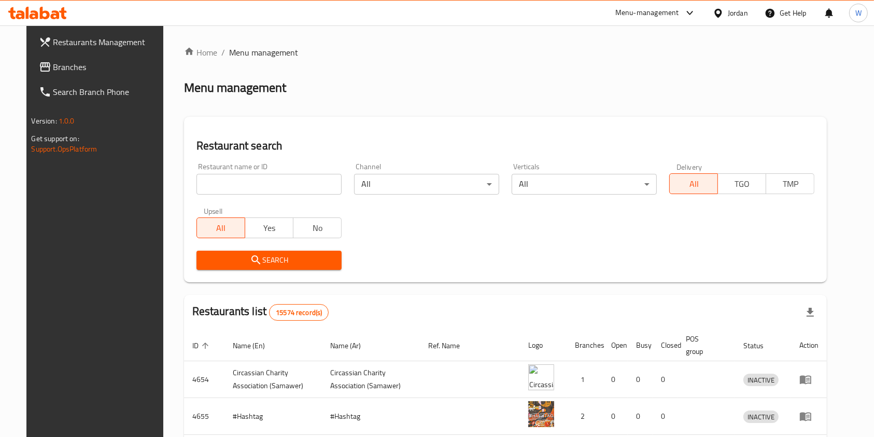
click at [236, 177] on input "search" at bounding box center [269, 184] width 145 height 21
type input "alkaram"
click button "Search" at bounding box center [269, 259] width 145 height 19
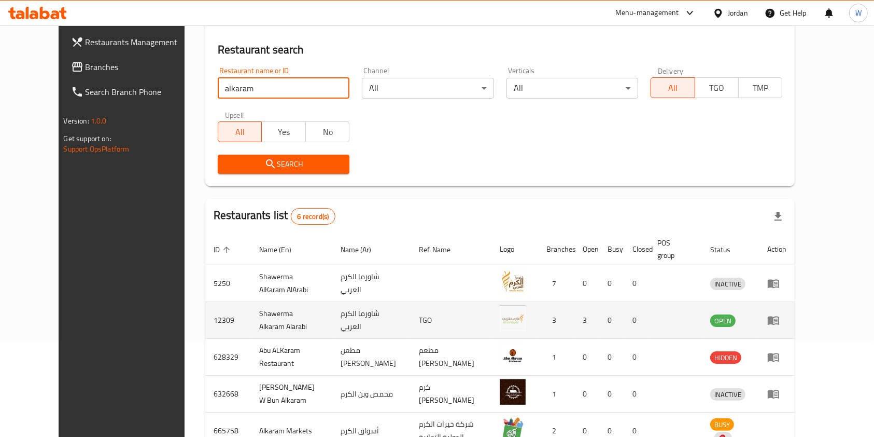
scroll to position [49, 0]
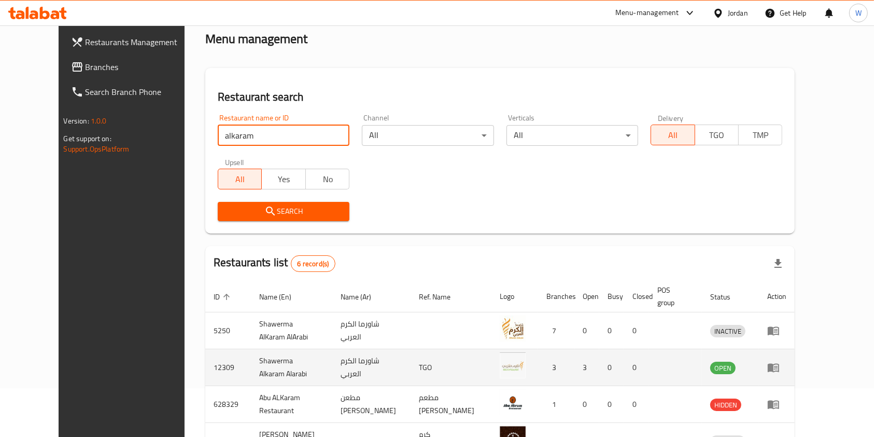
click at [780, 361] on icon "enhanced table" at bounding box center [774, 367] width 12 height 12
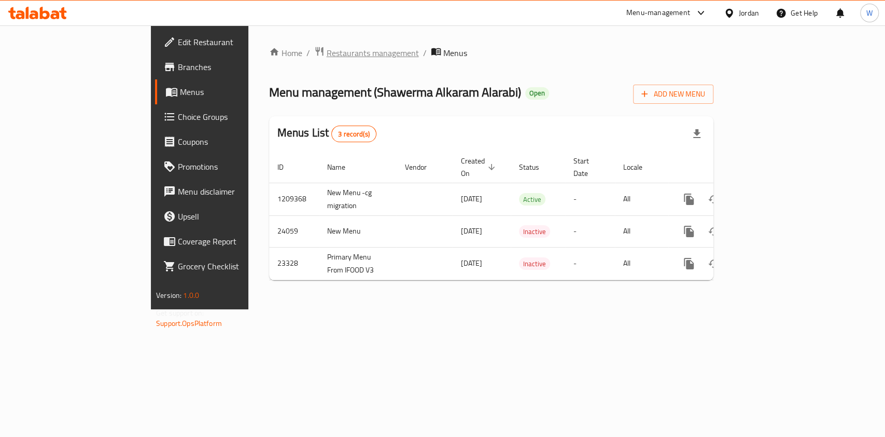
click at [327, 47] on span "Restaurants management" at bounding box center [373, 53] width 92 height 12
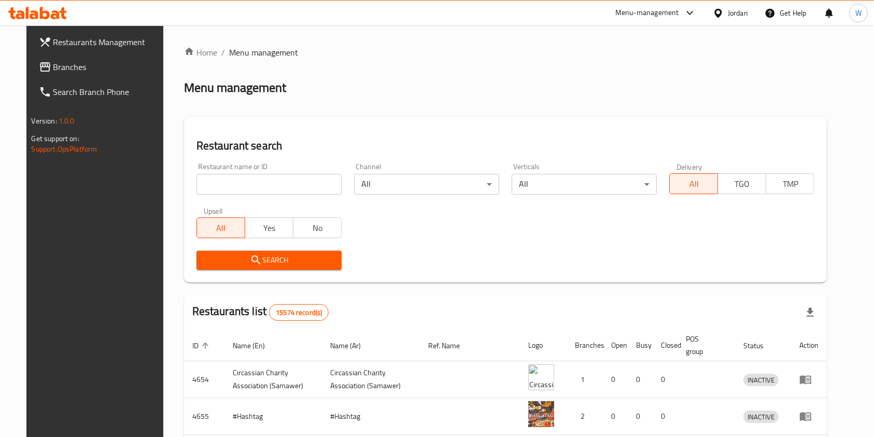
click at [306, 174] on input "search" at bounding box center [269, 184] width 145 height 21
type input "شاهر الجيزاوي"
click button "Search" at bounding box center [269, 259] width 145 height 19
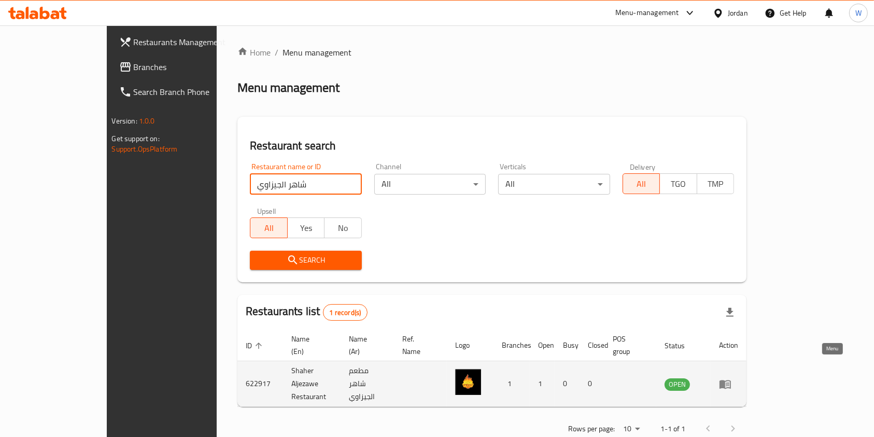
click at [732, 378] on icon "enhanced table" at bounding box center [725, 384] width 12 height 12
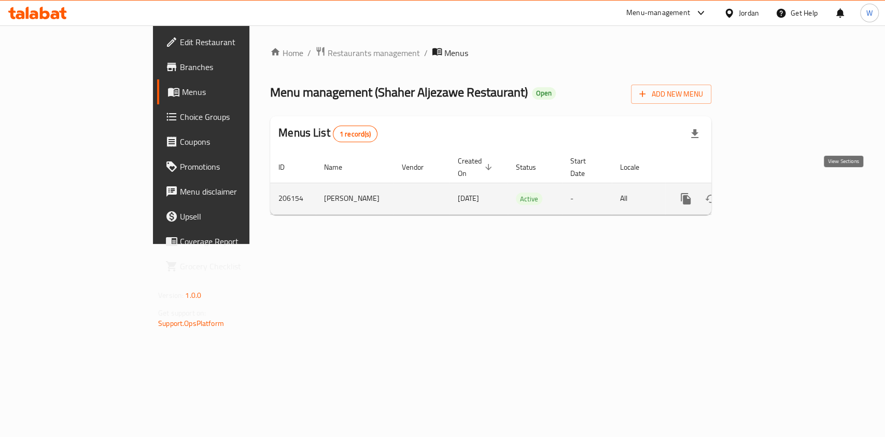
click at [773, 186] on link "enhanced table" at bounding box center [760, 198] width 25 height 25
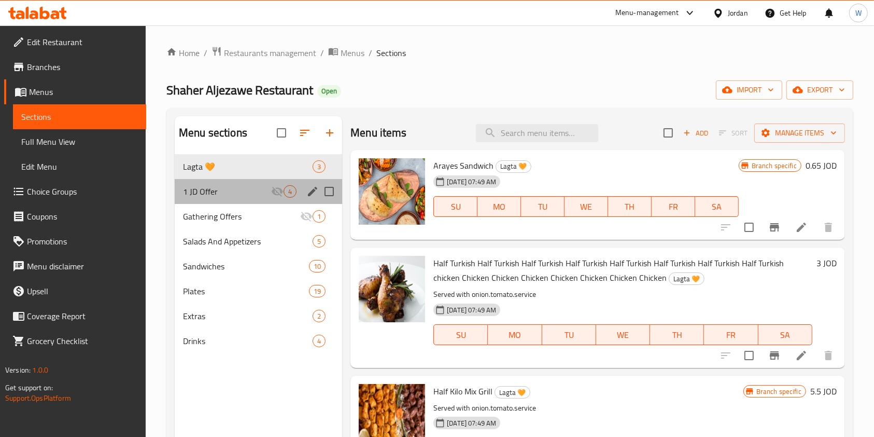
click at [241, 197] on div "1 JD Offer 4" at bounding box center [259, 191] width 168 height 25
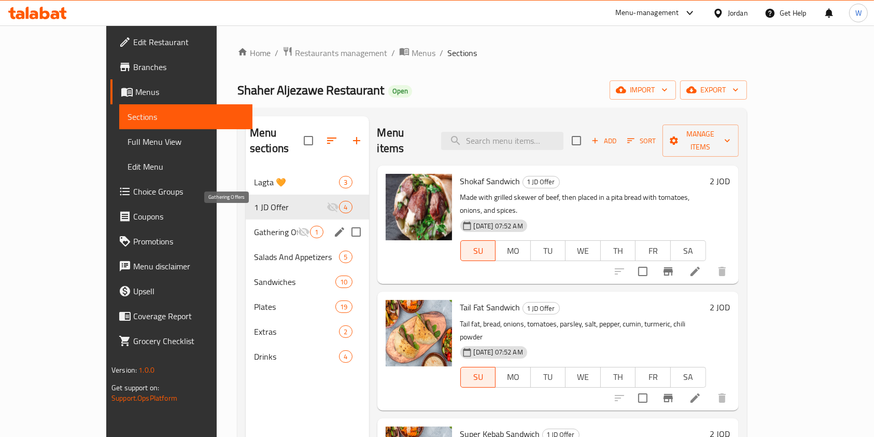
click at [254, 226] on span "Gathering Offers" at bounding box center [276, 232] width 44 height 12
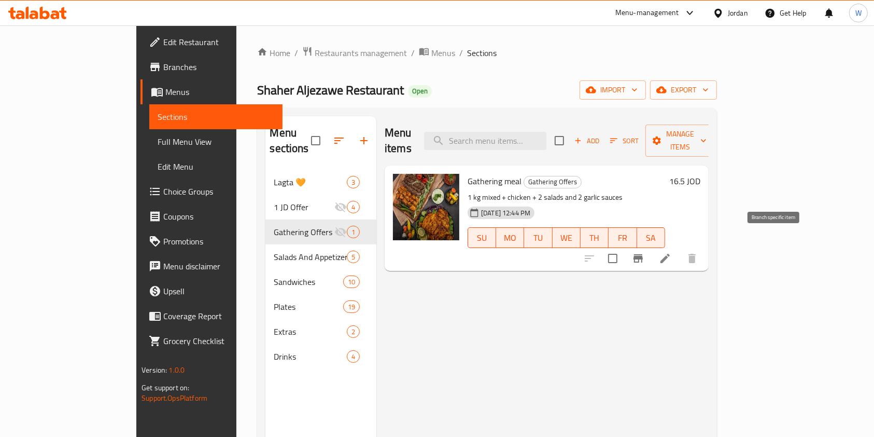
click at [645, 252] on icon "Branch-specific-item" at bounding box center [638, 258] width 12 height 12
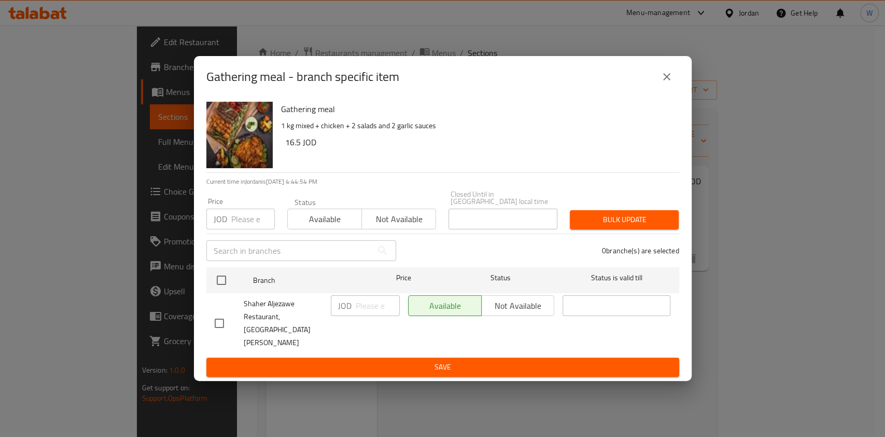
click at [661, 83] on icon "close" at bounding box center [667, 77] width 12 height 12
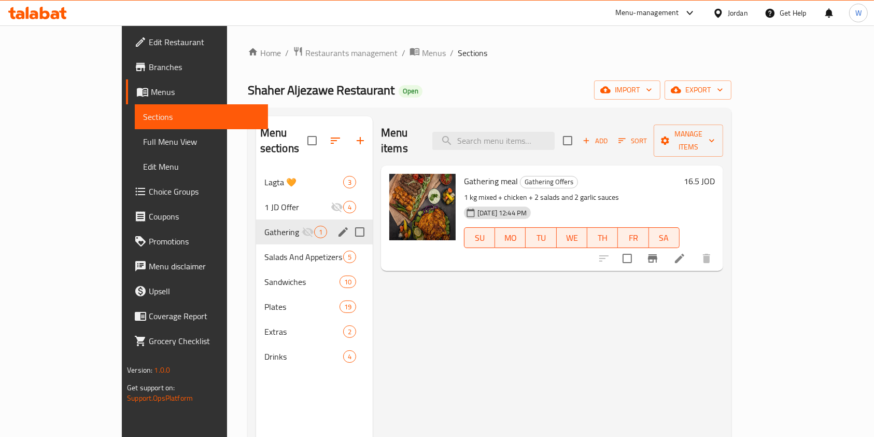
click at [337, 226] on icon "edit" at bounding box center [343, 232] width 12 height 12
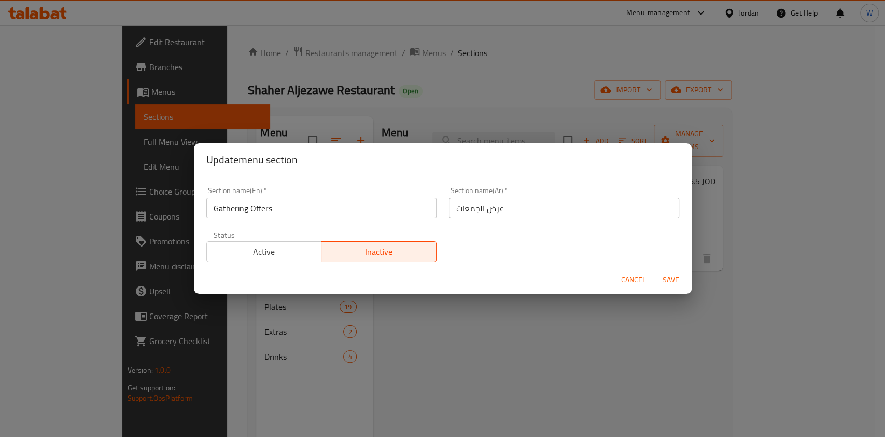
click at [305, 253] on span "Active" at bounding box center [264, 251] width 107 height 15
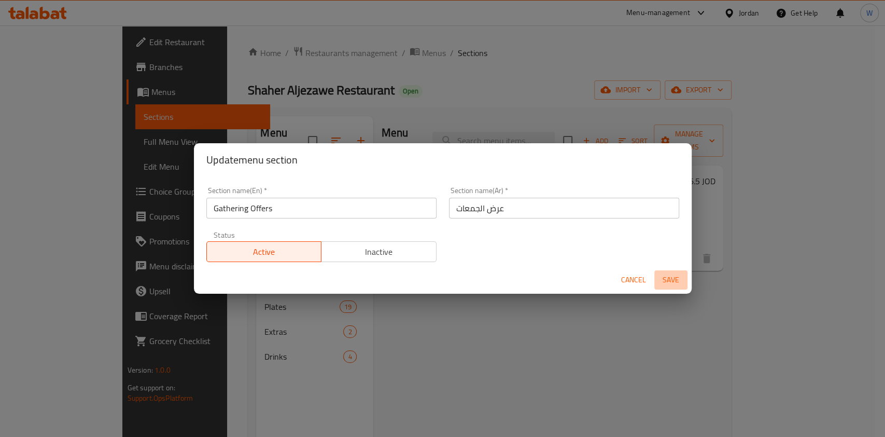
click at [665, 270] on button "Save" at bounding box center [670, 279] width 33 height 19
